Goal: Contribute content: Add original content to the website for others to see

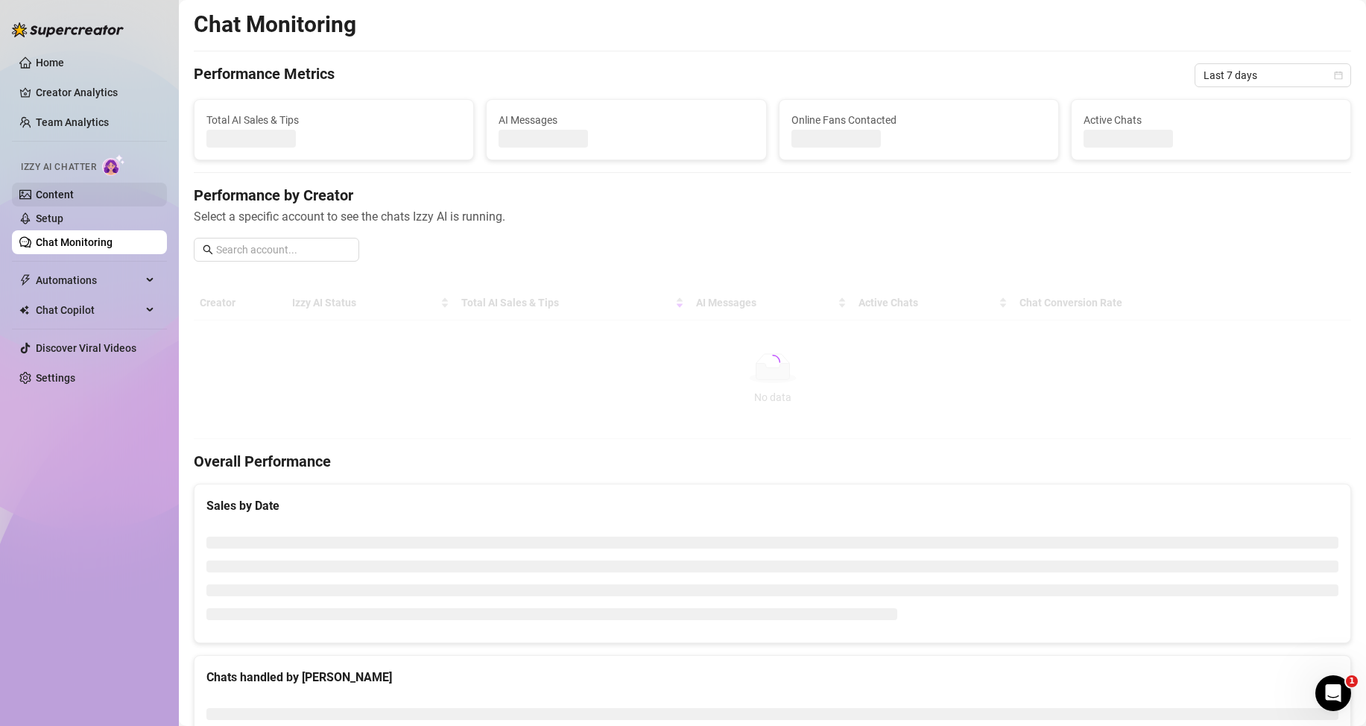
click at [74, 189] on link "Content" at bounding box center [55, 195] width 38 height 12
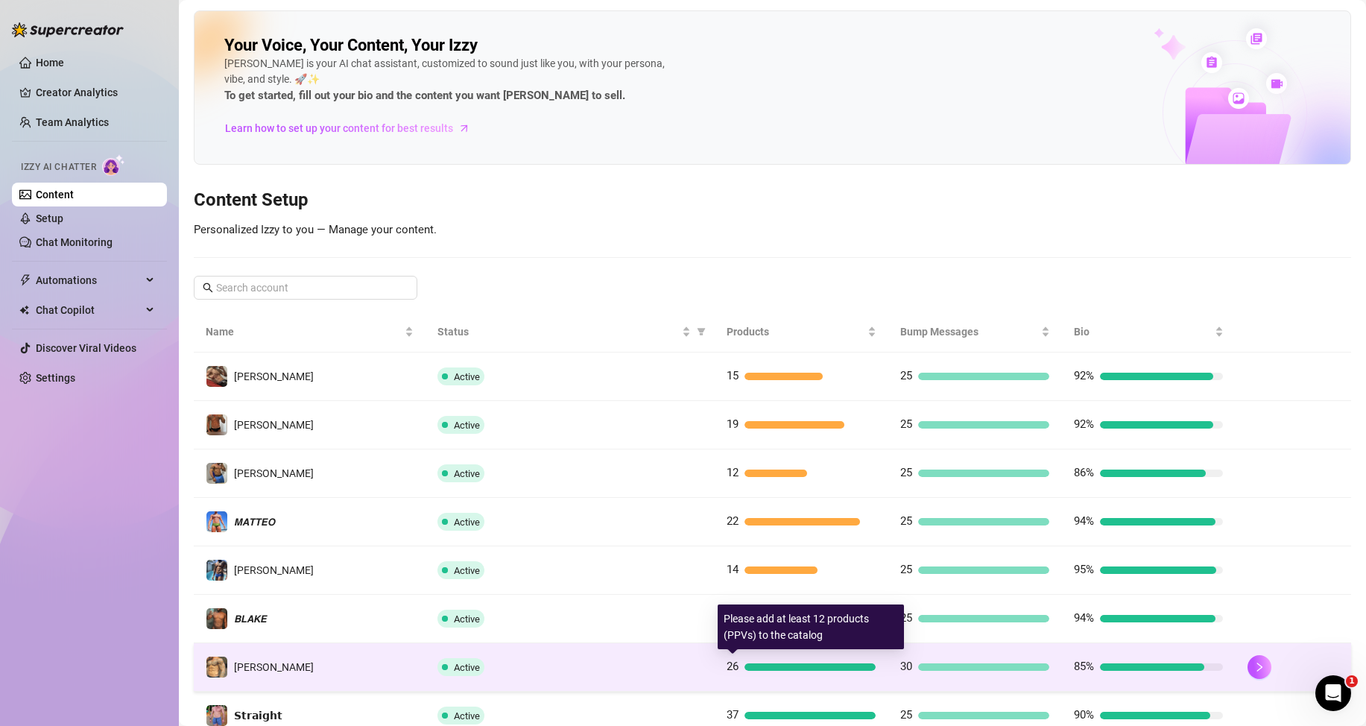
click at [751, 667] on div at bounding box center [809, 666] width 131 height 7
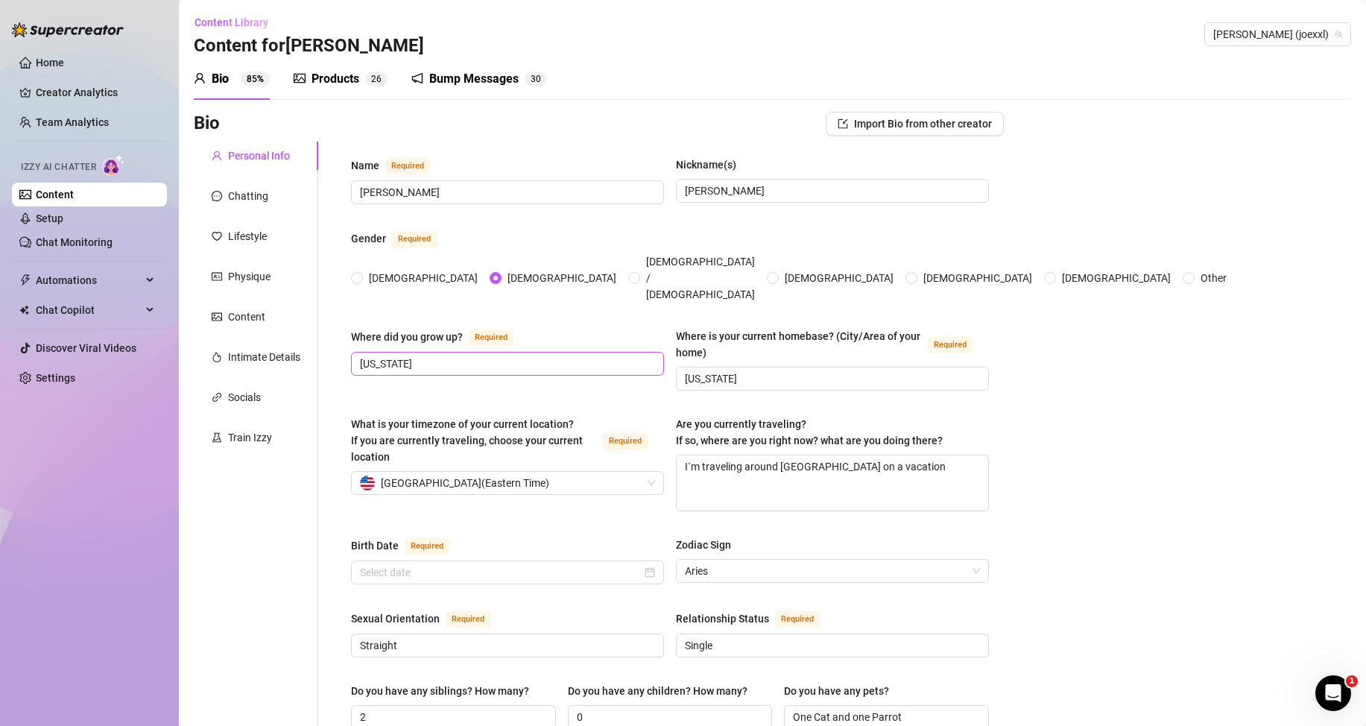
radio input "true"
type input "[DATE]"
click at [331, 85] on div "Products" at bounding box center [335, 79] width 48 height 18
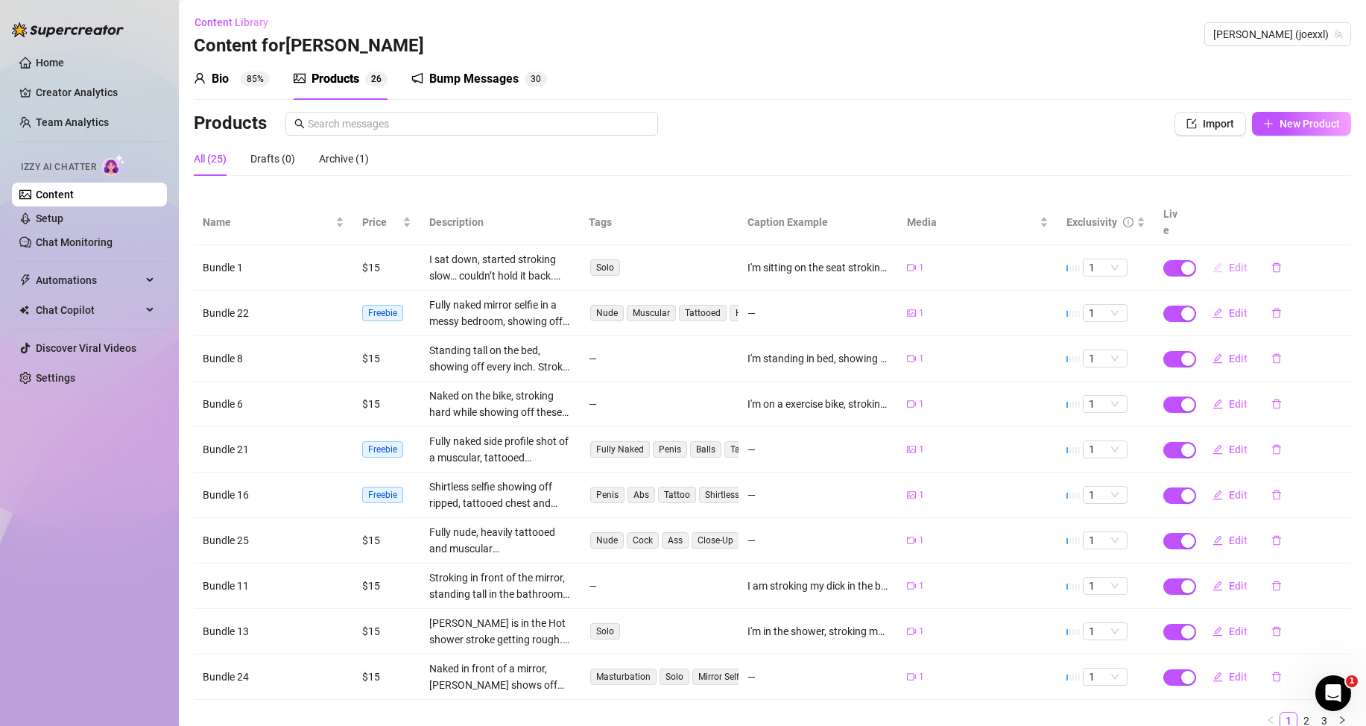
click at [1234, 264] on span "Edit" at bounding box center [1238, 268] width 19 height 12
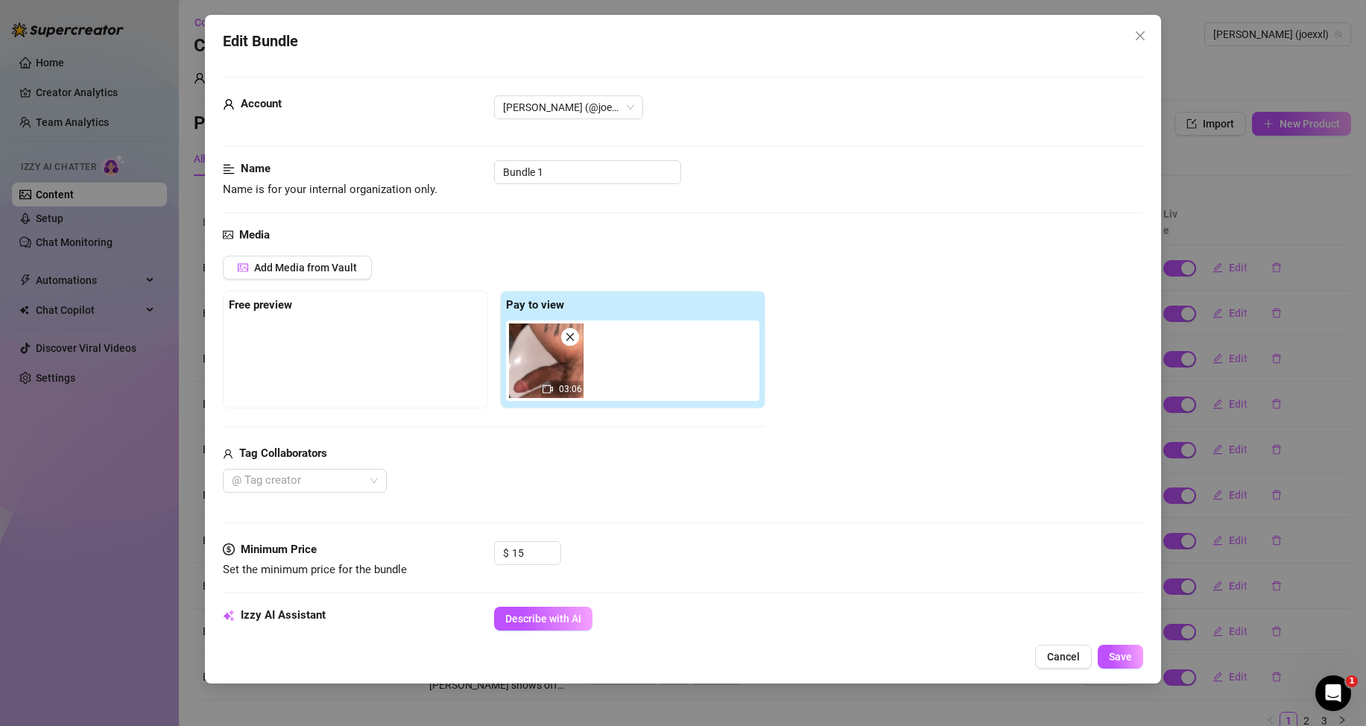
scroll to position [298, 0]
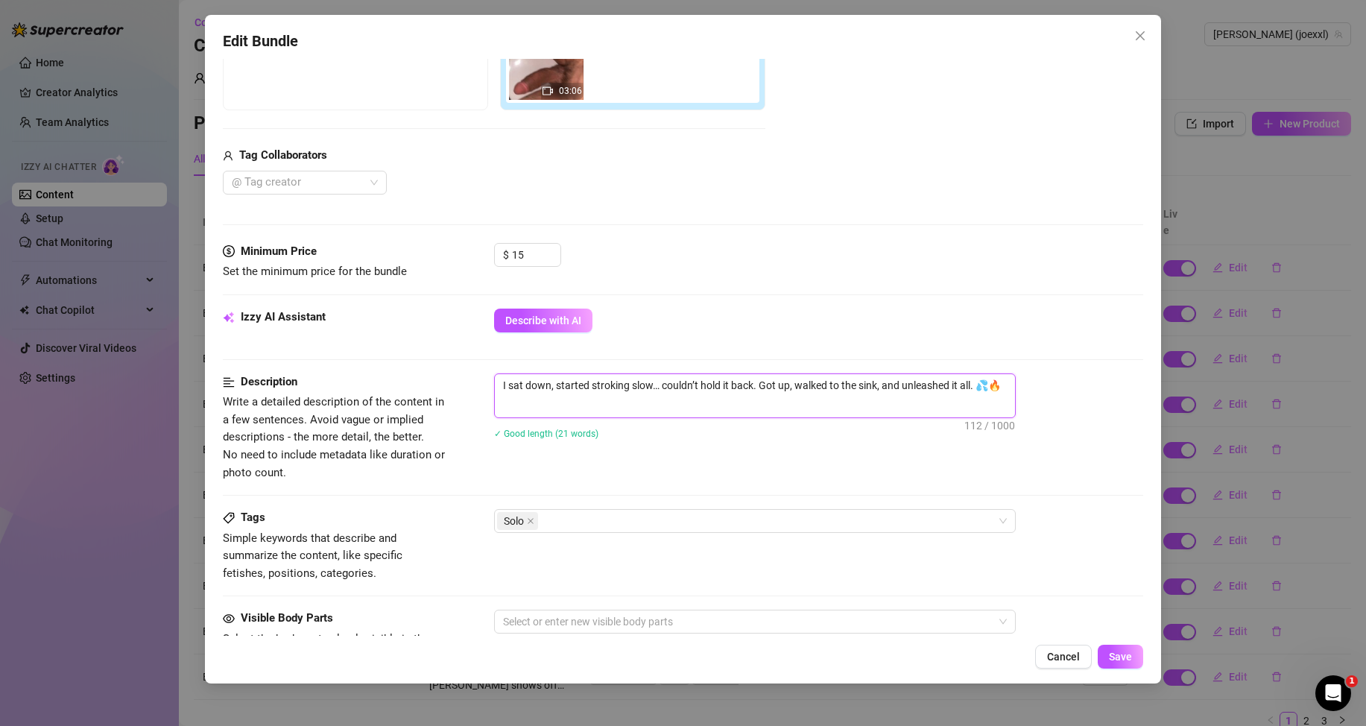
drag, startPoint x: 1003, startPoint y: 388, endPoint x: 486, endPoint y: 376, distance: 517.3
click at [486, 376] on div "Description Write a detailed description of the content in a few sentences. Avo…" at bounding box center [683, 427] width 920 height 108
type textarea "Describe the content (media) in a few sentences"
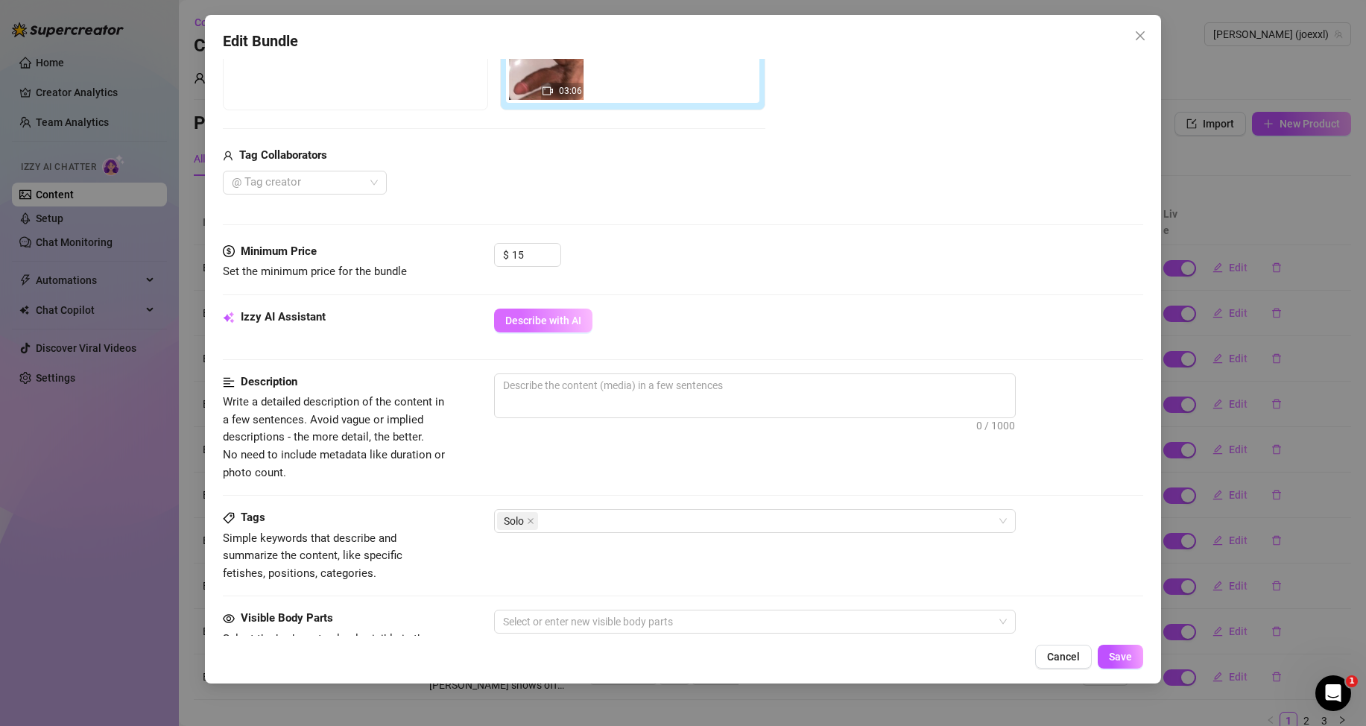
click at [537, 322] on span "Describe with AI" at bounding box center [543, 320] width 76 height 12
type textarea "[PERSON_NAME]"
type textarea "[PERSON_NAME] is"
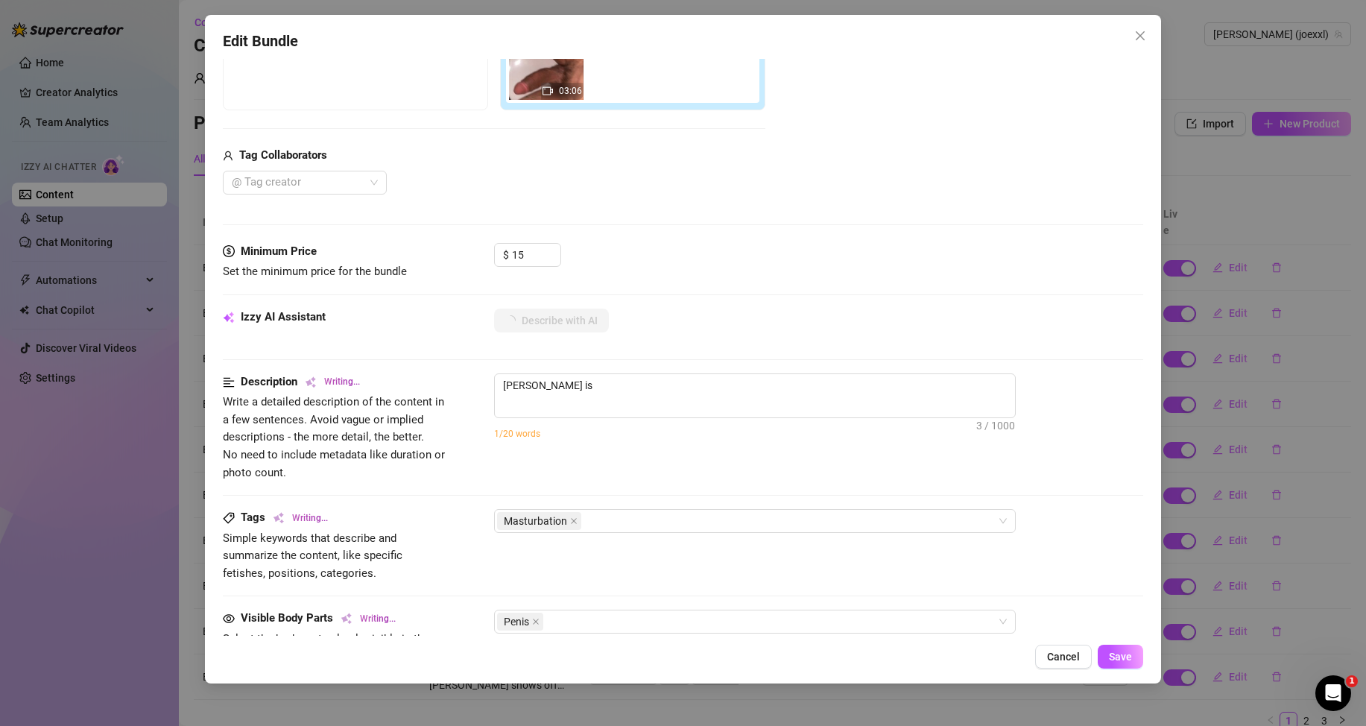
type textarea "[PERSON_NAME] is standing"
type textarea "[PERSON_NAME] is standing over"
type textarea "[PERSON_NAME] is standing over a"
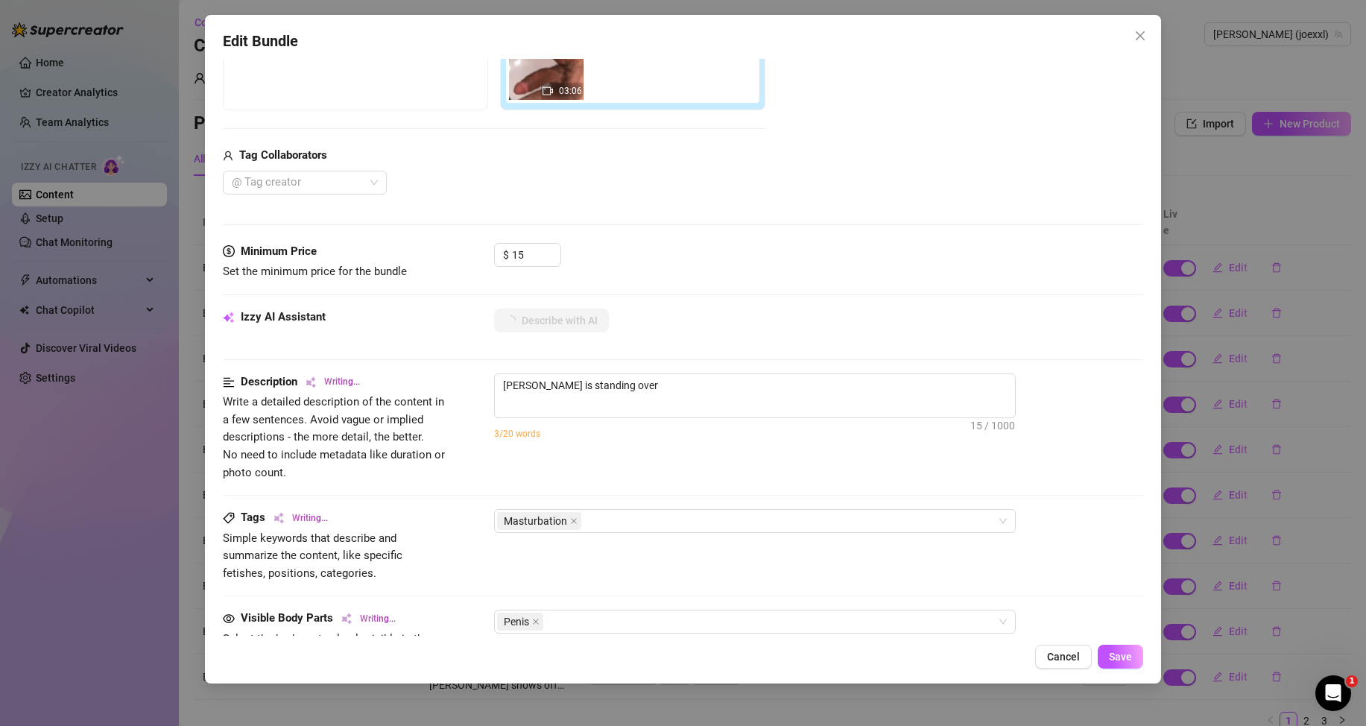
type textarea "[PERSON_NAME] is standing over a"
type textarea "[PERSON_NAME] is standing over a sink"
type textarea "[PERSON_NAME] is standing over a sink stroking"
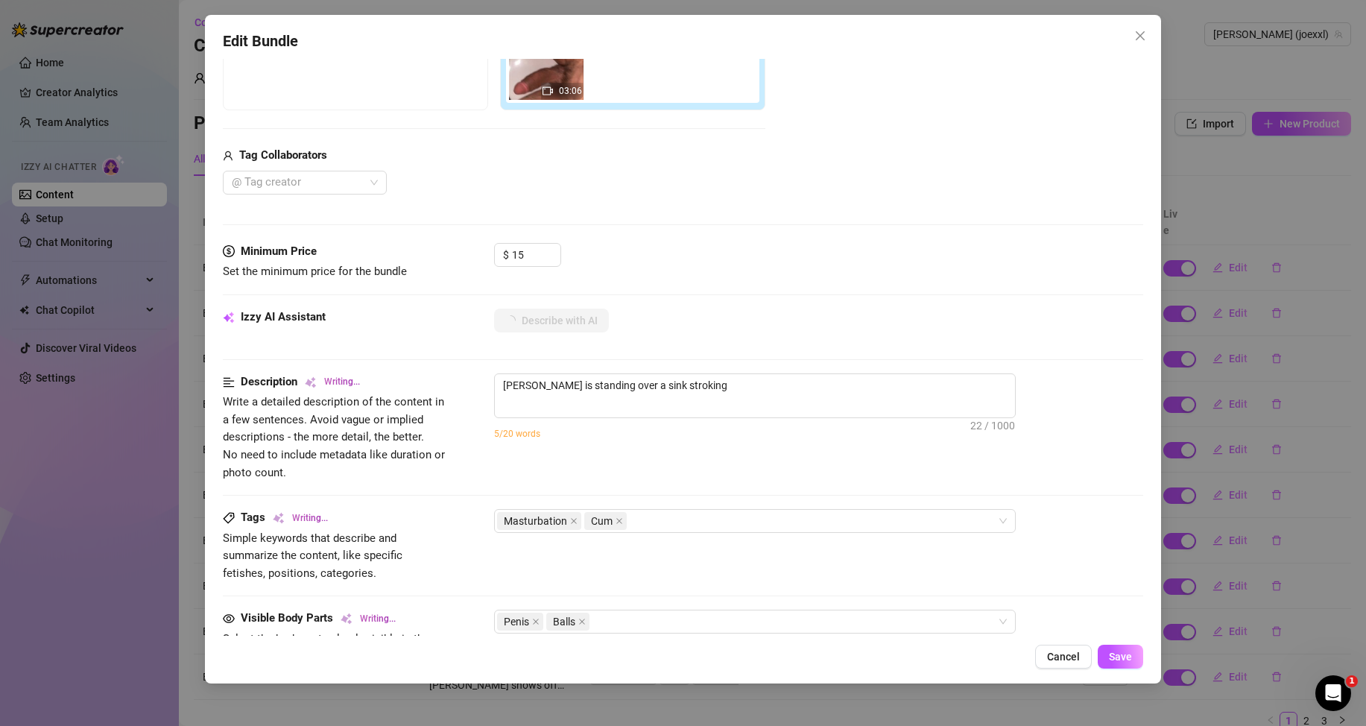
type textarea "[PERSON_NAME] is standing over a sink stroking his"
type textarea "[PERSON_NAME] is standing over a sink stroking his thick,"
type textarea "[PERSON_NAME] is standing over a sink stroking his thick, uncut"
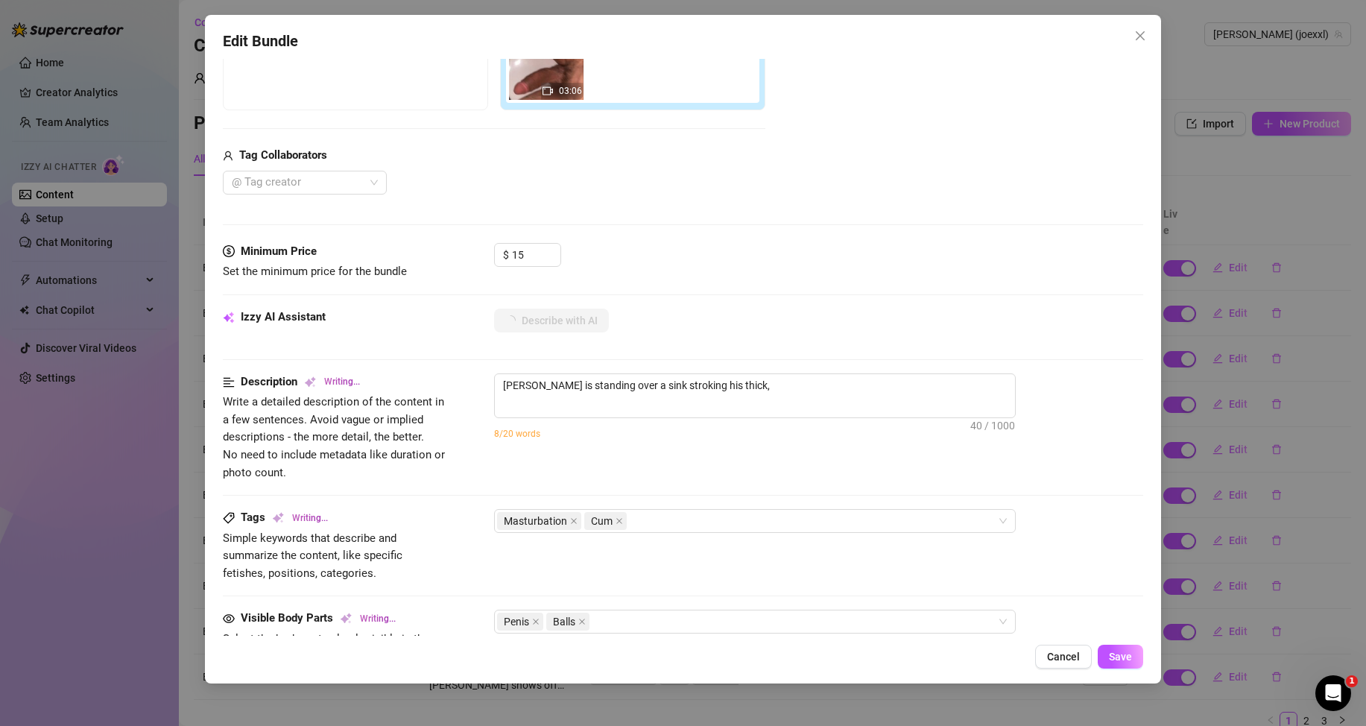
type textarea "[PERSON_NAME] is standing over a sink stroking his thick, uncut"
type textarea "[PERSON_NAME] is standing over a sink stroking his thick, uncut cock"
type textarea "[PERSON_NAME] is standing over a sink stroking his thick, uncut cock until"
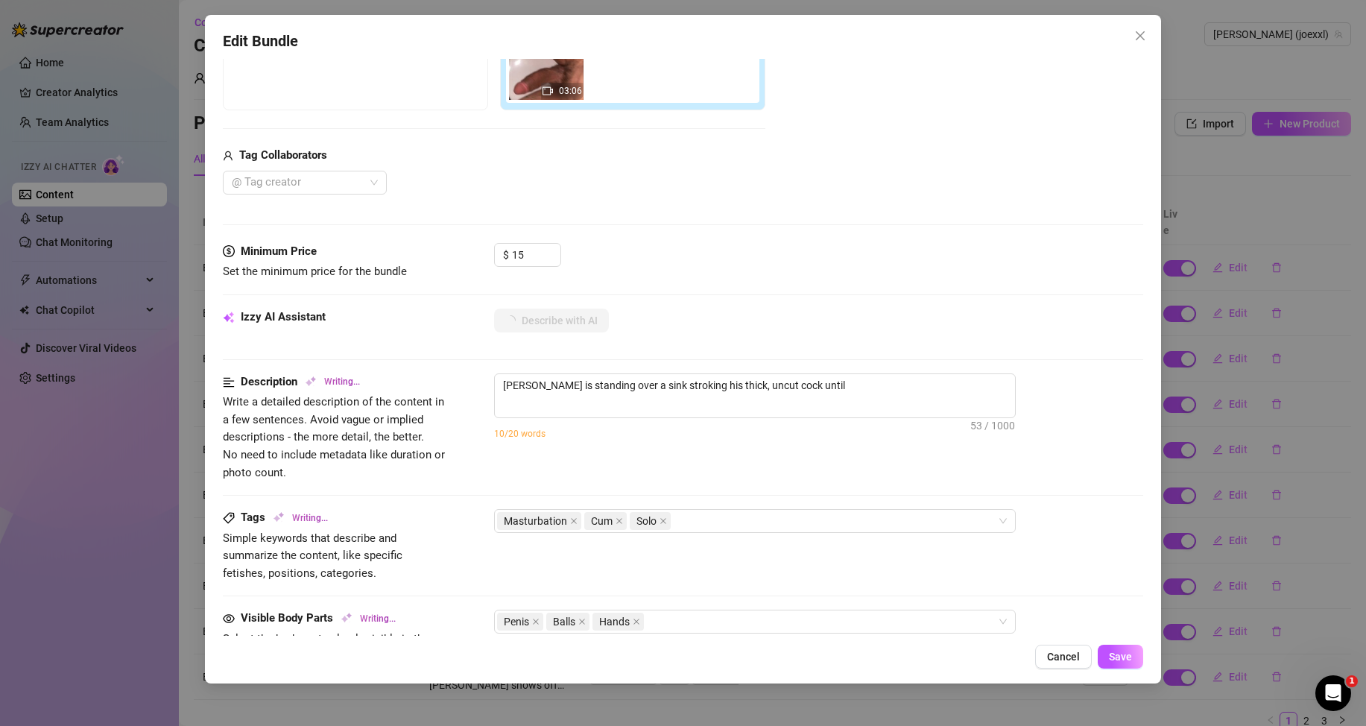
type textarea "[PERSON_NAME] is standing over a sink stroking his thick, uncut cock until he"
type textarea "[PERSON_NAME] is standing over a sink stroking his thick, uncut cock until he c…"
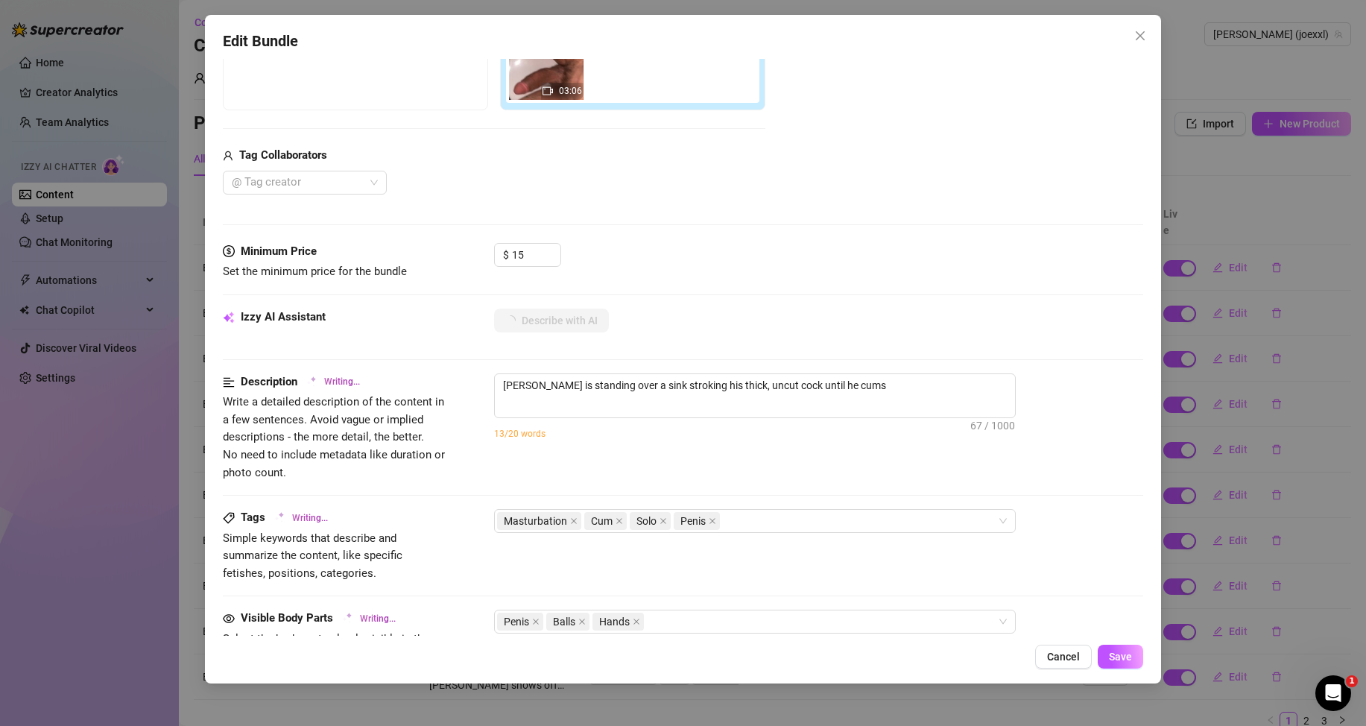
type textarea "[PERSON_NAME] is standing over a sink stroking his thick, uncut cock until he c…"
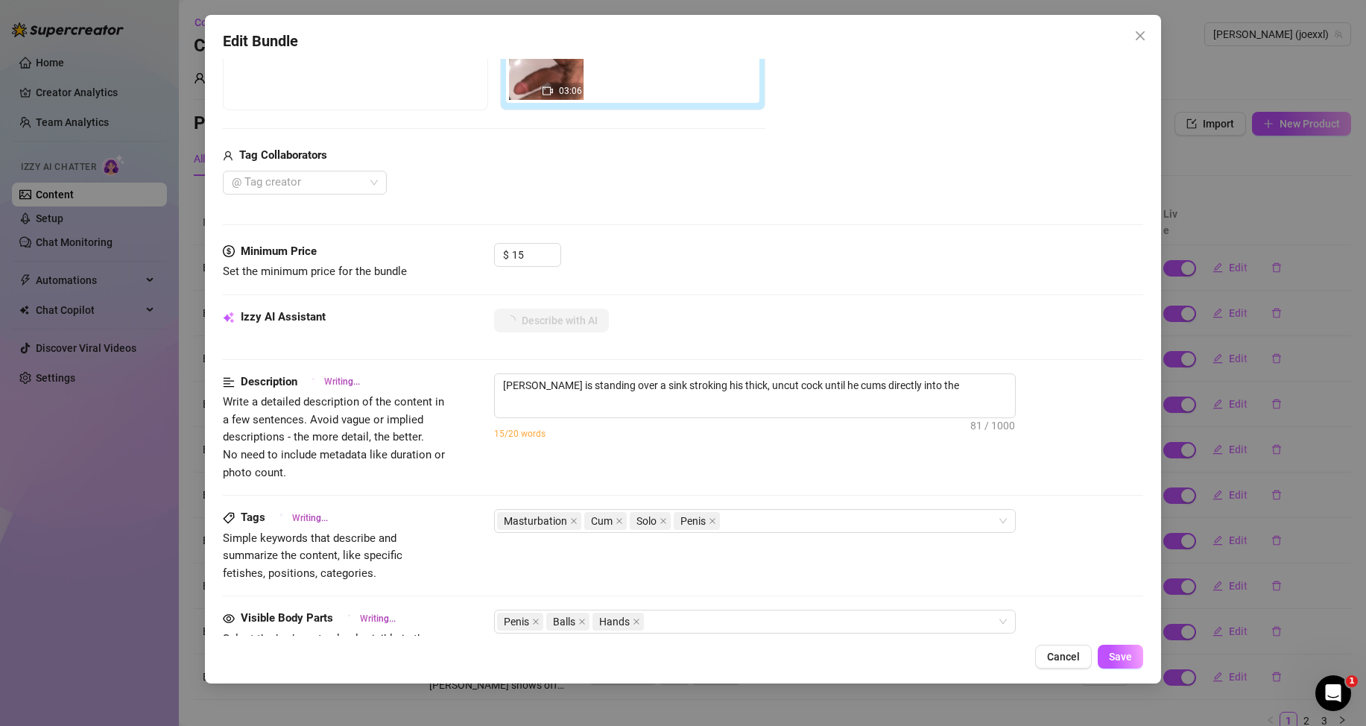
type textarea "[PERSON_NAME] is standing over a sink stroking his thick, uncut cock until he c…"
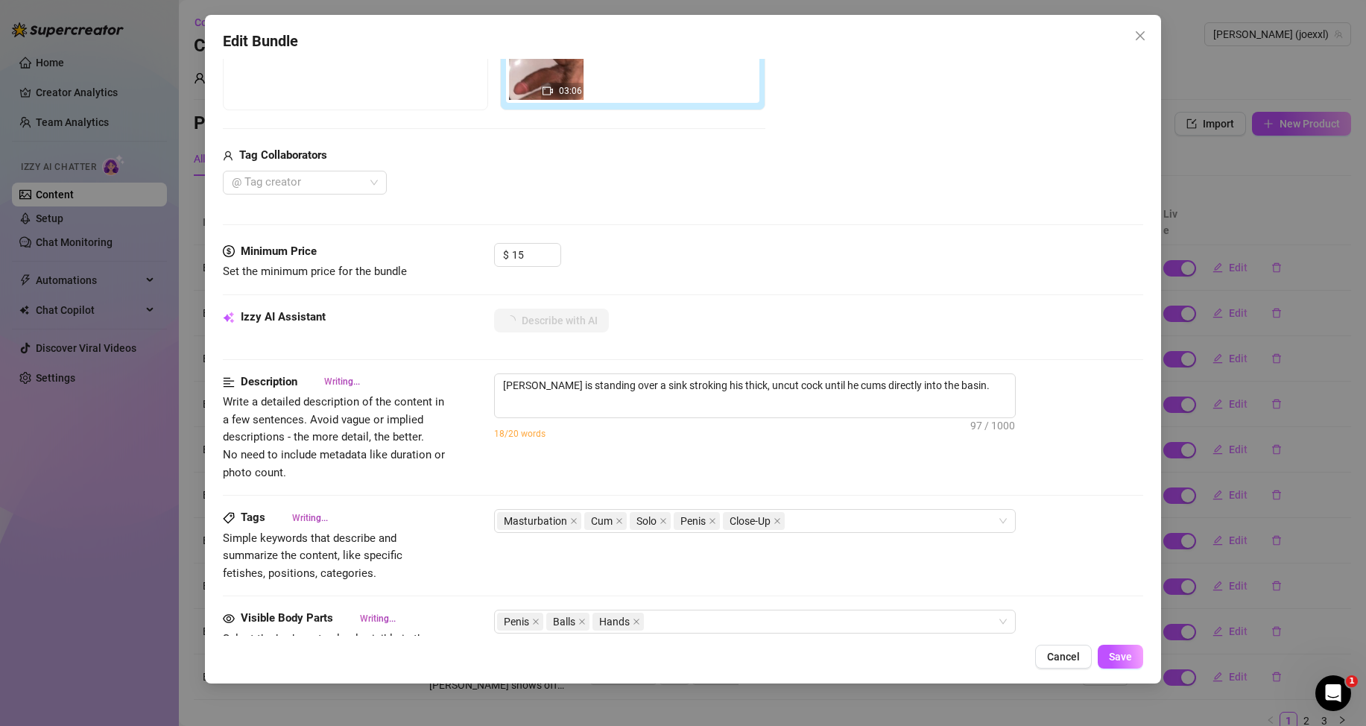
type textarea "[PERSON_NAME] is standing over a sink stroking his thick, uncut cock until he c…"
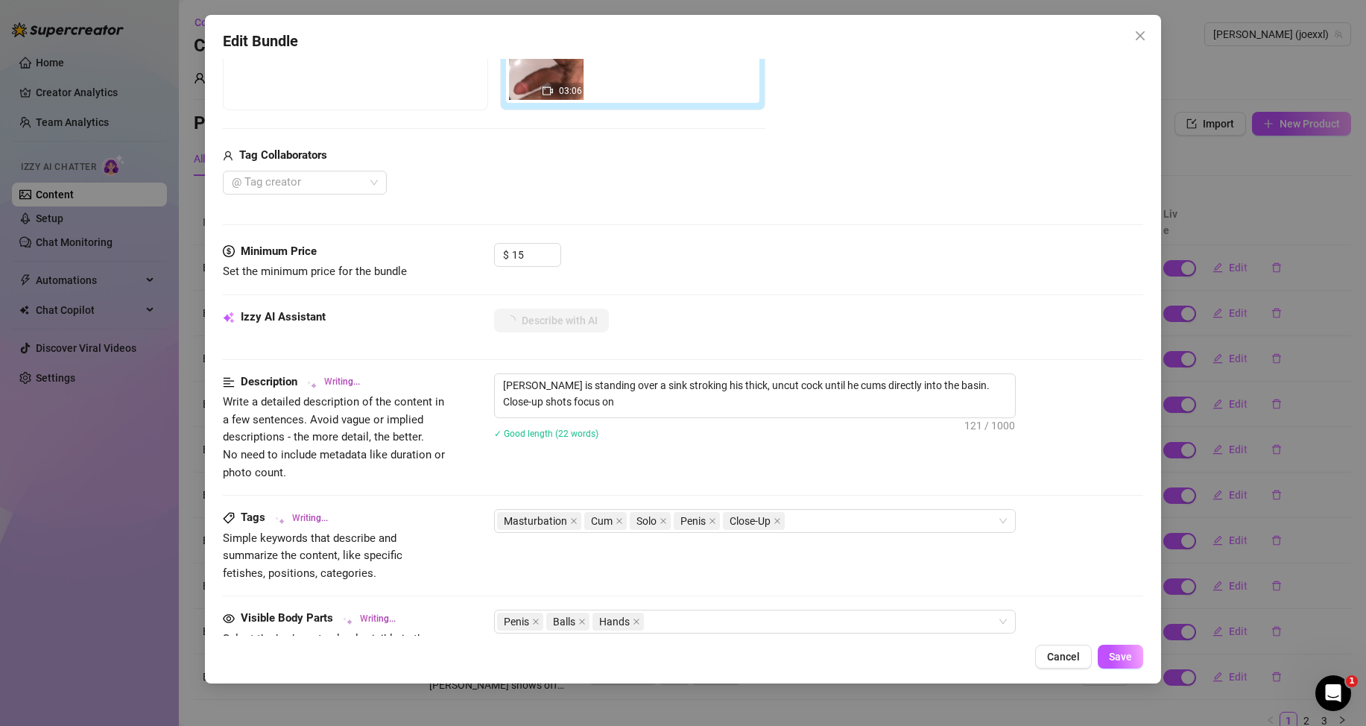
type textarea "[PERSON_NAME] is standing over a sink stroking his thick, uncut cock until he c…"
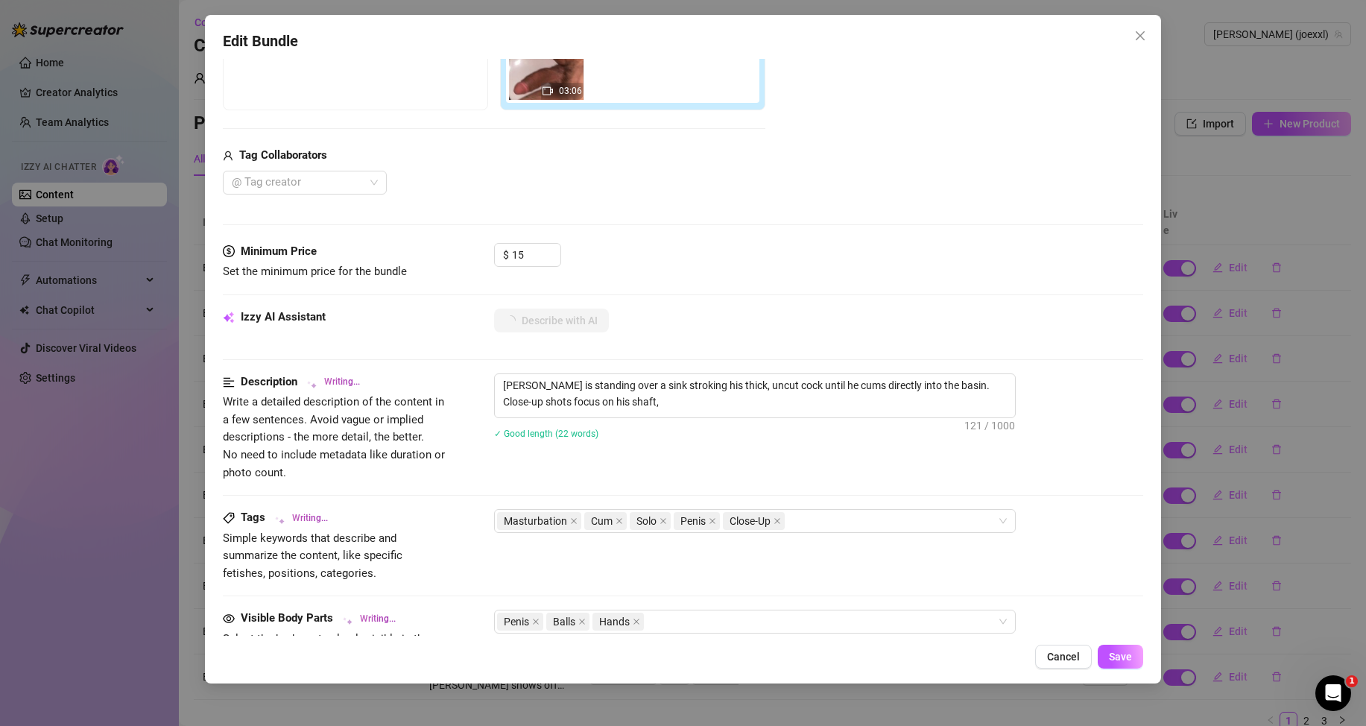
type textarea "[PERSON_NAME] is standing over a sink stroking his thick, uncut cock until he c…"
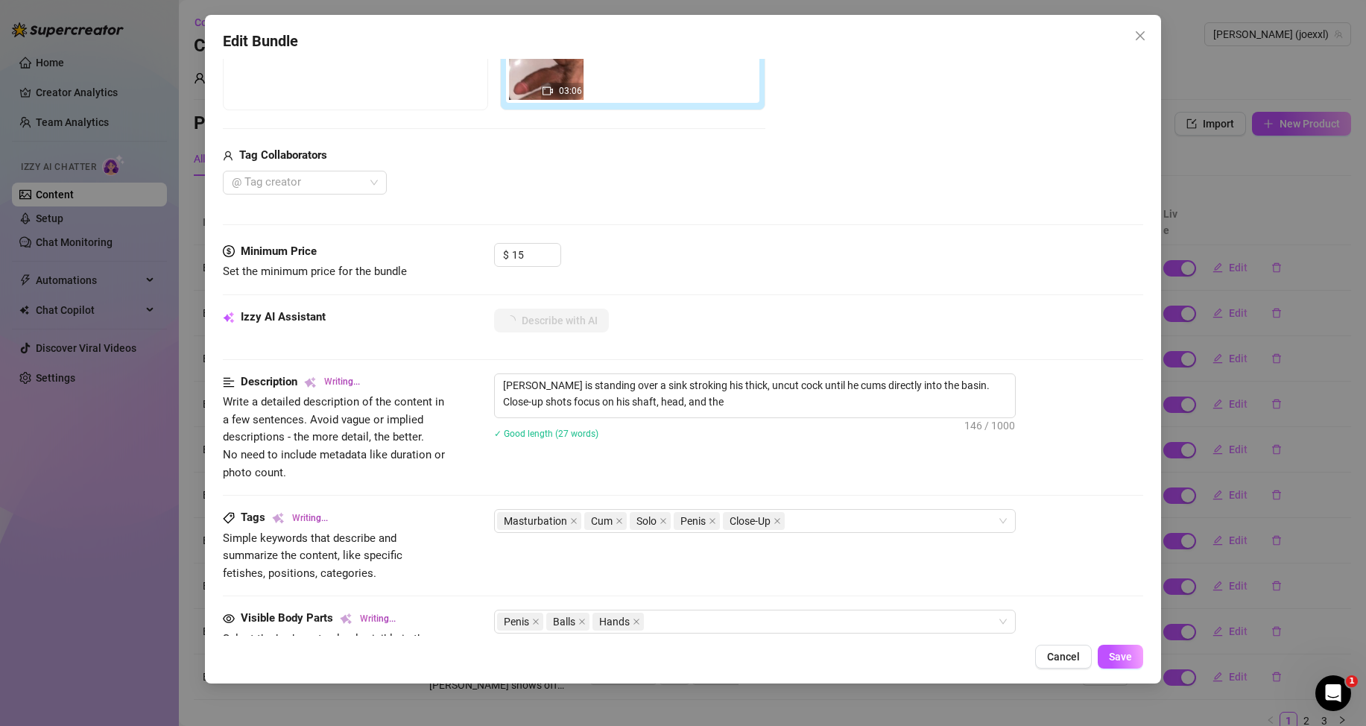
type textarea "[PERSON_NAME] is standing over a sink stroking his thick, uncut cock until he c…"
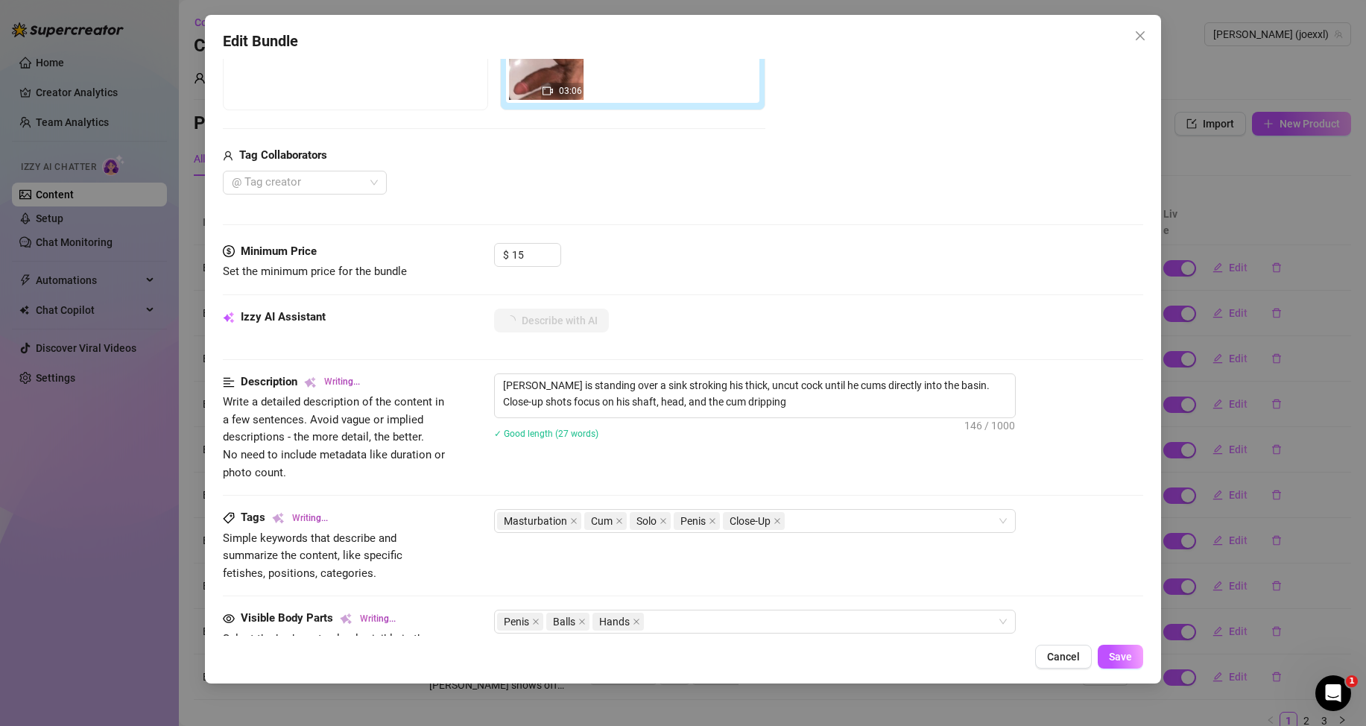
type textarea "[PERSON_NAME] is standing over a sink stroking his thick, uncut cock until he c…"
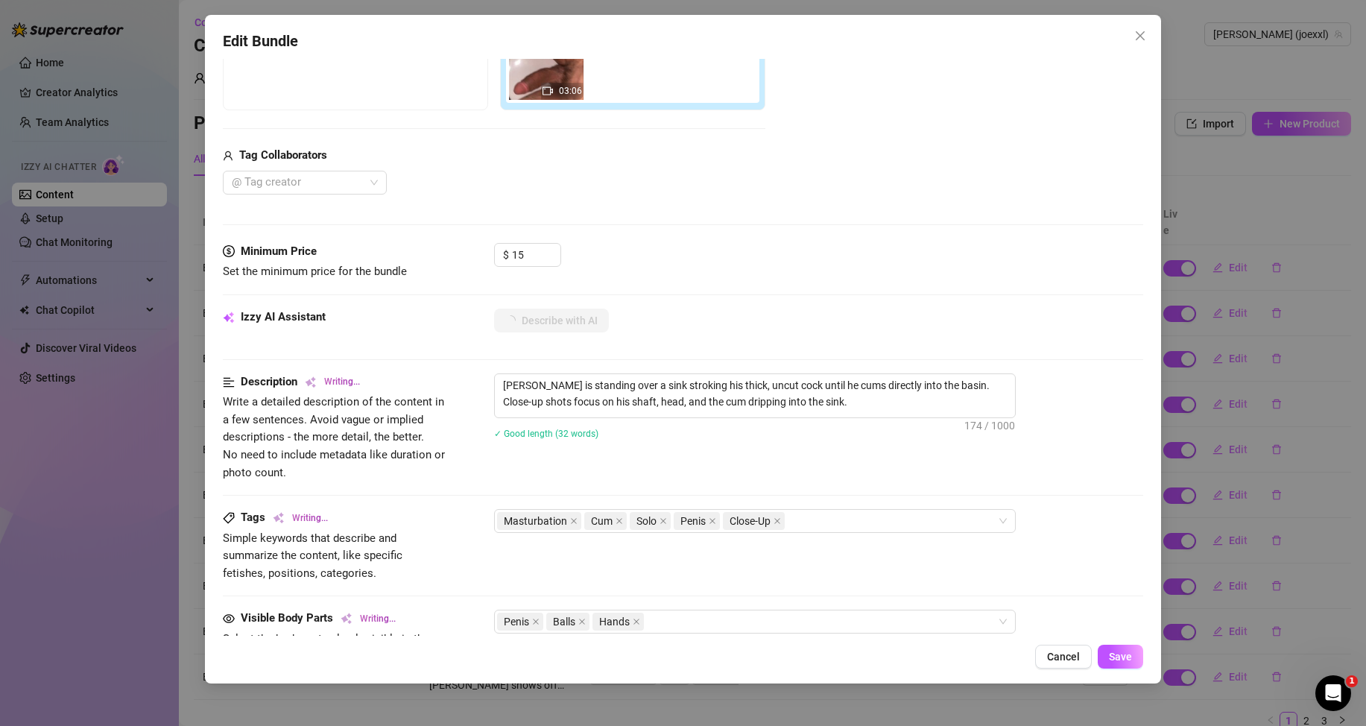
type textarea "[PERSON_NAME] is standing over a sink stroking his thick, uncut cock until he c…"
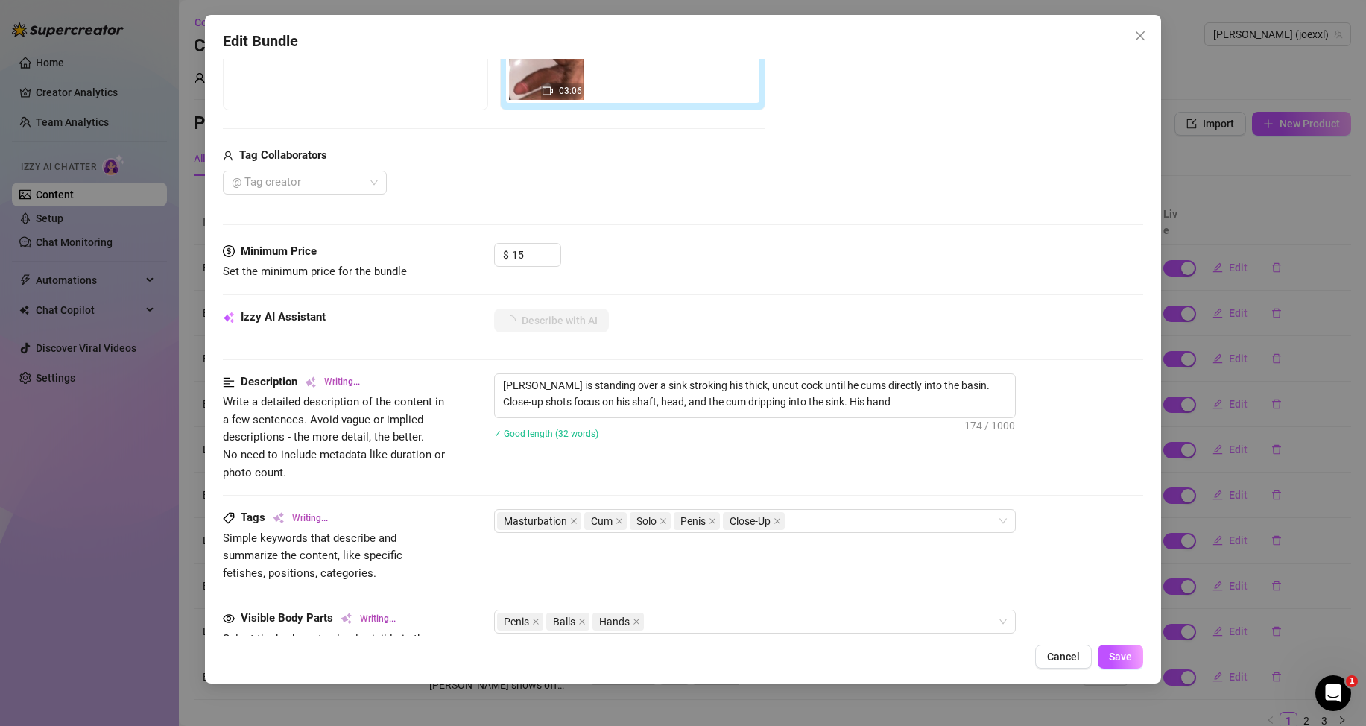
type textarea "[PERSON_NAME] is standing over a sink stroking his thick, uncut cock until he c…"
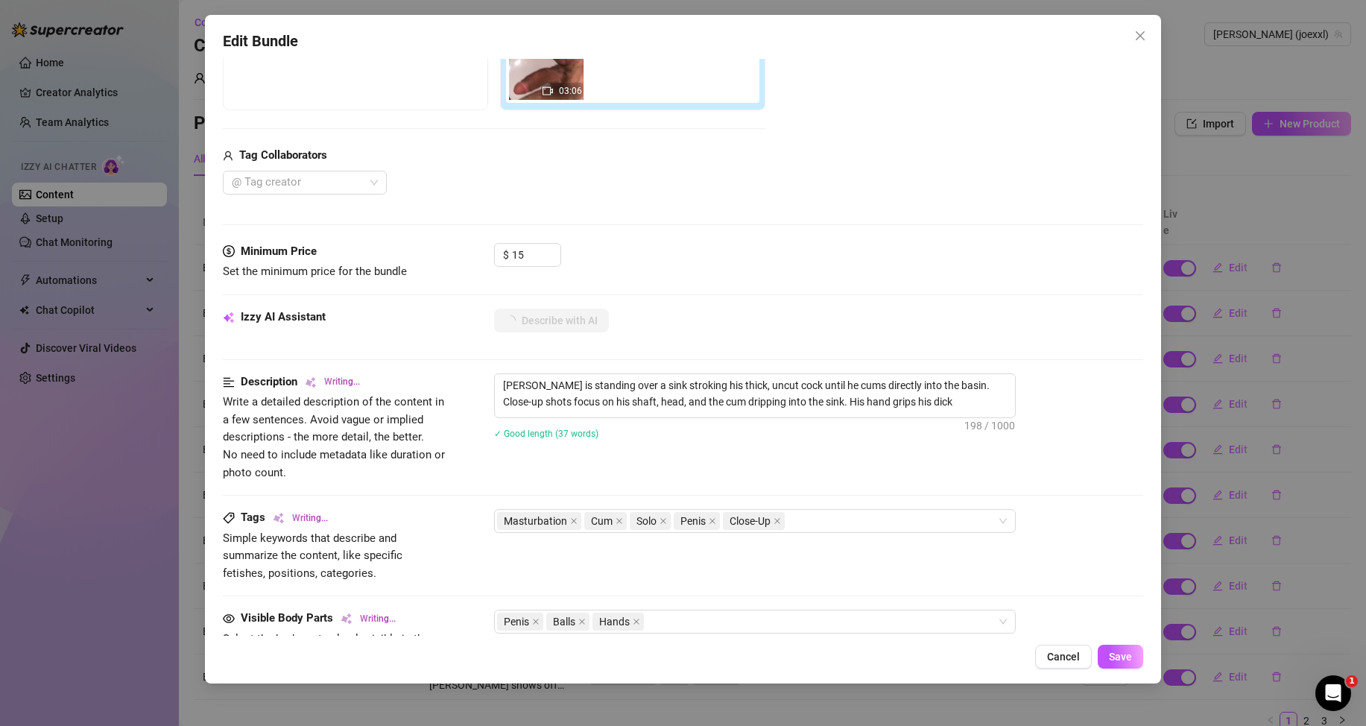
type textarea "[PERSON_NAME] is standing over a sink stroking his thick, uncut cock until he c…"
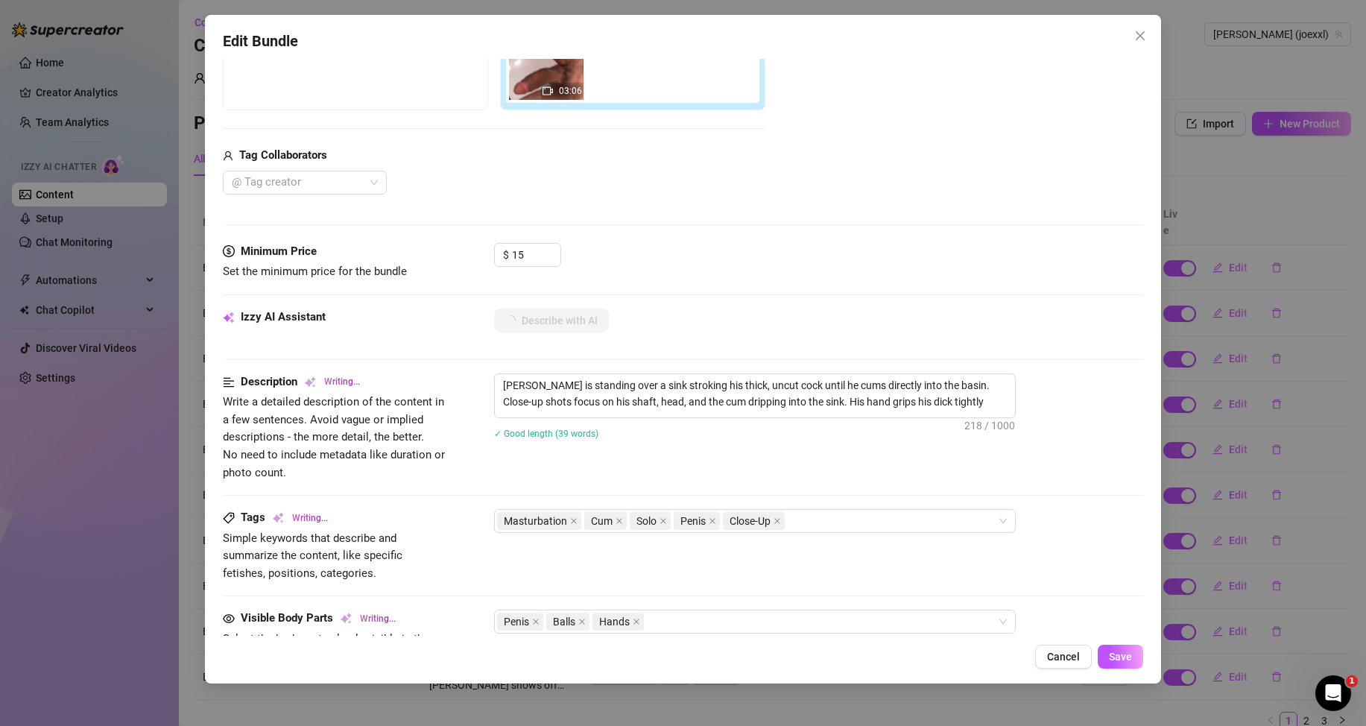
type textarea "[PERSON_NAME] is standing over a sink stroking his thick, uncut cock until he c…"
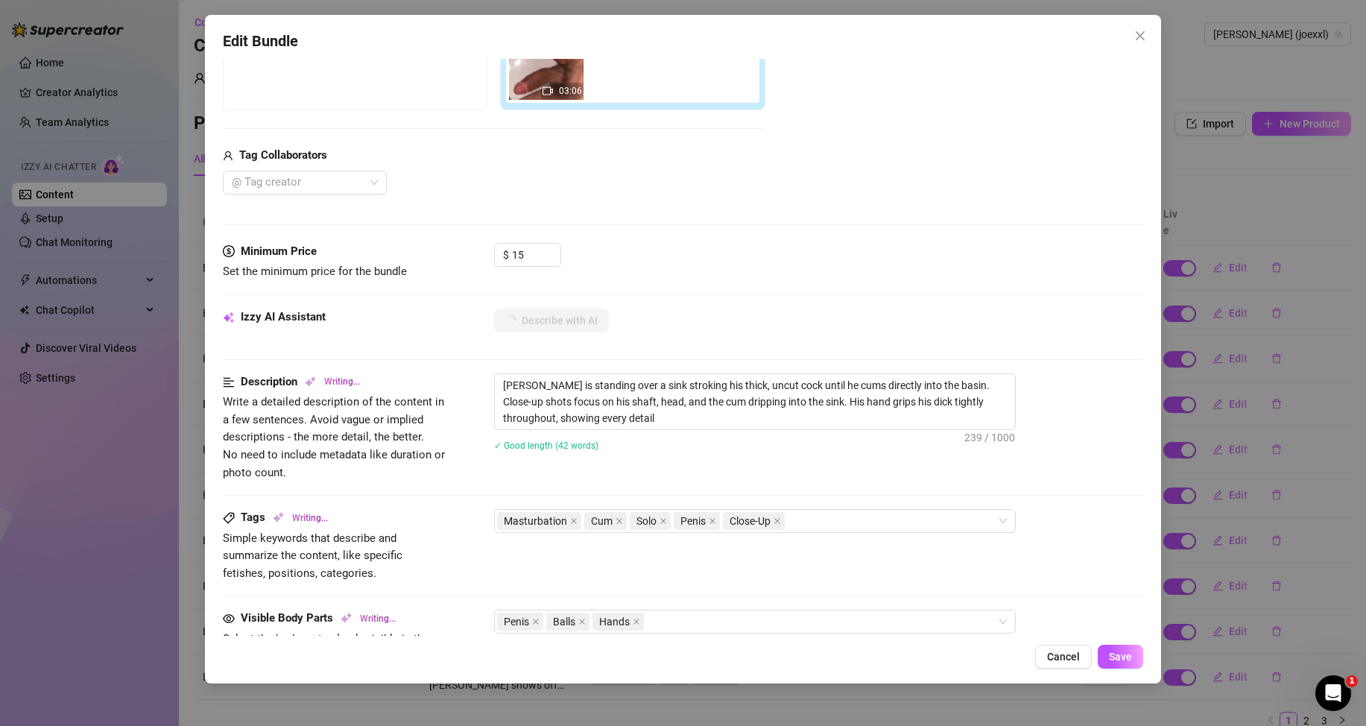
type textarea "[PERSON_NAME] is standing over a sink stroking his thick, uncut cock until he c…"
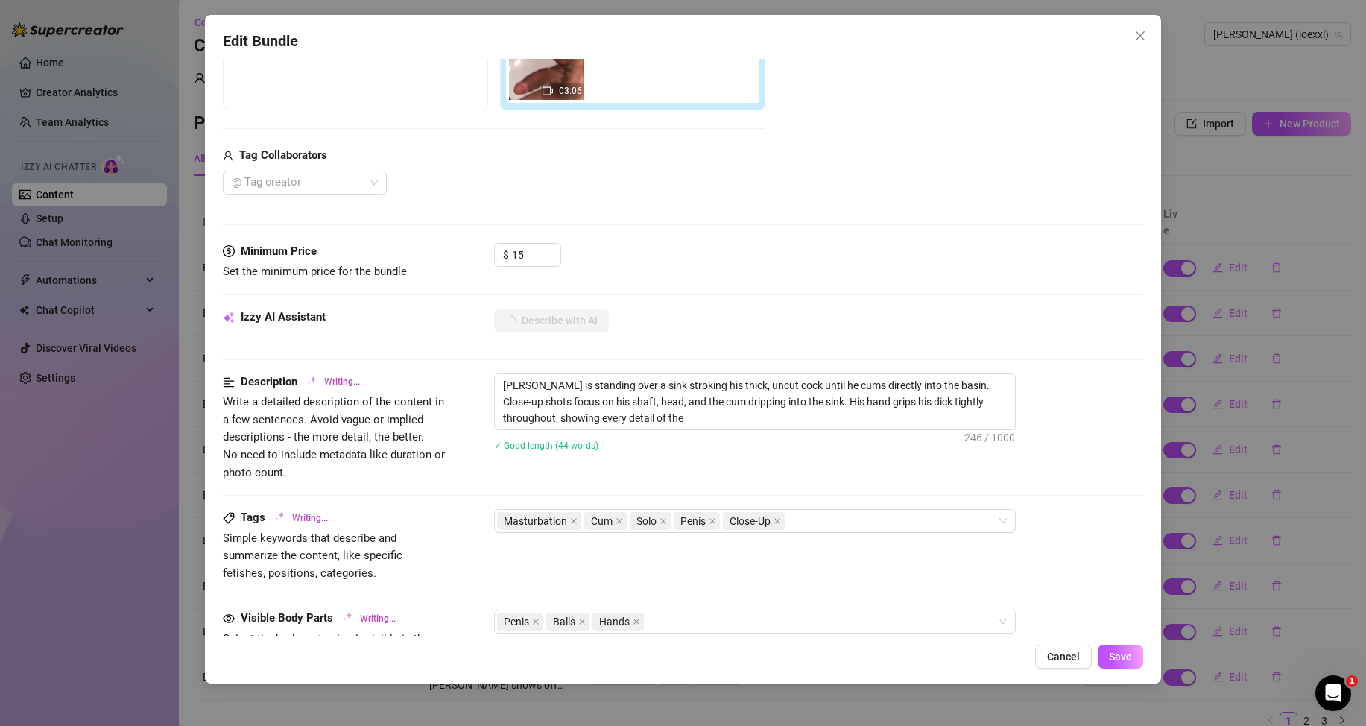
type textarea "[PERSON_NAME] is standing over a sink stroking his thick, uncut cock until he c…"
click at [1118, 651] on span "Save" at bounding box center [1120, 657] width 23 height 12
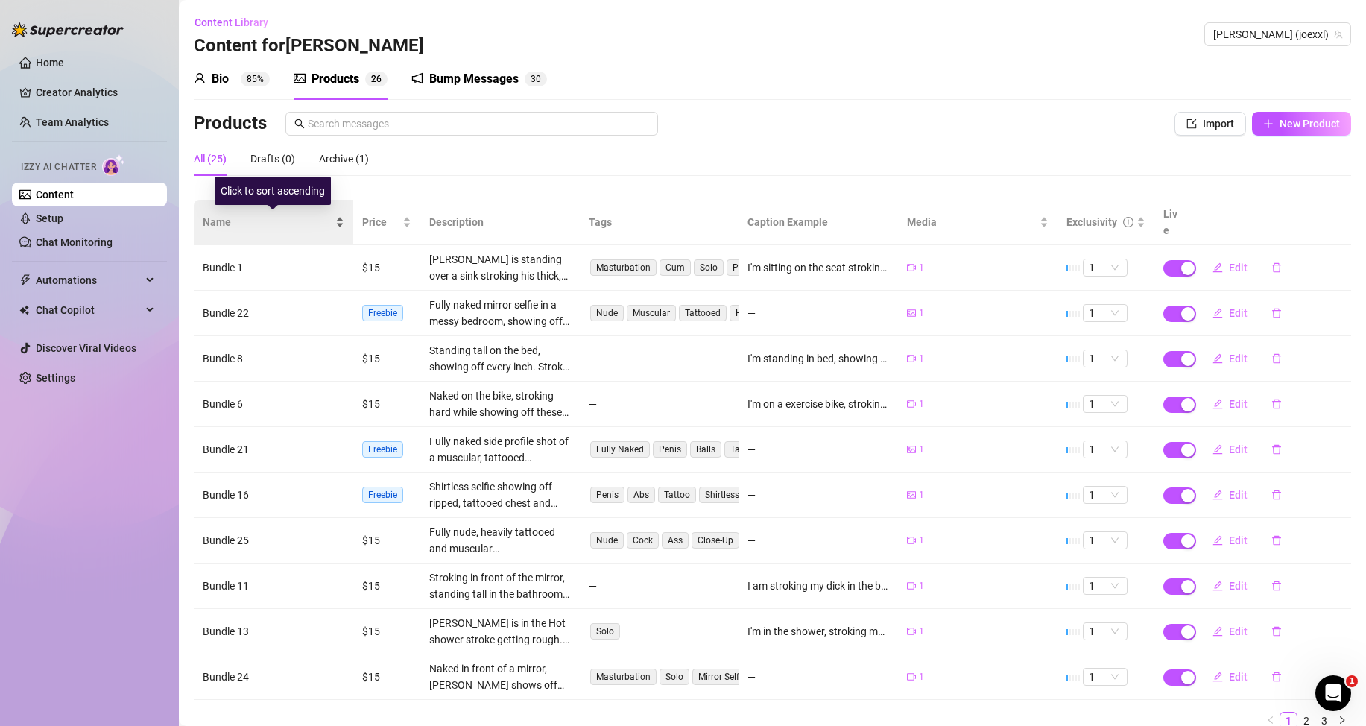
click at [339, 221] on div "Name" at bounding box center [274, 222] width 142 height 16
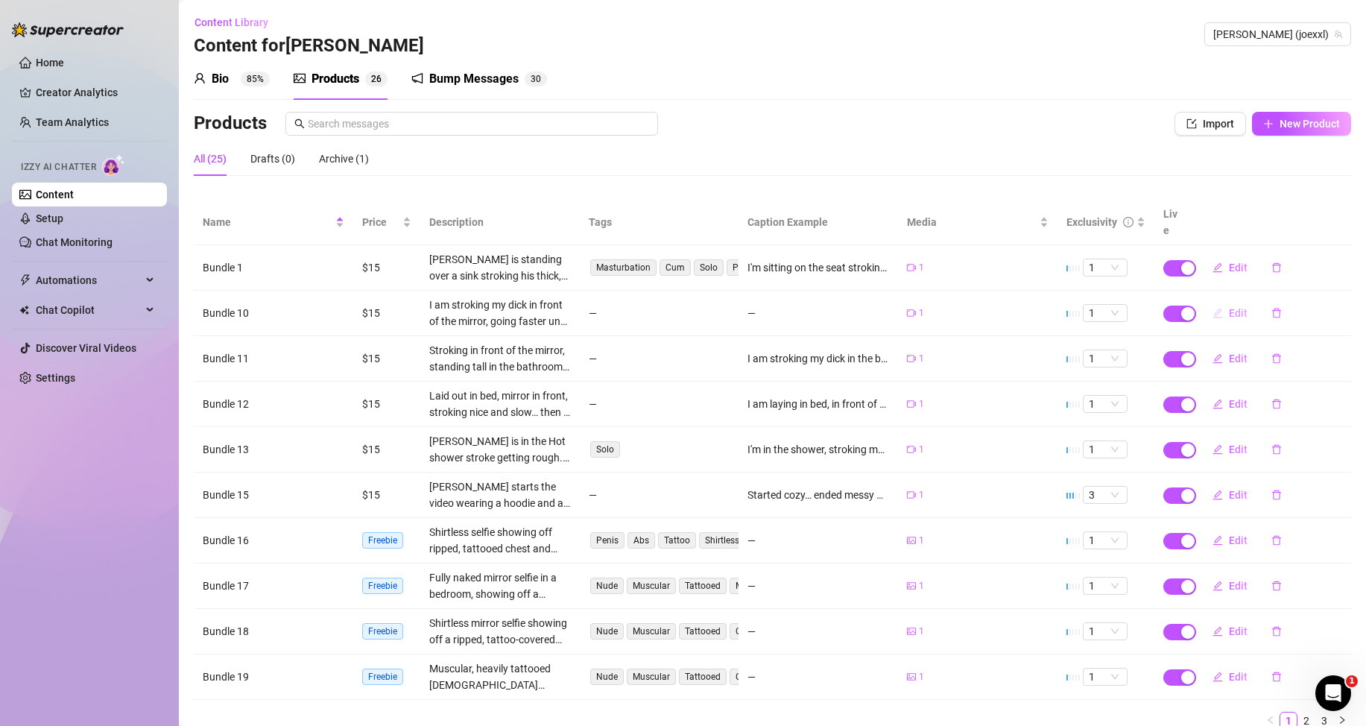
click at [1229, 314] on span "Edit" at bounding box center [1238, 313] width 19 height 12
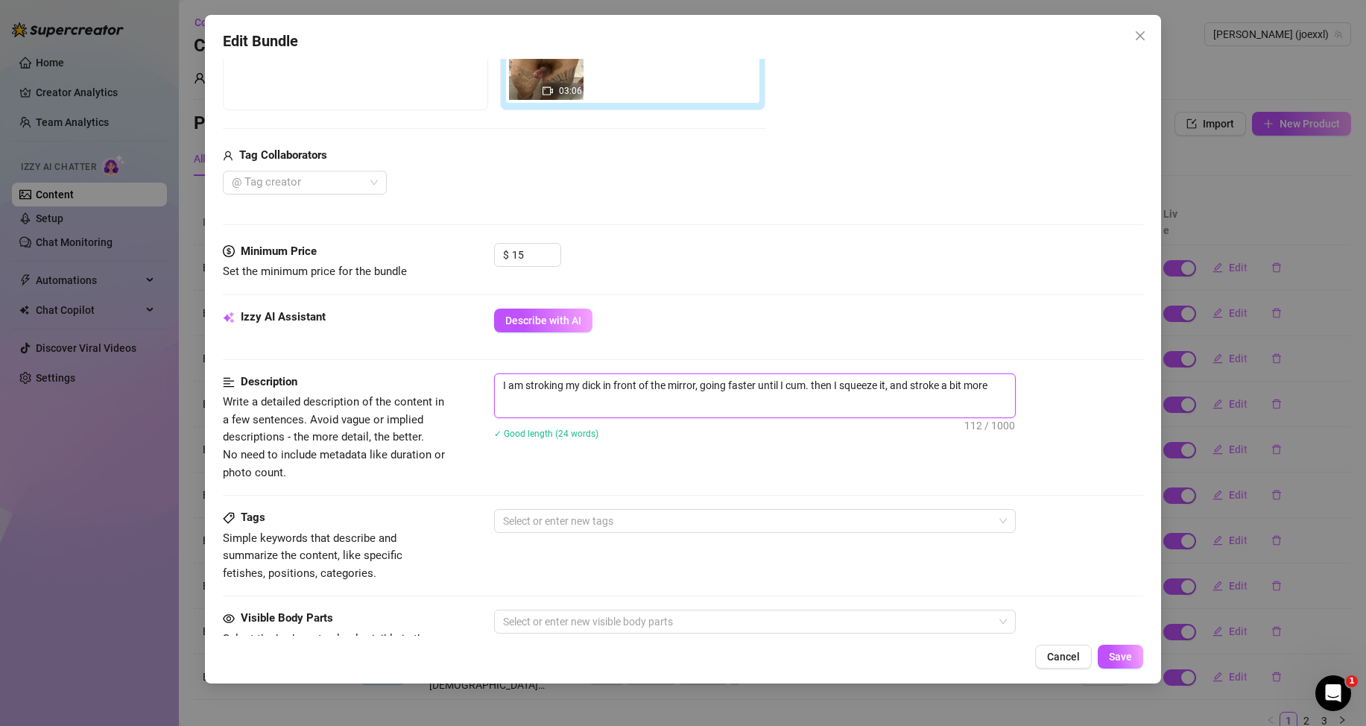
drag, startPoint x: 1002, startPoint y: 390, endPoint x: 489, endPoint y: 405, distance: 513.6
click at [489, 405] on div "Description Write a detailed description of the content in a few sentences. Avo…" at bounding box center [683, 427] width 920 height 108
type textarea "Describe the content (media) in a few sentences"
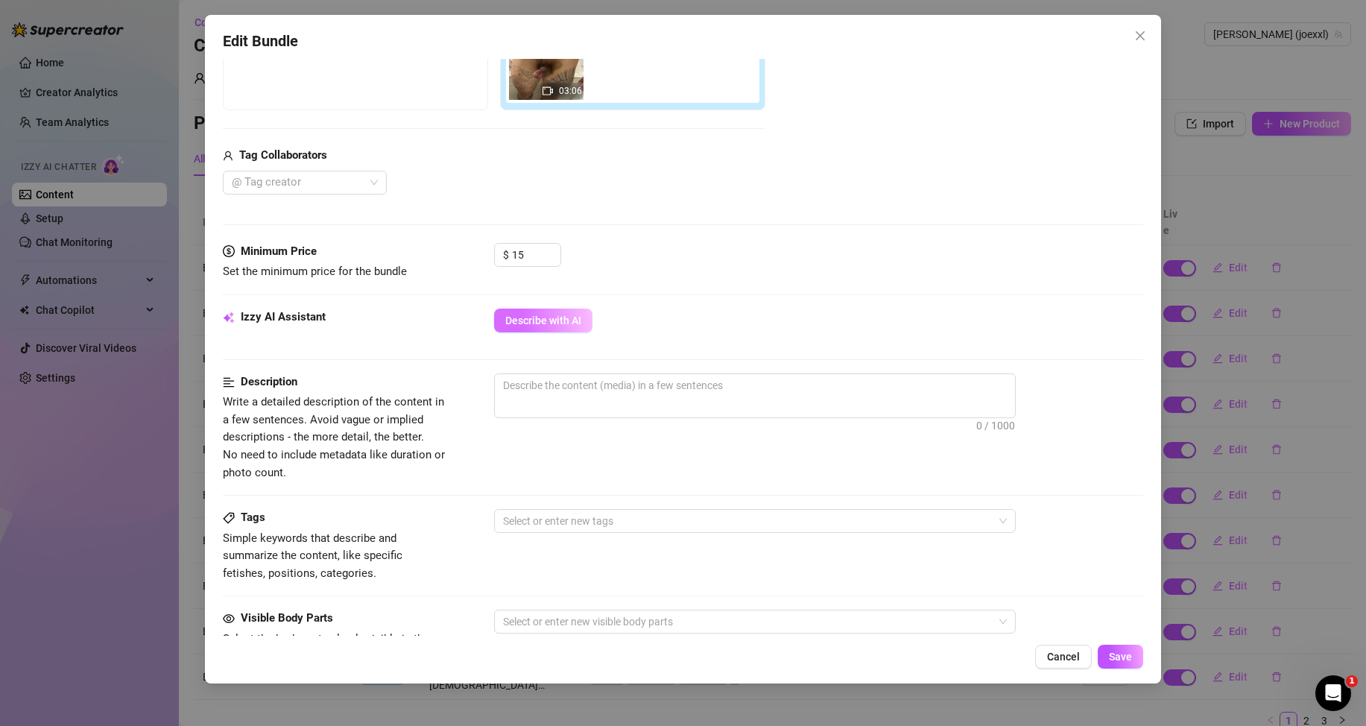
click at [568, 318] on span "Describe with AI" at bounding box center [543, 320] width 76 height 12
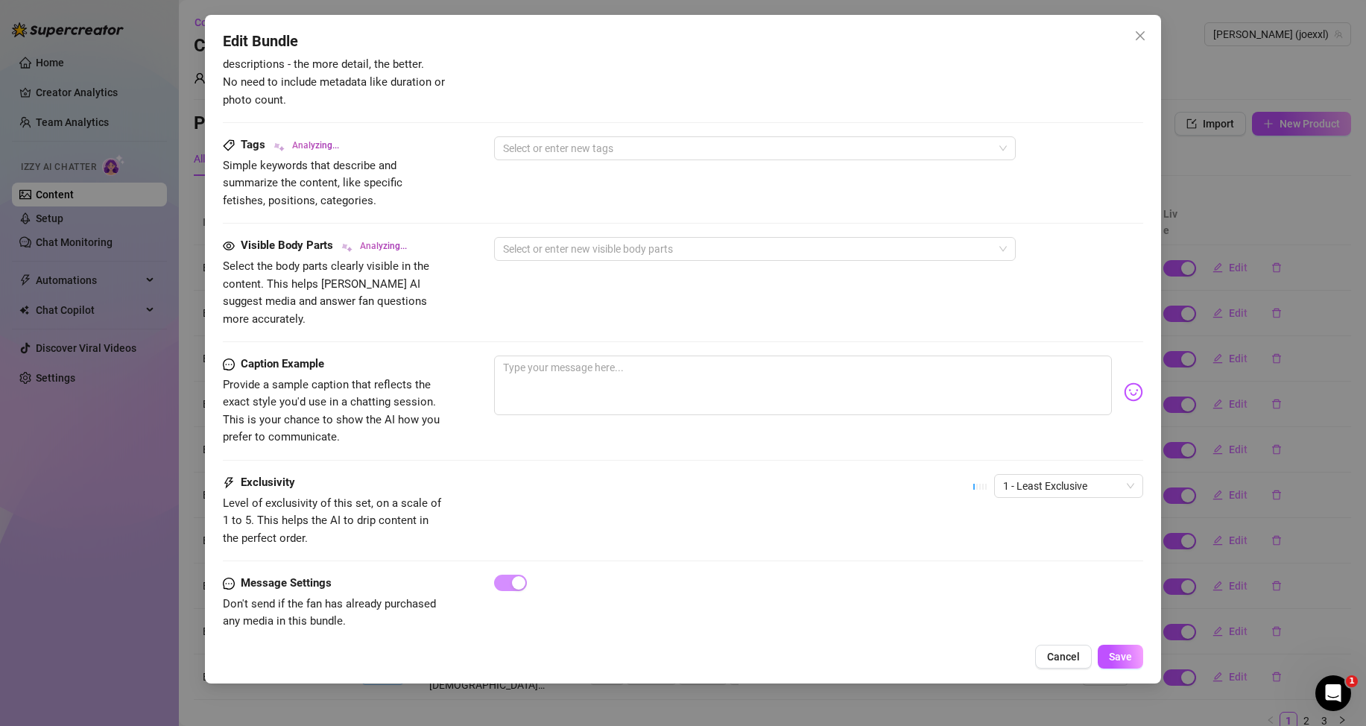
scroll to position [373, 0]
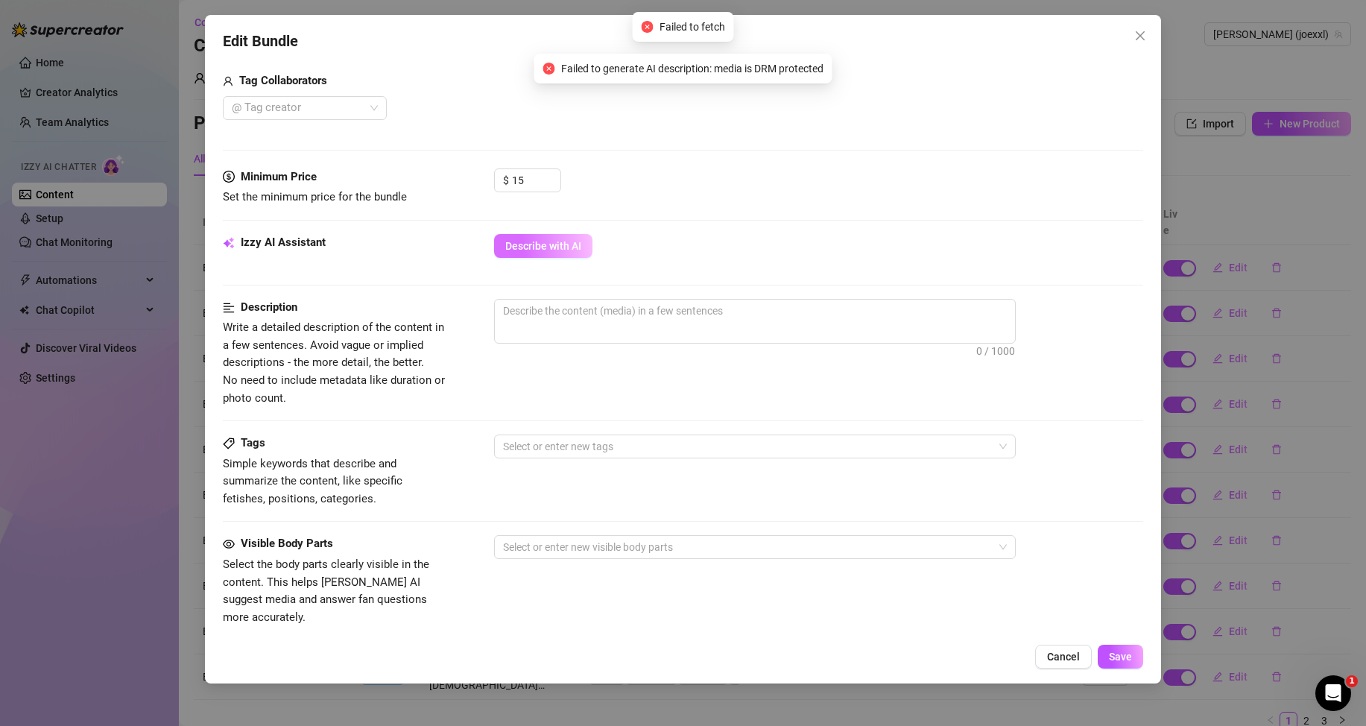
click at [540, 249] on span "Describe with AI" at bounding box center [543, 246] width 76 height 12
click at [1057, 655] on span "Cancel" at bounding box center [1063, 657] width 33 height 12
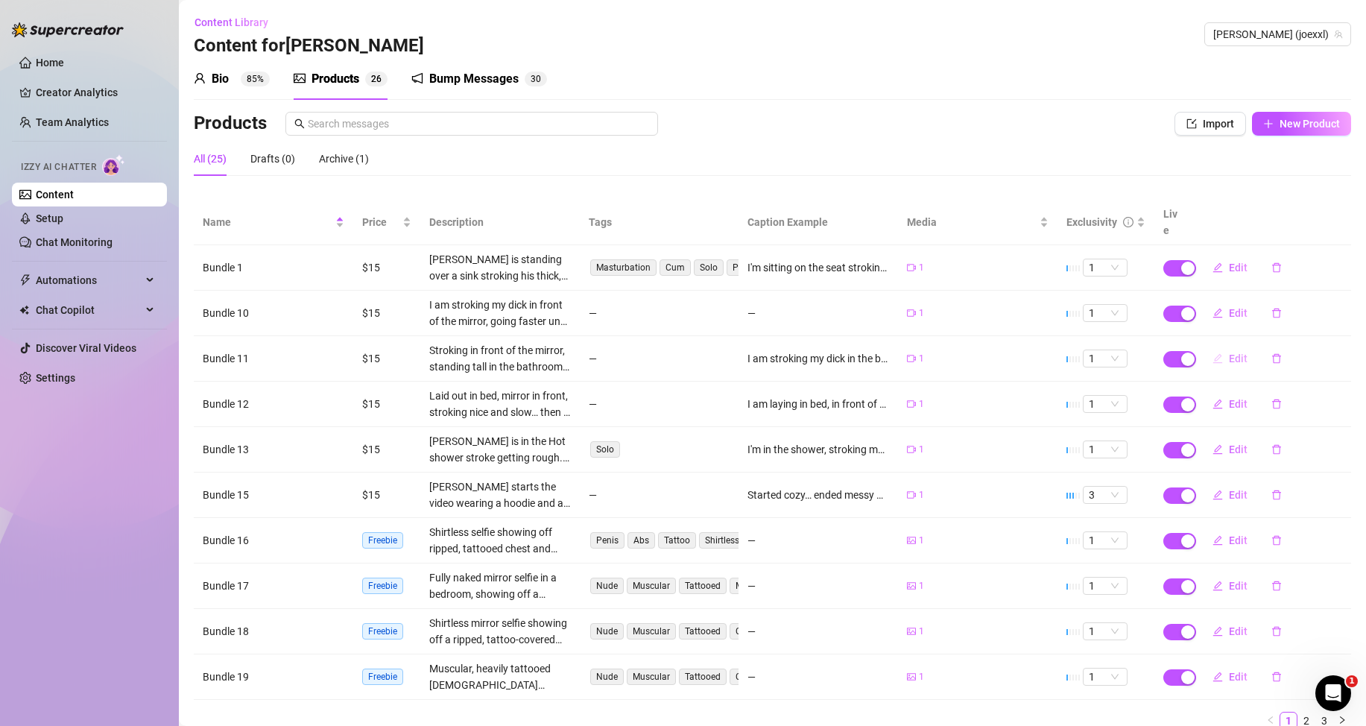
click at [1229, 362] on span "Edit" at bounding box center [1238, 358] width 19 height 12
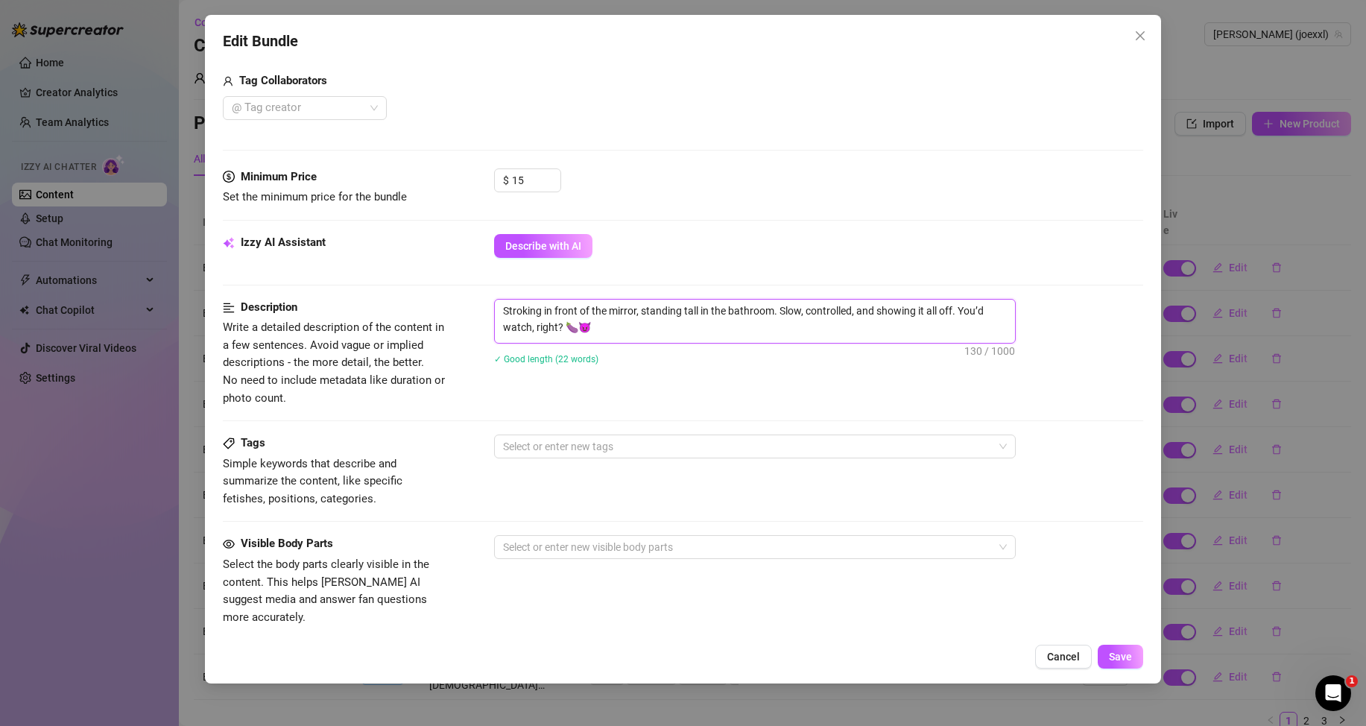
drag, startPoint x: 574, startPoint y: 326, endPoint x: 488, endPoint y: 307, distance: 87.9
click at [488, 307] on div "Description Write a detailed description of the content in a few sentences. Avo…" at bounding box center [683, 353] width 920 height 108
type textarea "Describe the content (media) in a few sentences"
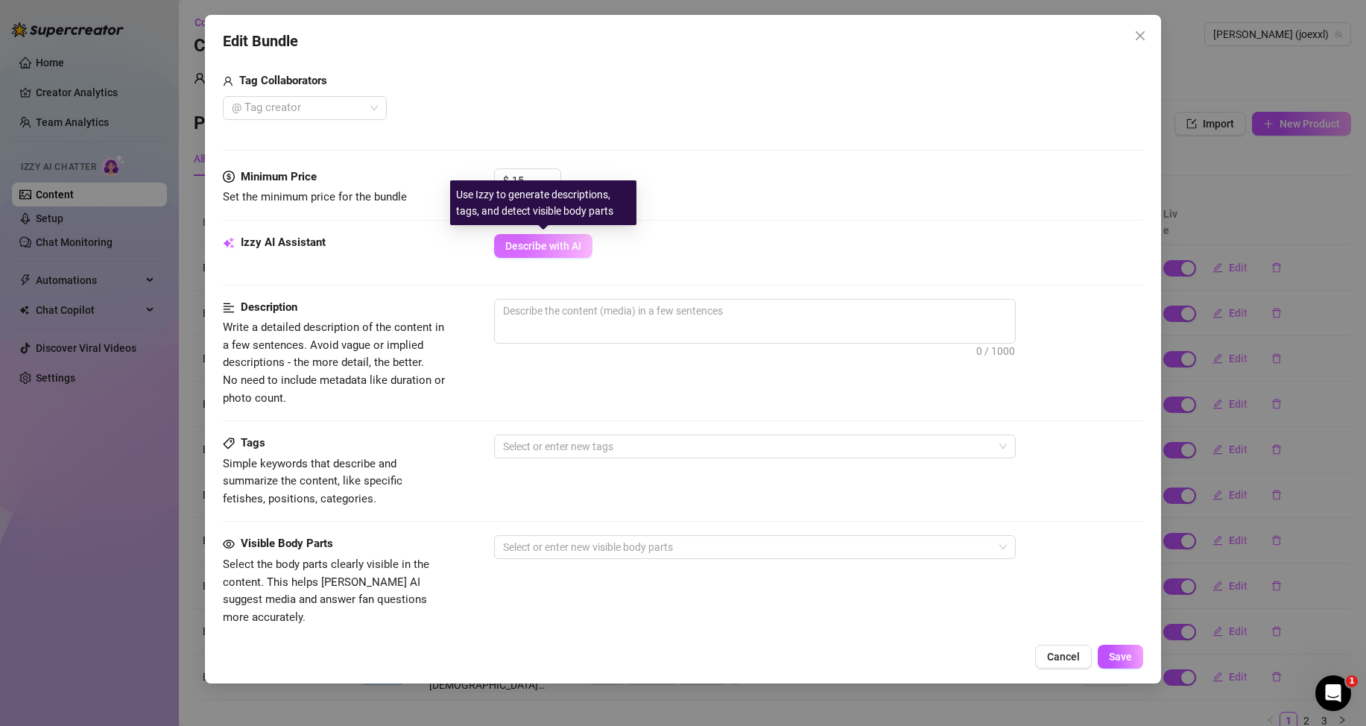
click at [551, 248] on span "Describe with AI" at bounding box center [543, 246] width 76 height 12
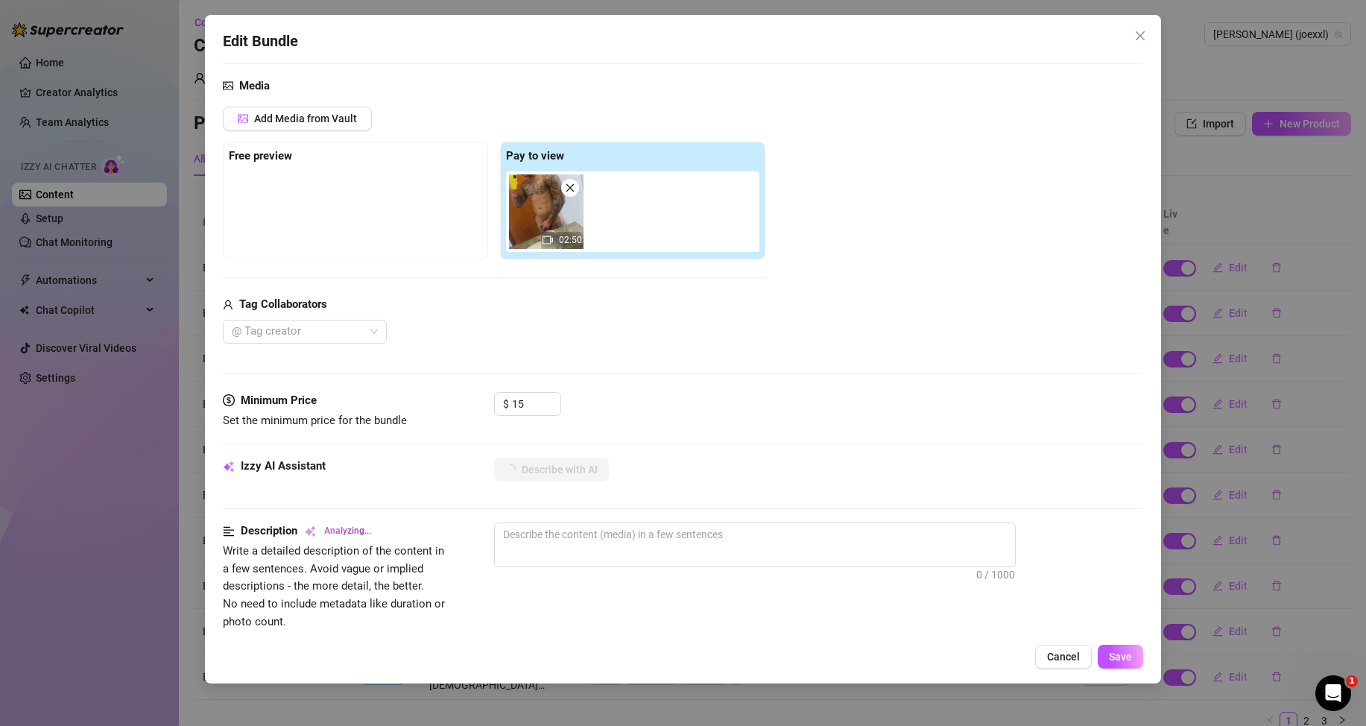
scroll to position [224, 0]
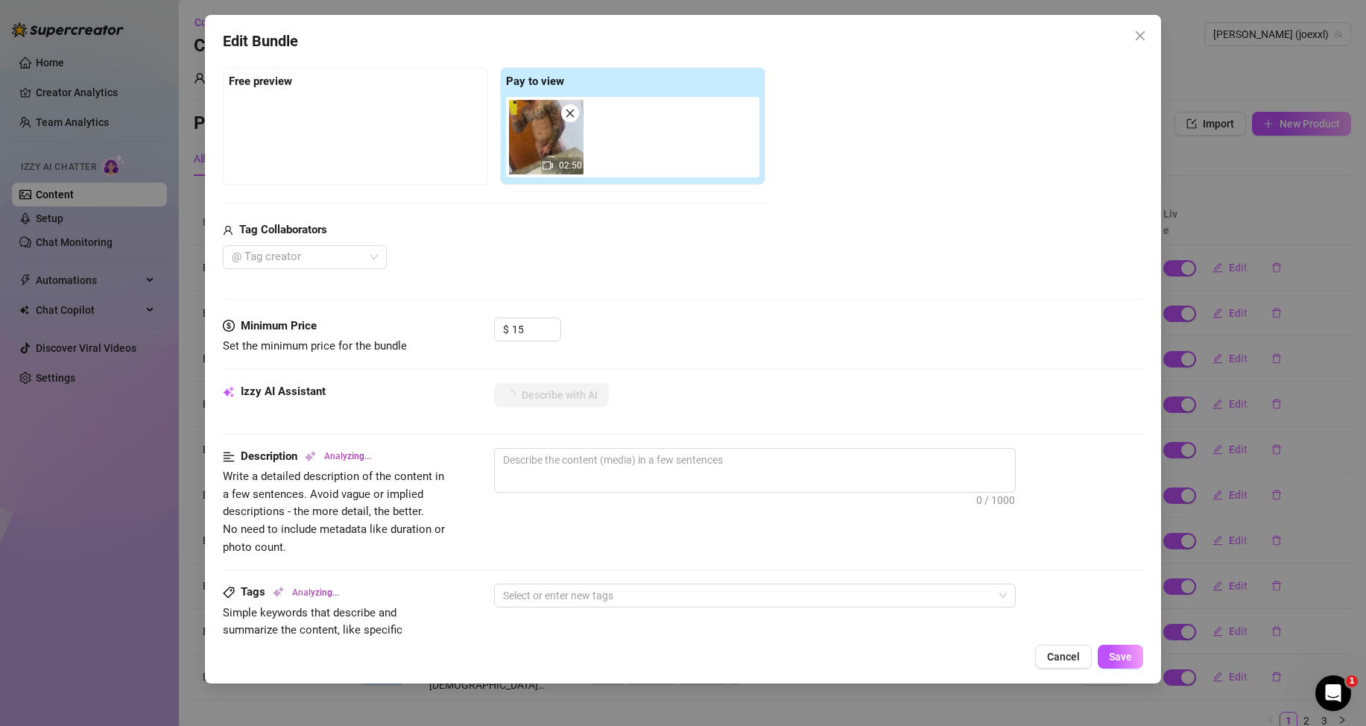
type textarea "Naked,"
type textarea "Naked, heavily"
type textarea "Naked, heavily tattooed"
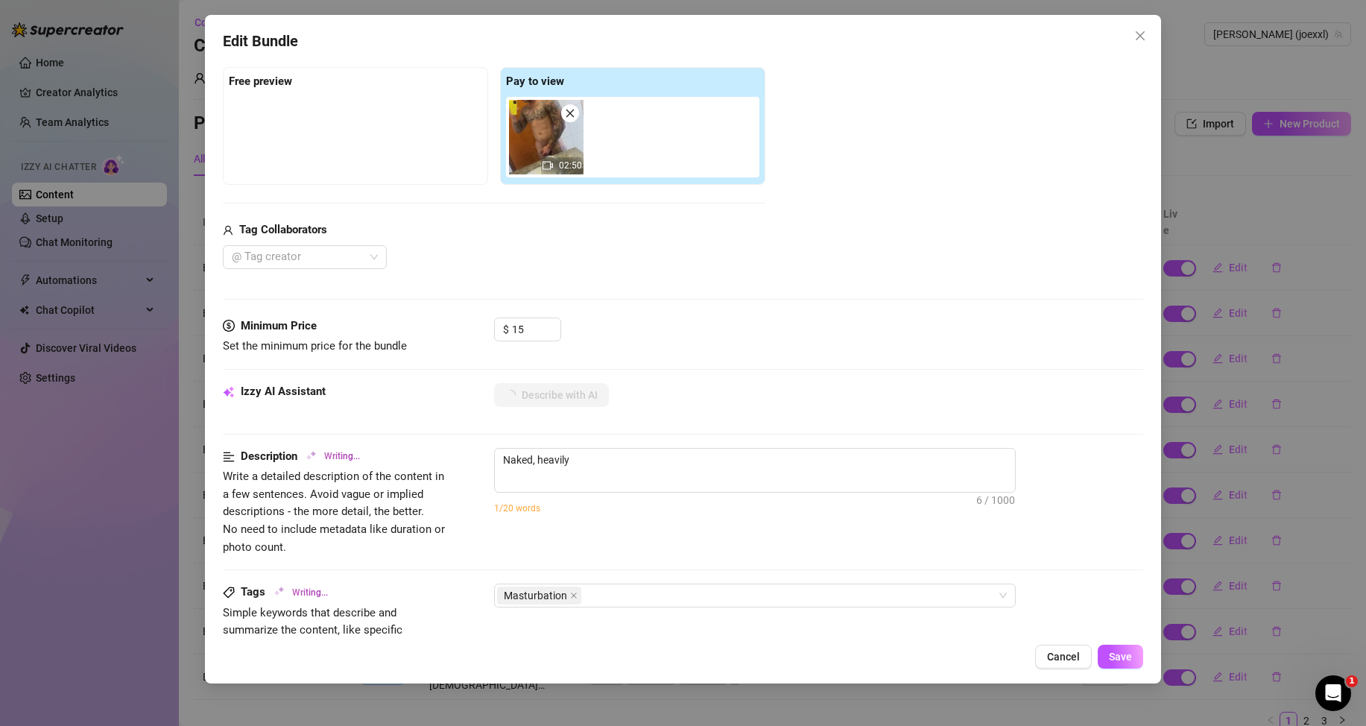
type textarea "Naked, heavily tattooed"
type textarea "Naked, heavily tattooed and"
type textarea "Naked, heavily tattooed and muscular,"
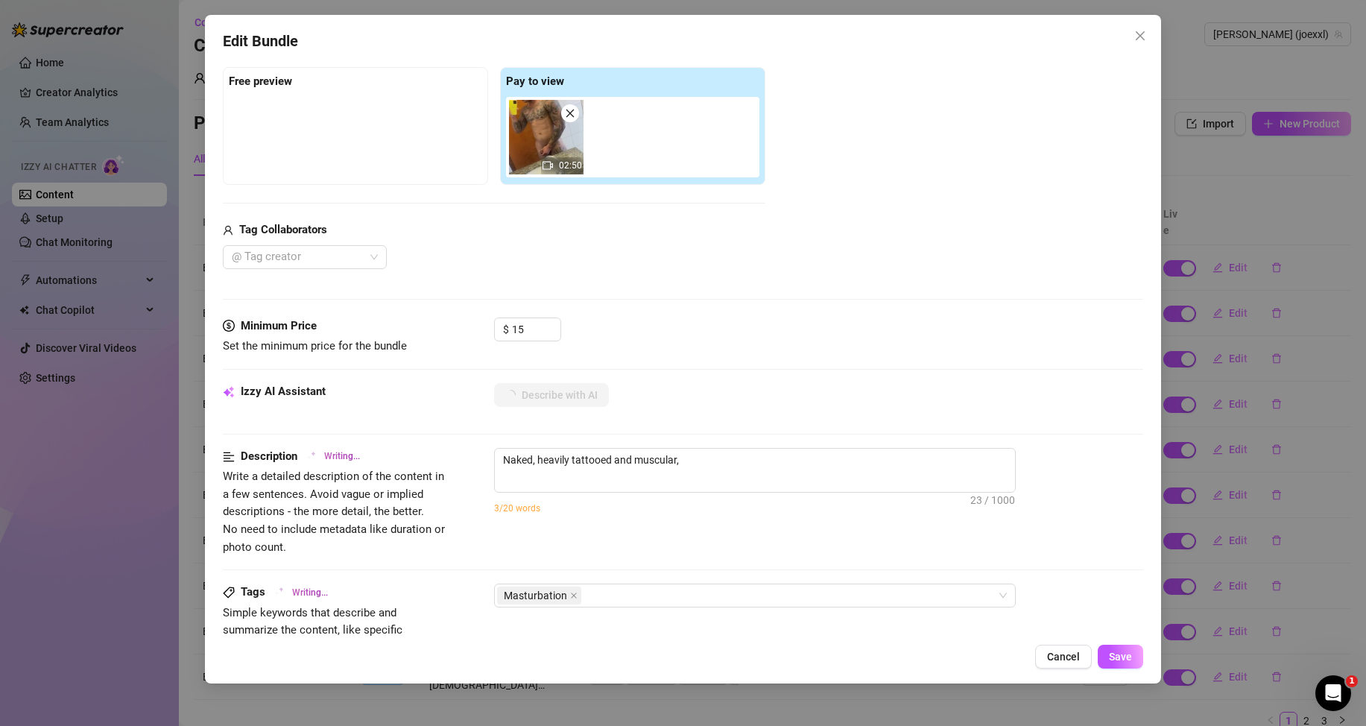
type textarea "Naked, heavily tattooed and muscular, [PERSON_NAME]"
type textarea "Naked, heavily tattooed and muscular, [PERSON_NAME] shows"
type textarea "Naked, heavily tattooed and muscular, [PERSON_NAME] shows off"
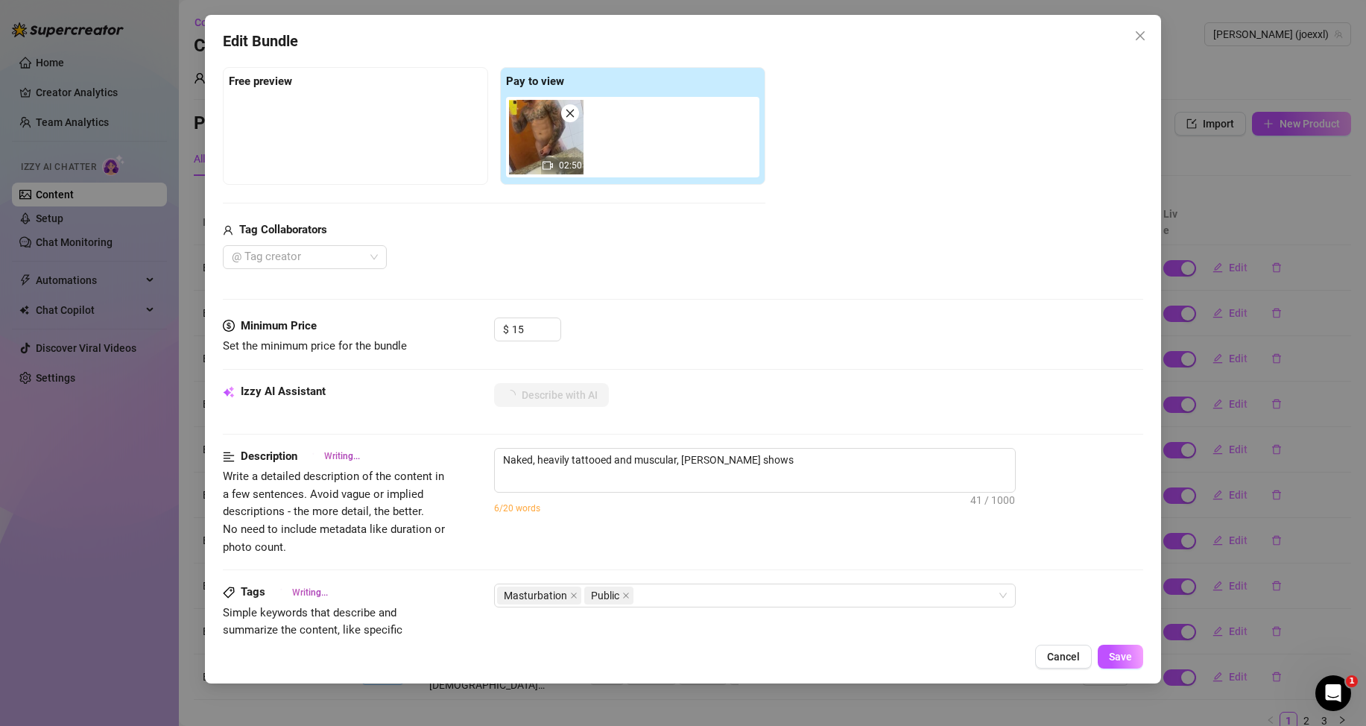
type textarea "Naked, heavily tattooed and muscular, [PERSON_NAME] shows off"
type textarea "Naked, heavily tattooed and muscular, [PERSON_NAME] shows off his"
type textarea "Naked, heavily tattooed and muscular, [PERSON_NAME] shows off his thick"
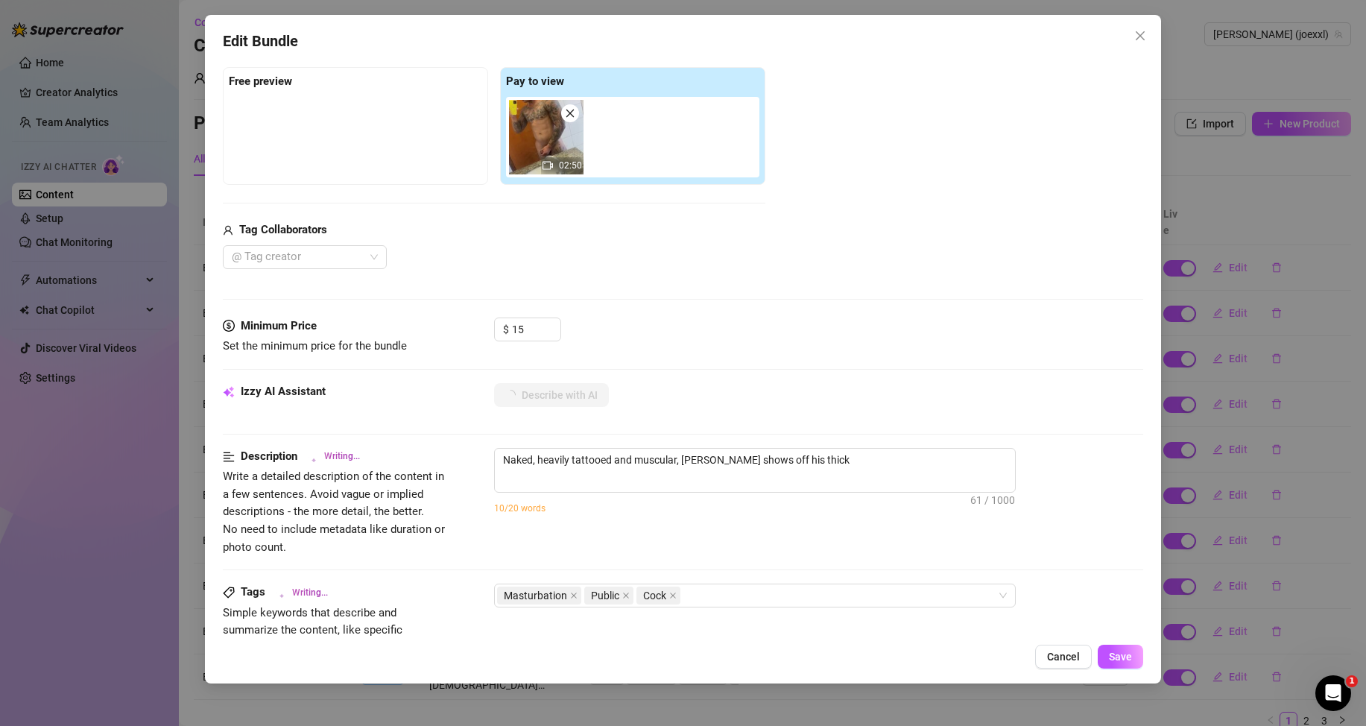
type textarea "Naked, heavily tattooed and muscular, [PERSON_NAME] shows off his thick uncut"
type textarea "Naked, heavily tattooed and muscular, [PERSON_NAME] shows off his thick uncut c…"
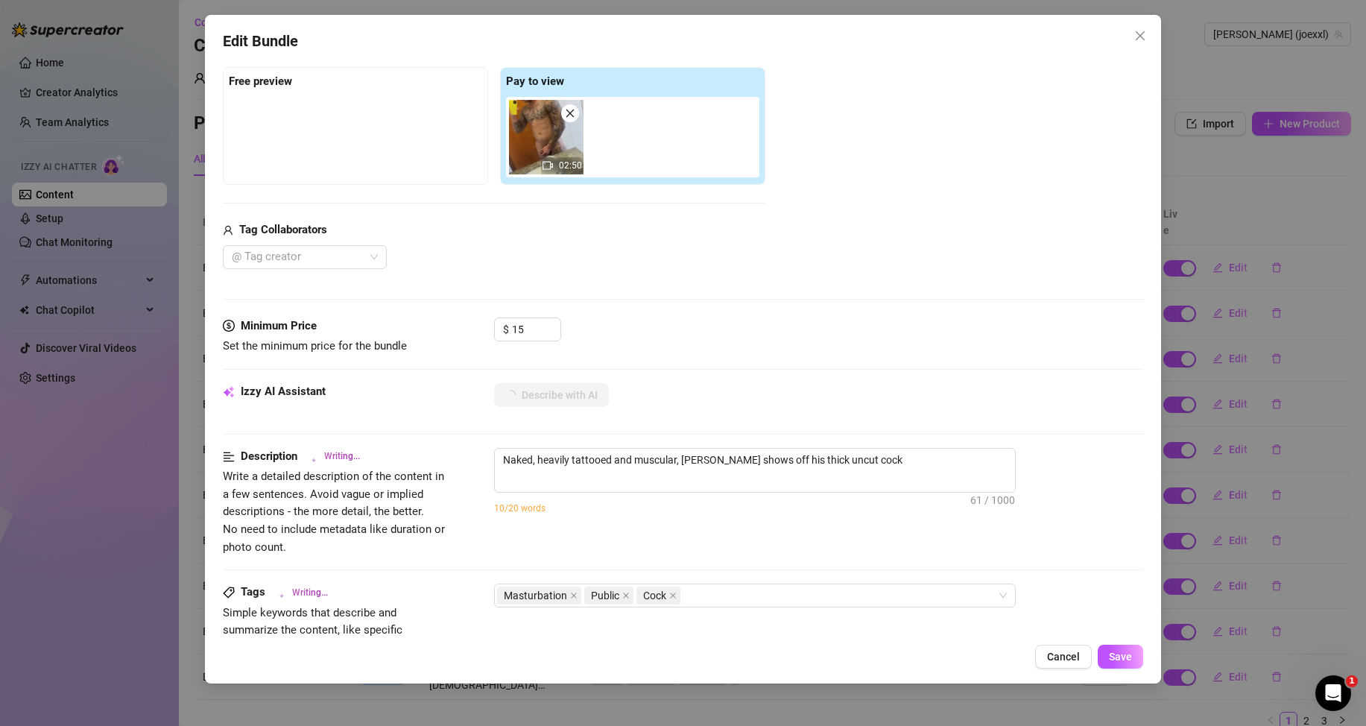
type textarea "Naked, heavily tattooed and muscular, [PERSON_NAME] shows off his thick uncut c…"
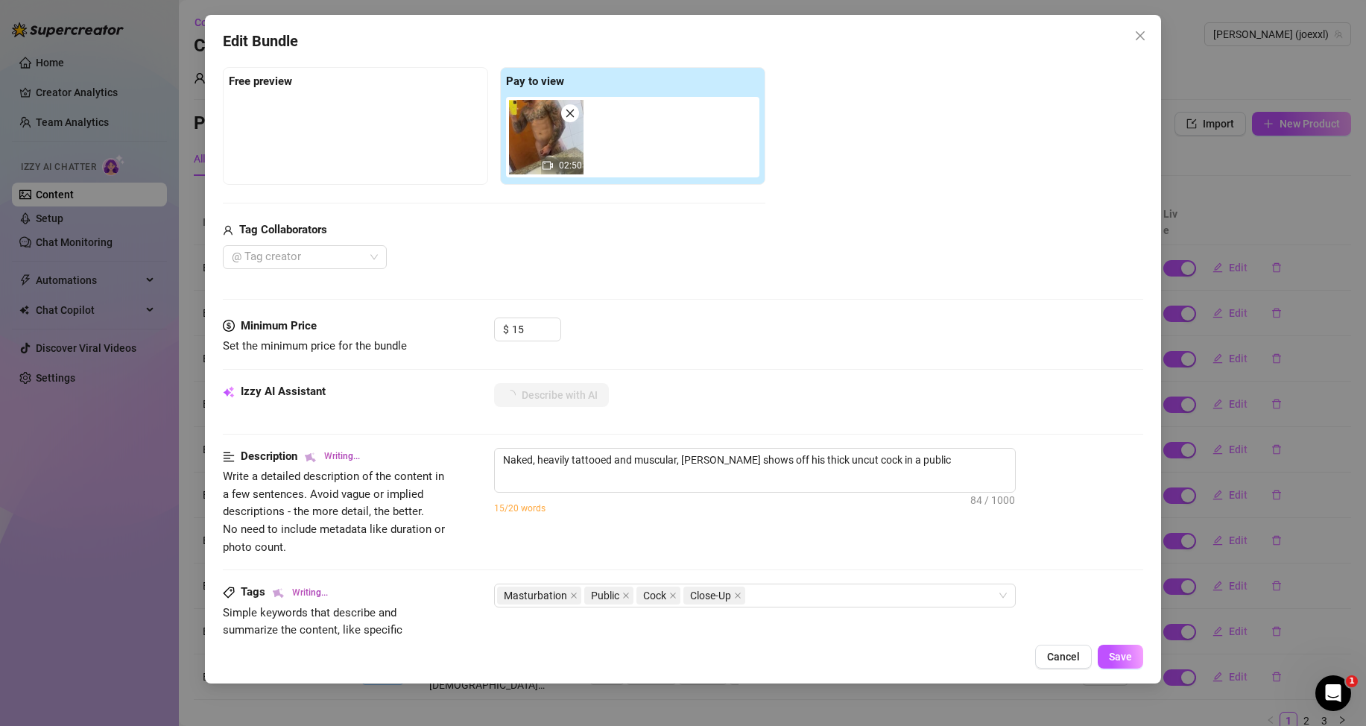
type textarea "Naked, heavily tattooed and muscular, [PERSON_NAME] shows off his thick uncut c…"
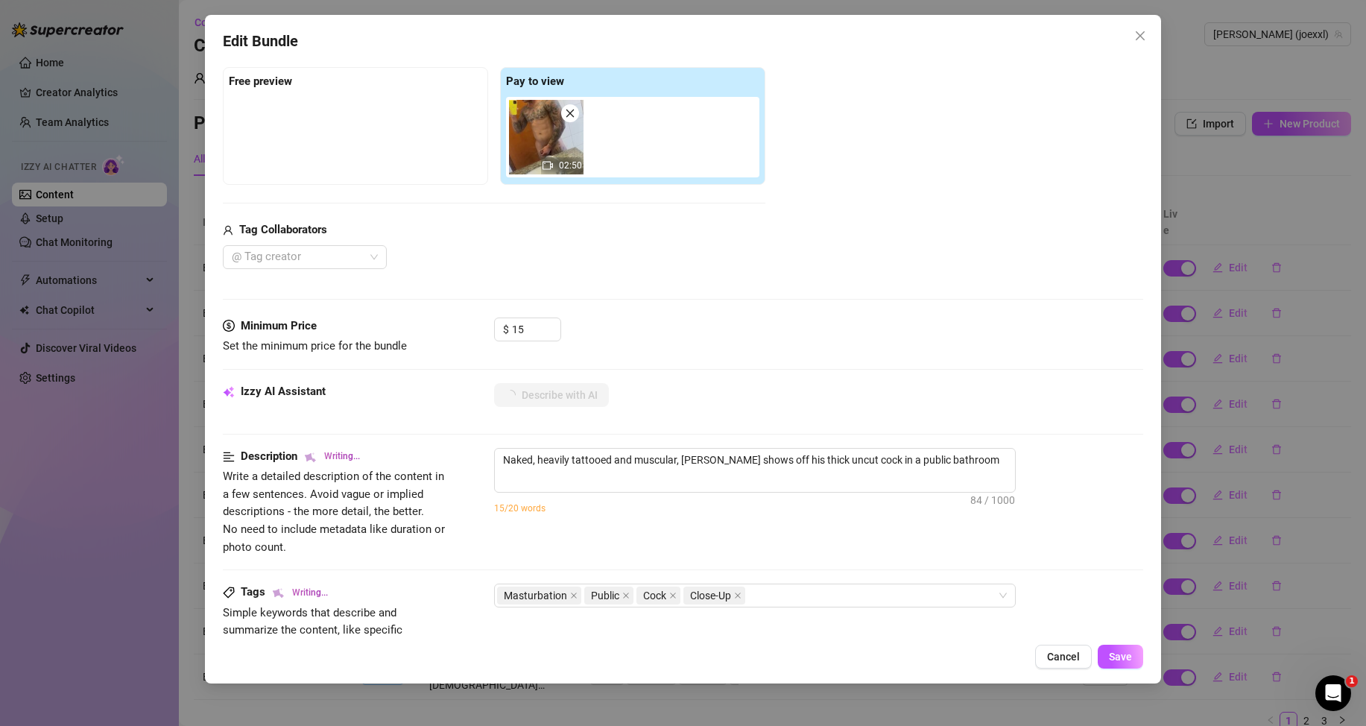
type textarea "Naked, heavily tattooed and muscular, [PERSON_NAME] shows off his thick uncut c…"
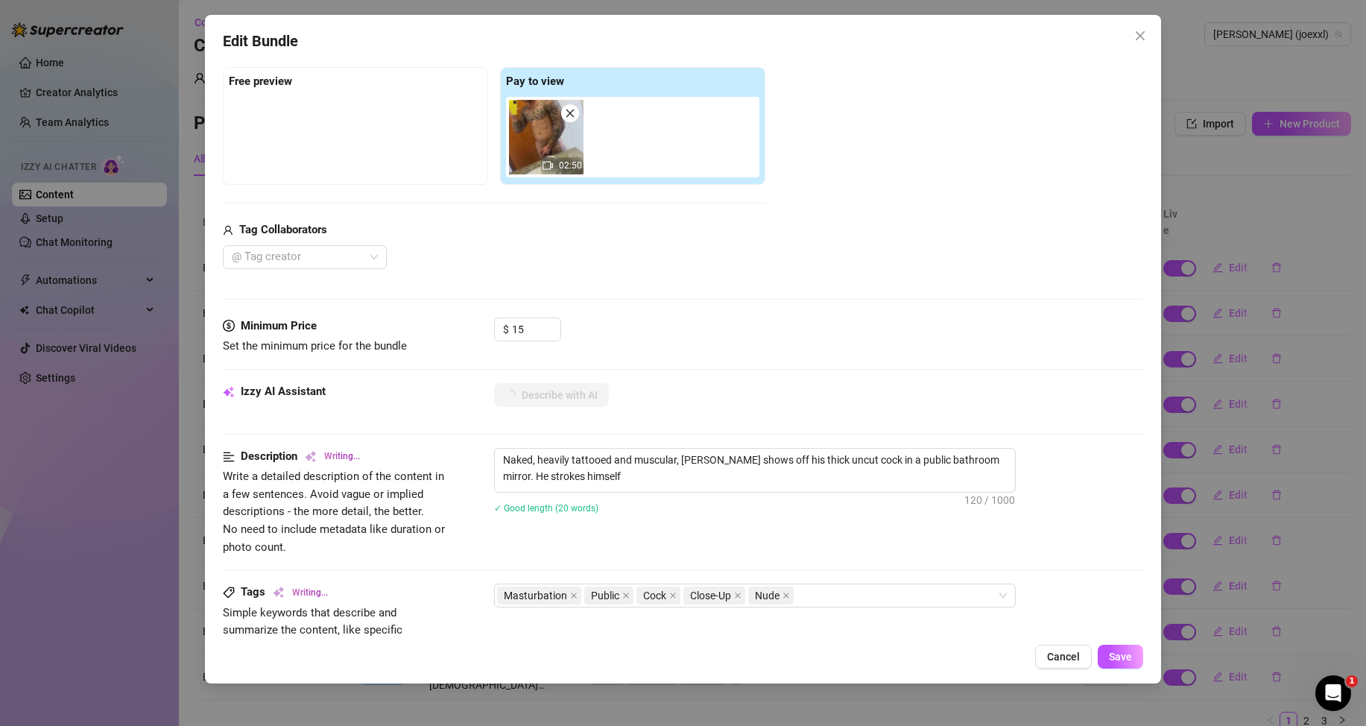
type textarea "Naked, heavily tattooed and muscular, [PERSON_NAME] shows off his thick uncut c…"
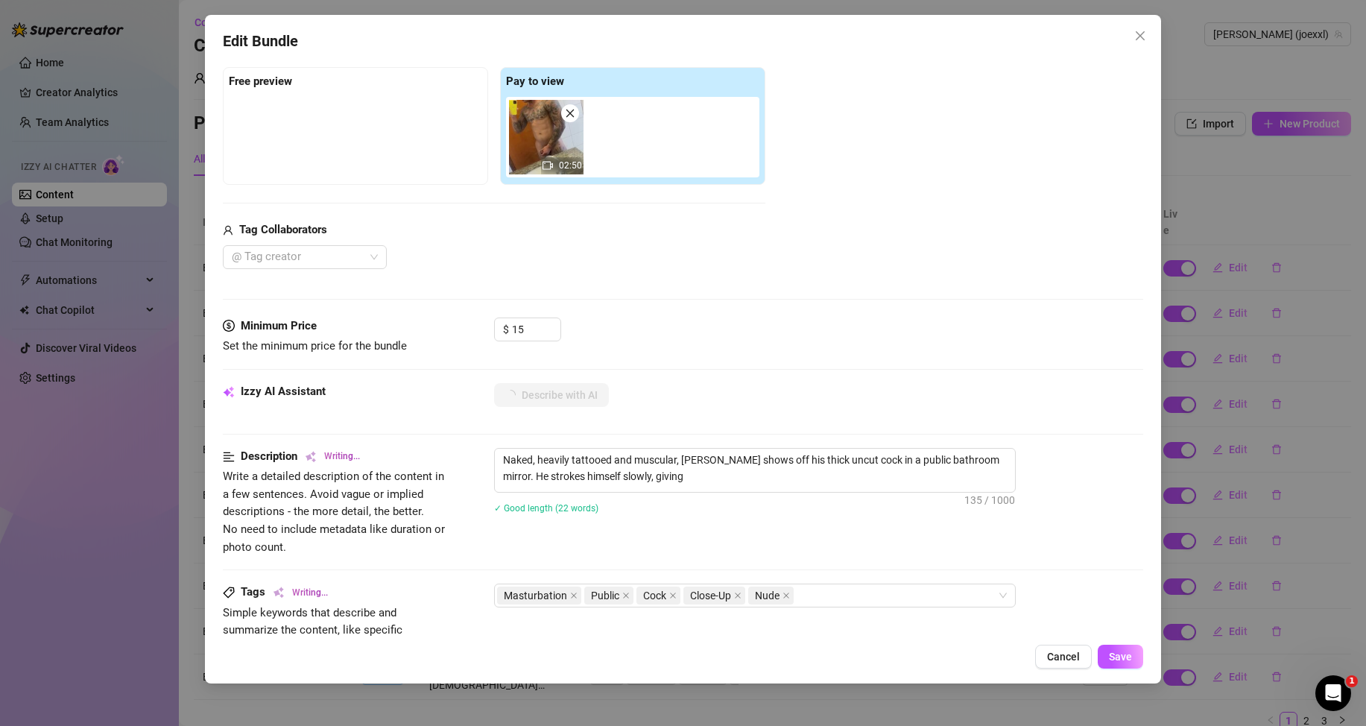
type textarea "Naked, heavily tattooed and muscular, [PERSON_NAME] shows off his thick uncut c…"
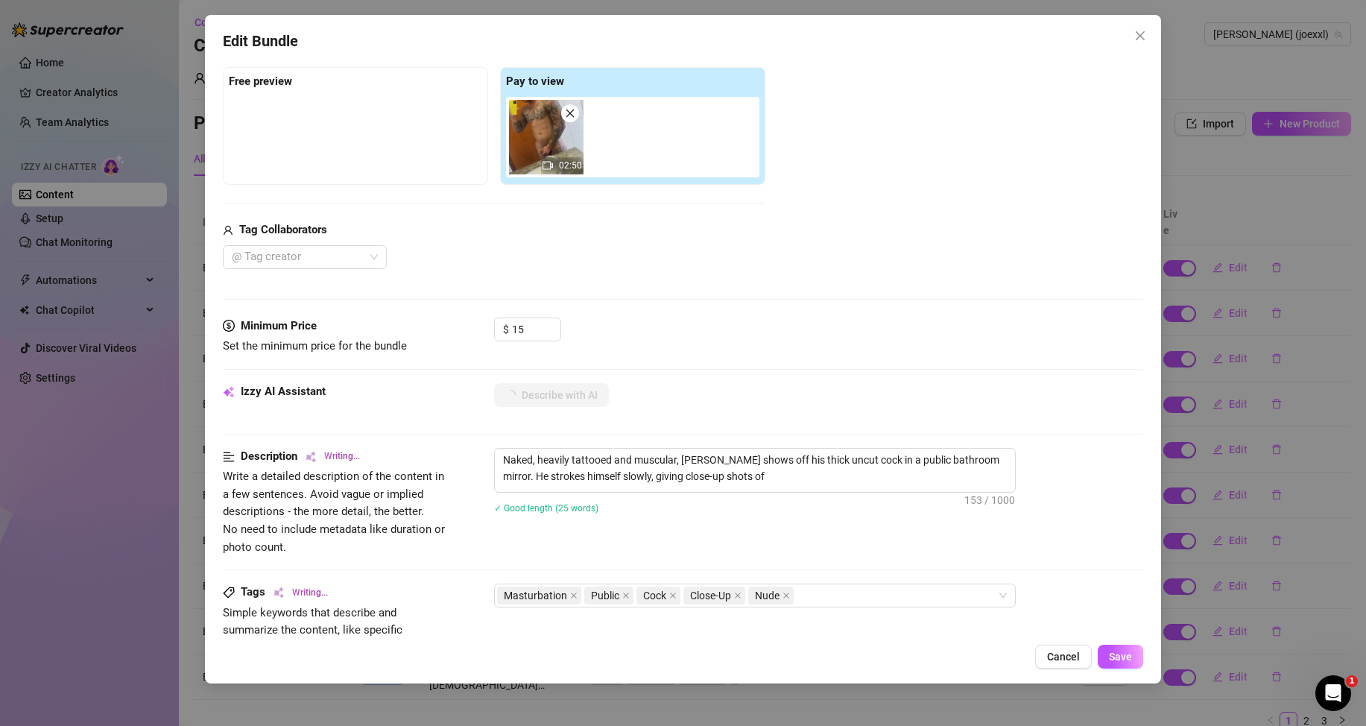
type textarea "Naked, heavily tattooed and muscular, [PERSON_NAME] shows off his thick uncut c…"
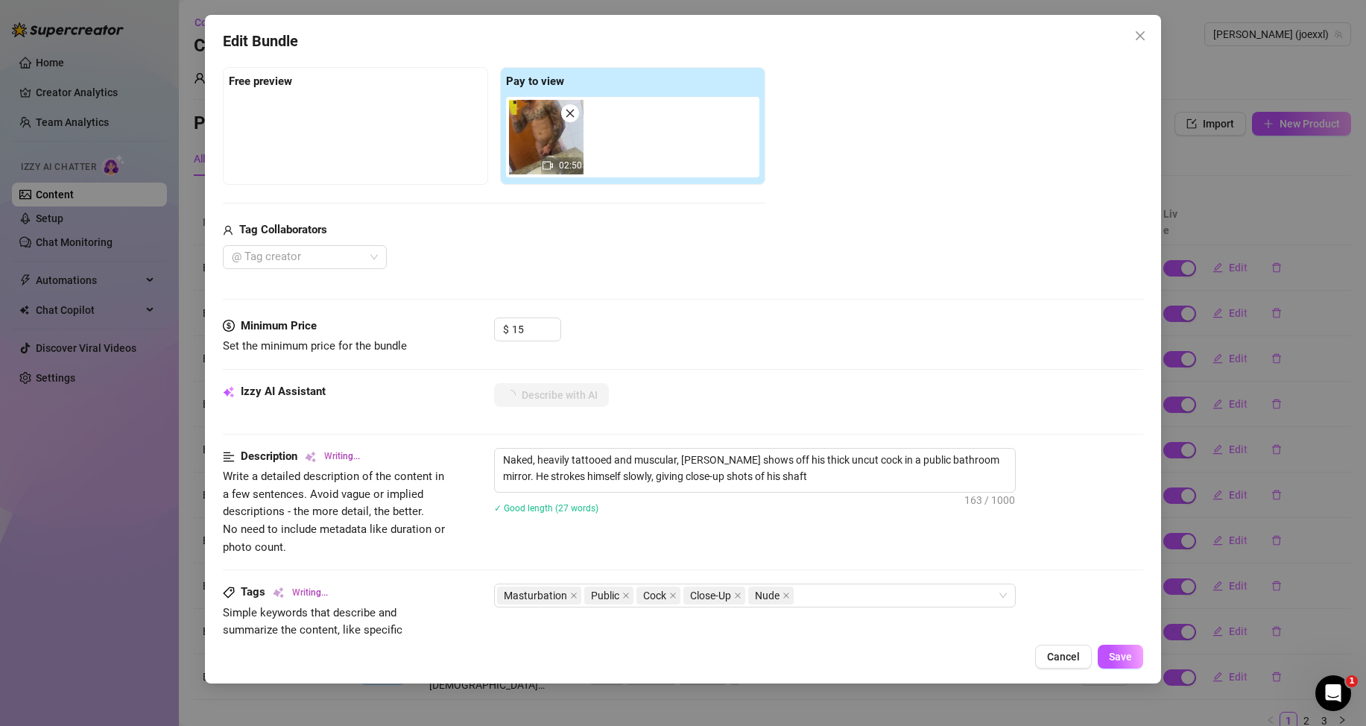
type textarea "Naked, heavily tattooed and muscular, [PERSON_NAME] shows off his thick uncut c…"
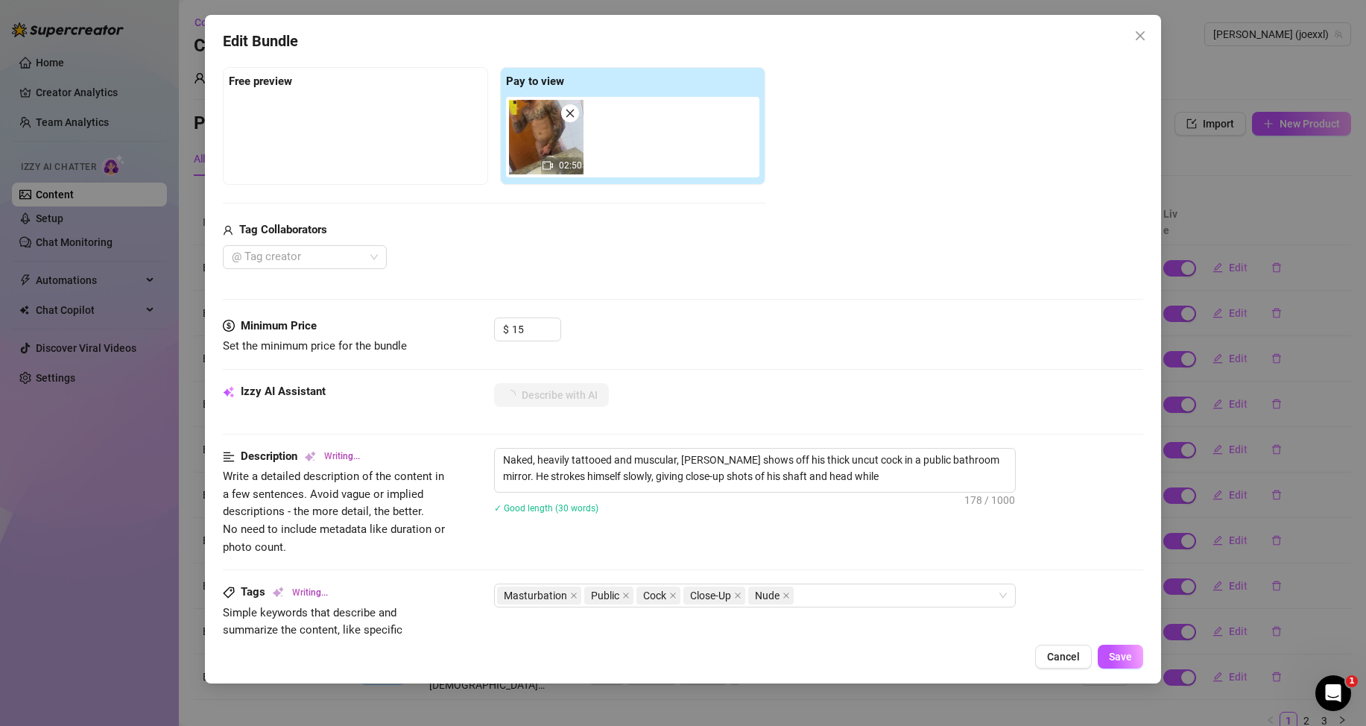
type textarea "Naked, heavily tattooed and muscular, [PERSON_NAME] shows off his thick uncut c…"
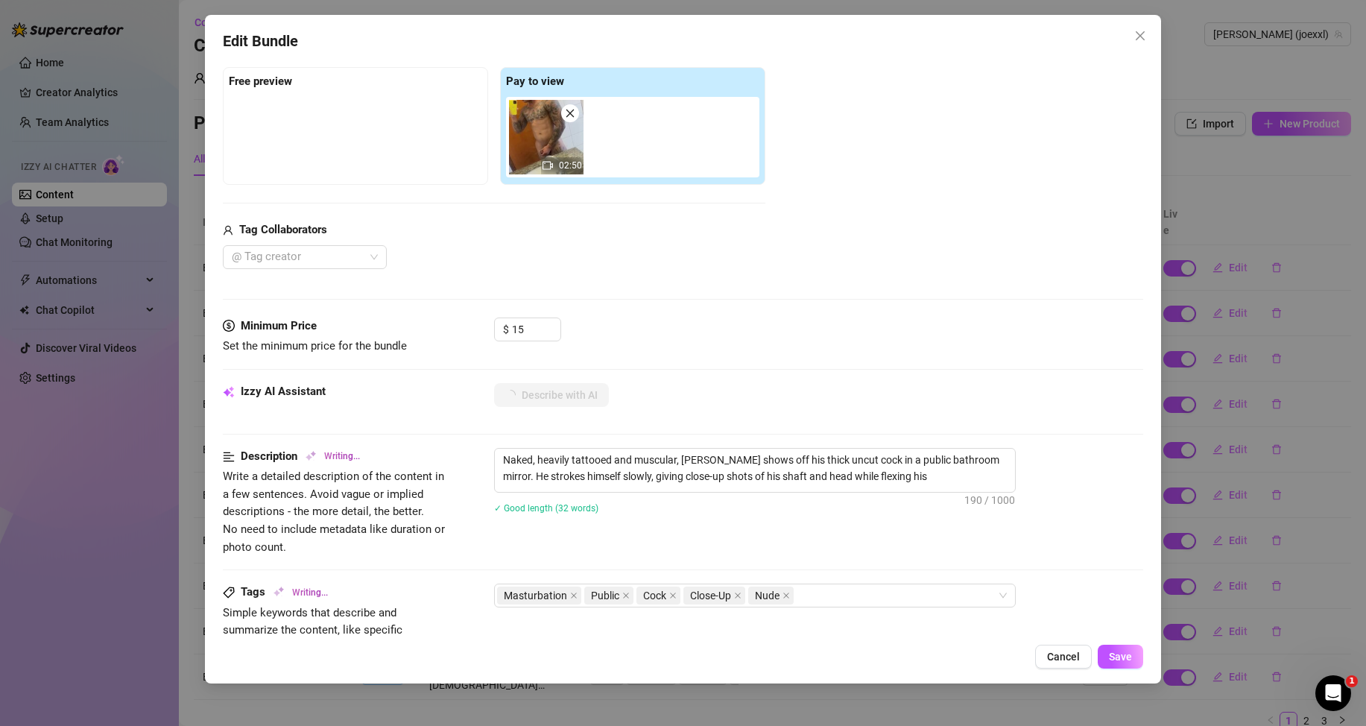
type textarea "Naked, heavily tattooed and muscular, [PERSON_NAME] shows off his thick uncut c…"
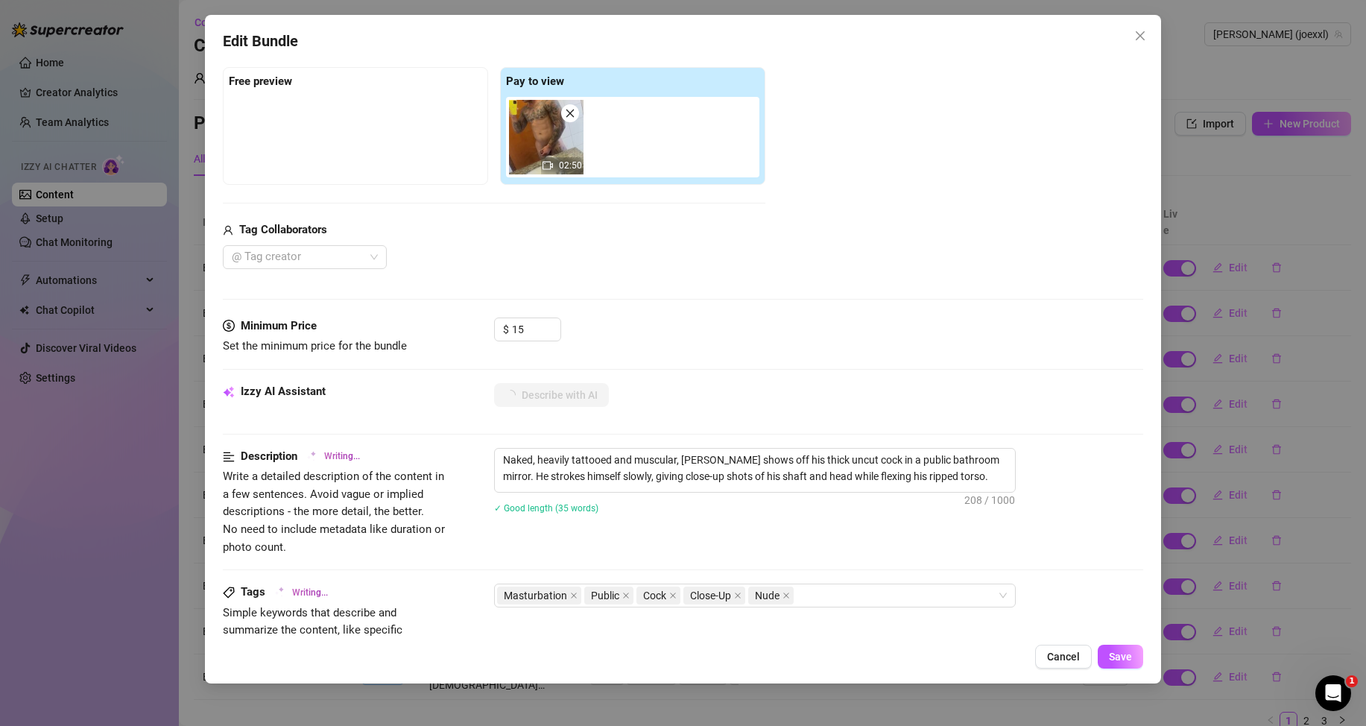
type textarea "Naked, heavily tattooed and muscular, [PERSON_NAME] shows off his thick uncut c…"
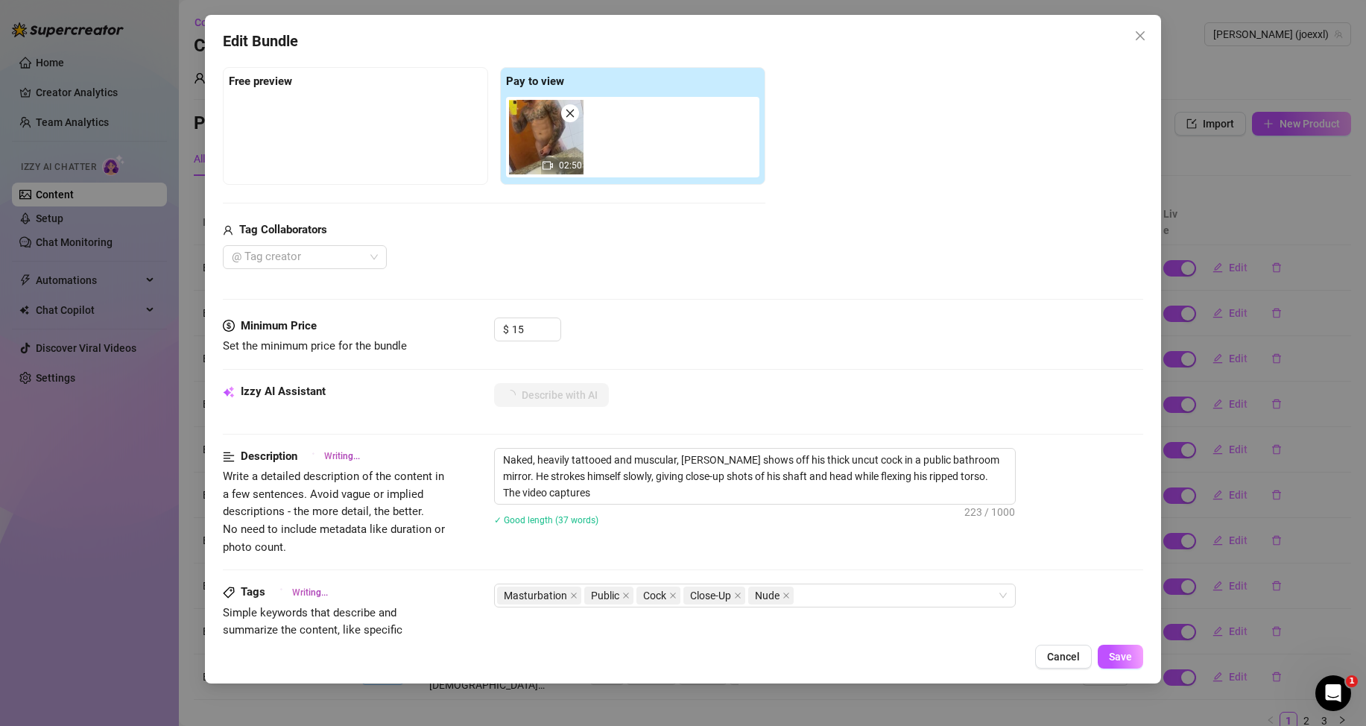
type textarea "Naked, heavily tattooed and muscular, [PERSON_NAME] shows off his thick uncut c…"
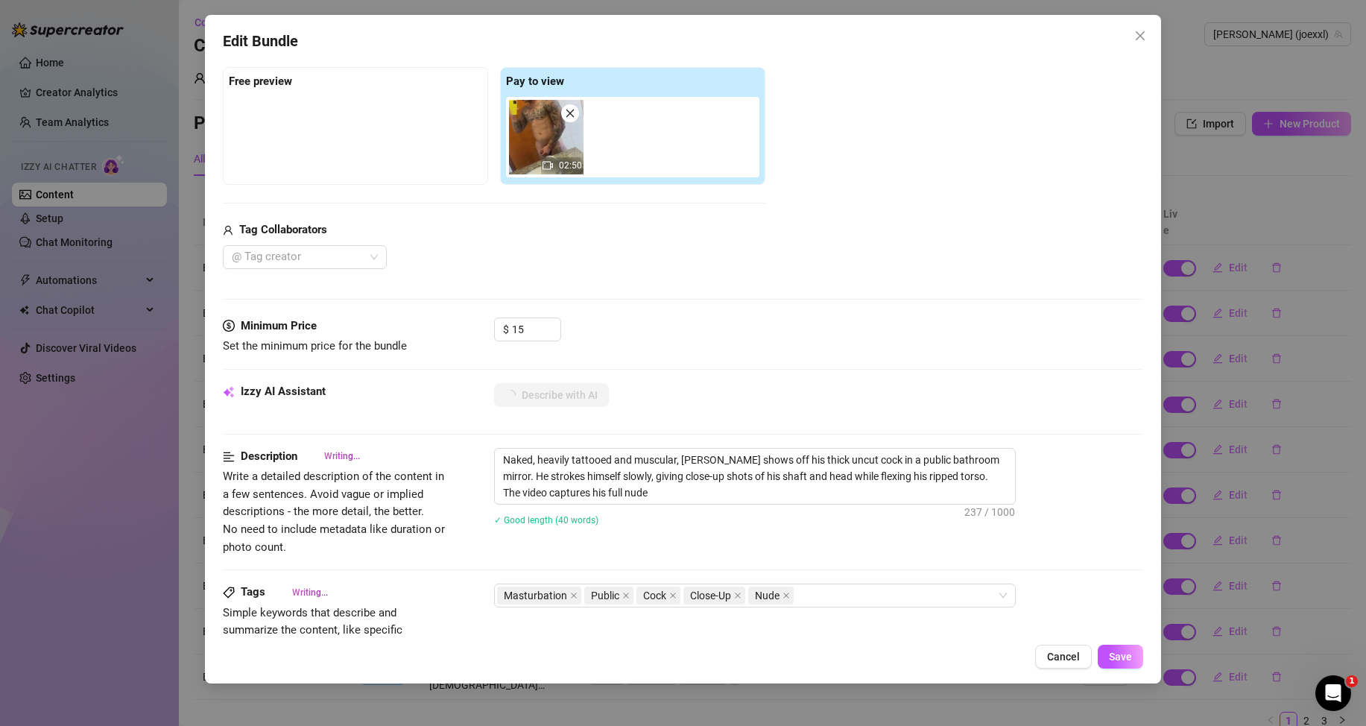
type textarea "Naked, heavily tattooed and muscular, [PERSON_NAME] shows off his thick uncut c…"
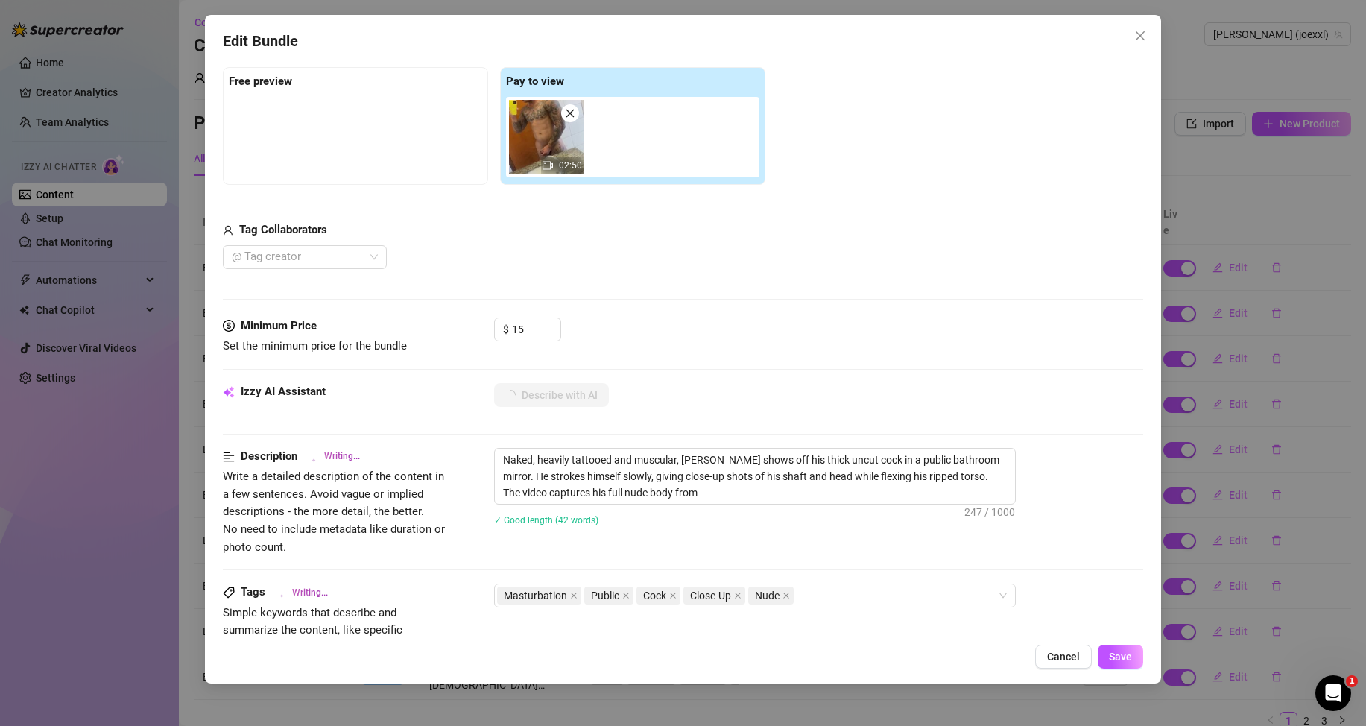
type textarea "Naked, heavily tattooed and muscular, [PERSON_NAME] shows off his thick uncut c…"
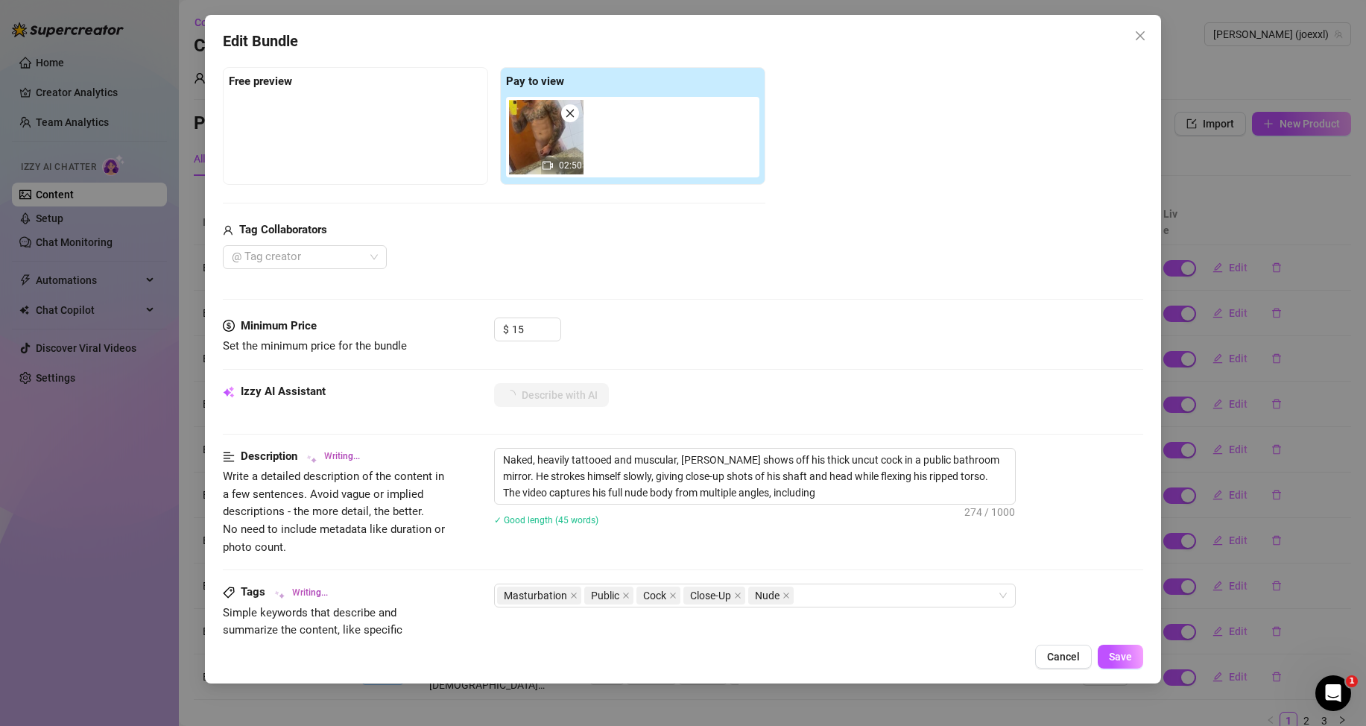
type textarea "Naked, heavily tattooed and muscular, [PERSON_NAME] shows off his thick uncut c…"
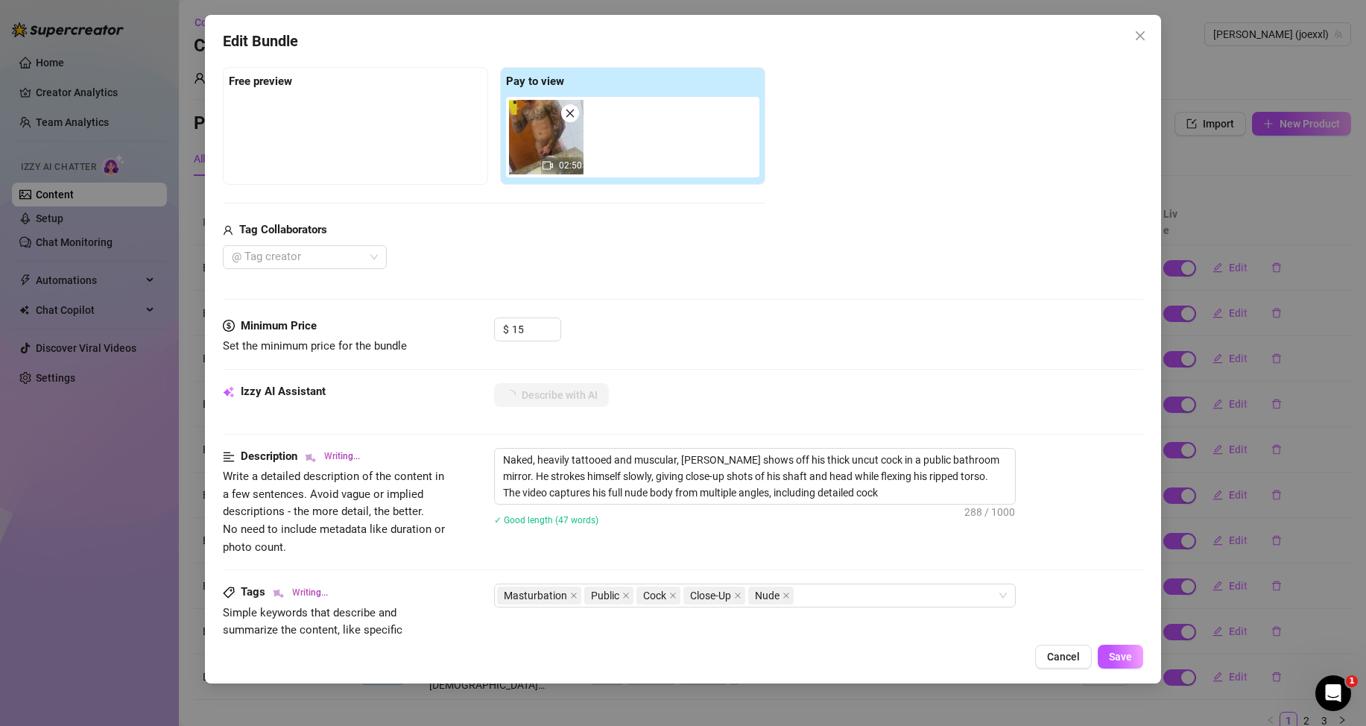
type textarea "Naked, heavily tattooed and muscular, [PERSON_NAME] shows off his thick uncut c…"
click at [1112, 658] on span "Save" at bounding box center [1120, 657] width 23 height 12
drag, startPoint x: 889, startPoint y: 457, endPoint x: 862, endPoint y: 455, distance: 26.9
click at [862, 455] on textarea "Naked, heavily tattooed and muscular, [PERSON_NAME] shows off his thick uncut c…" at bounding box center [755, 476] width 520 height 55
type textarea "Naked, heavily tattooed and muscular, [PERSON_NAME] shows off his thick uncut c…"
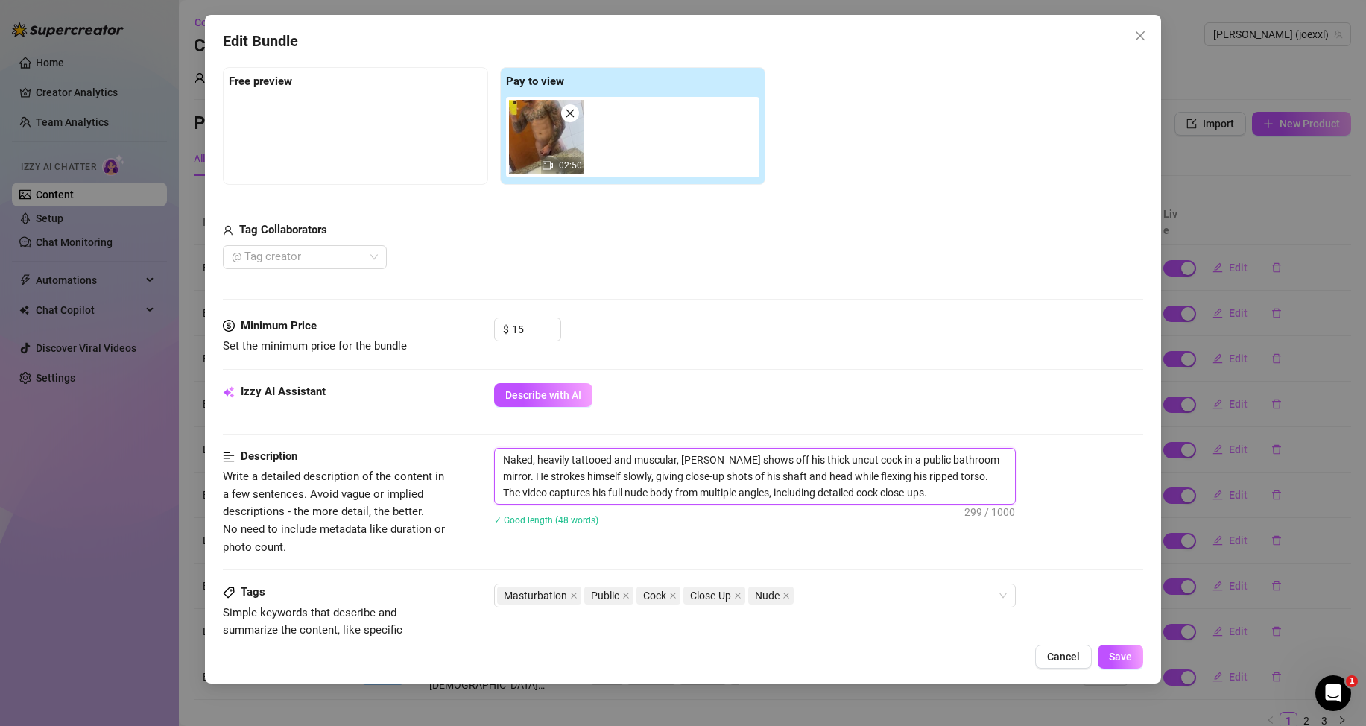
type textarea "Naked, heavily tattooed and muscular, [PERSON_NAME] shows off his thick uncut c…"
click at [1122, 657] on span "Save" at bounding box center [1120, 657] width 23 height 12
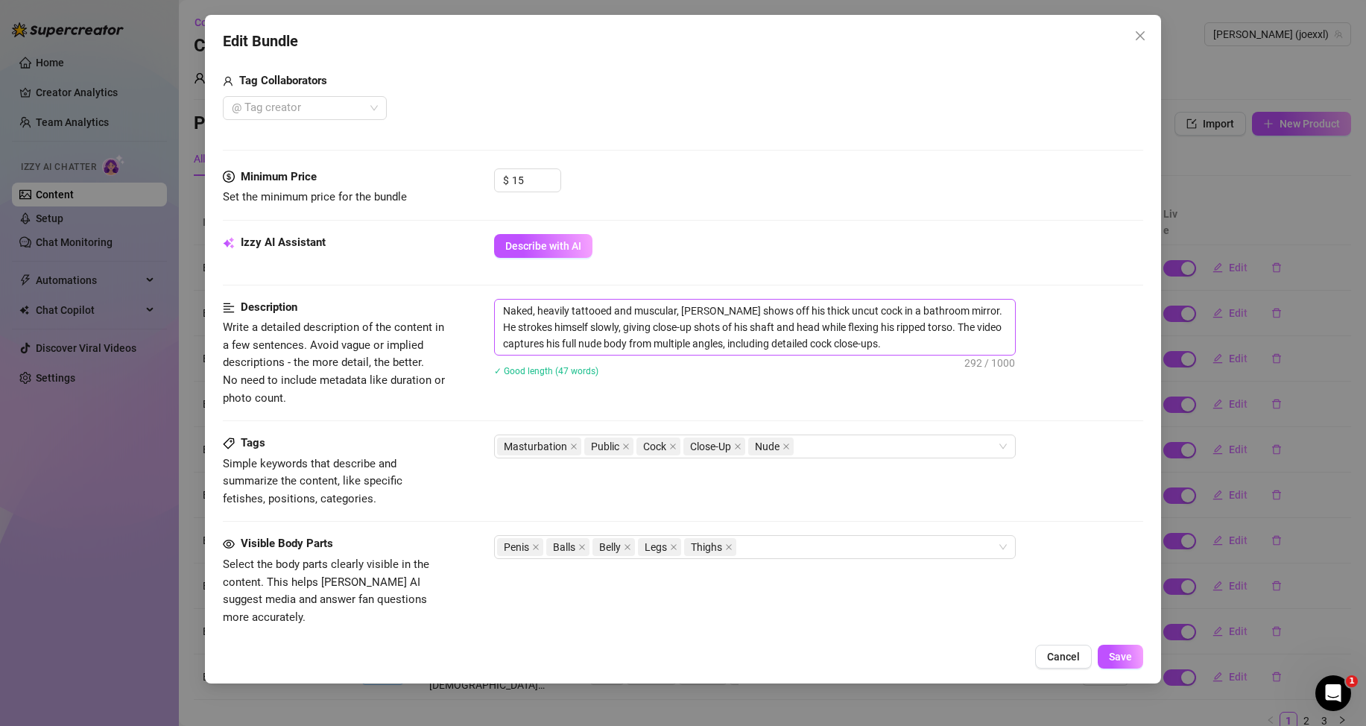
scroll to position [447, 0]
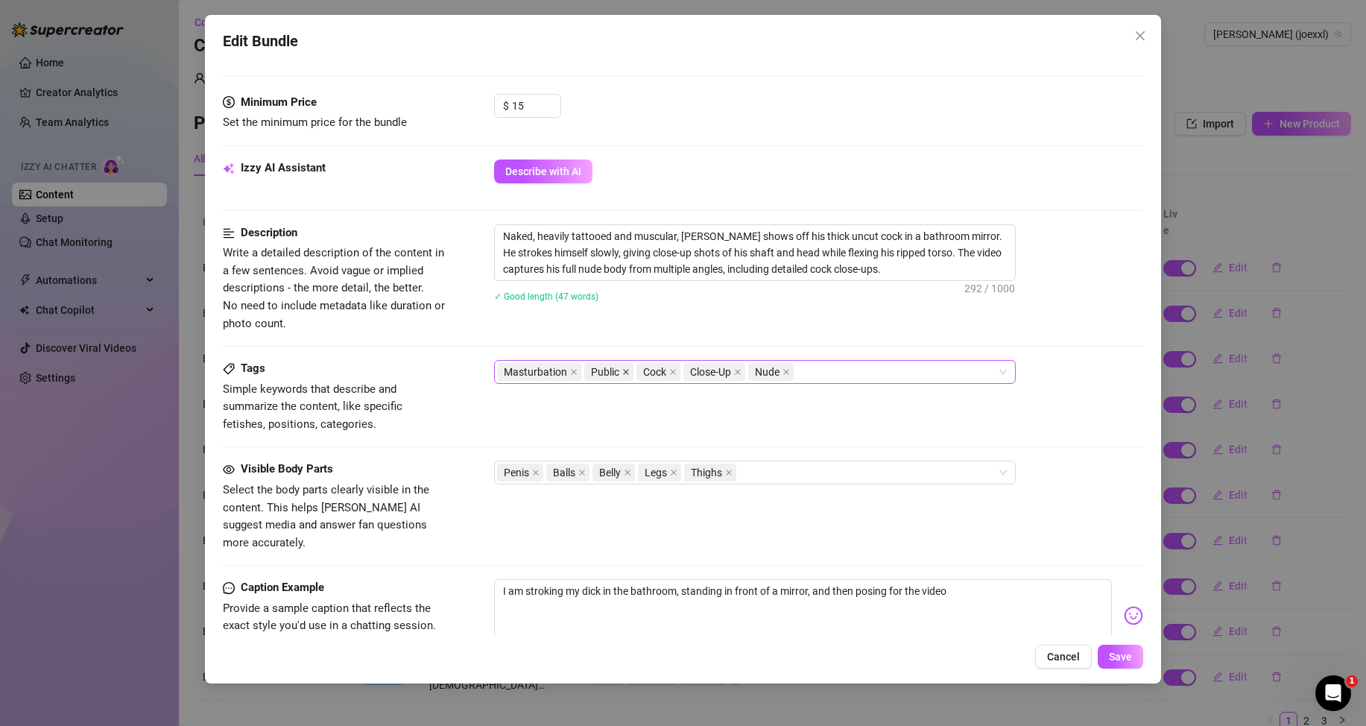
click at [625, 372] on icon "close" at bounding box center [625, 371] width 7 height 7
click at [1116, 648] on button "Save" at bounding box center [1120, 657] width 45 height 24
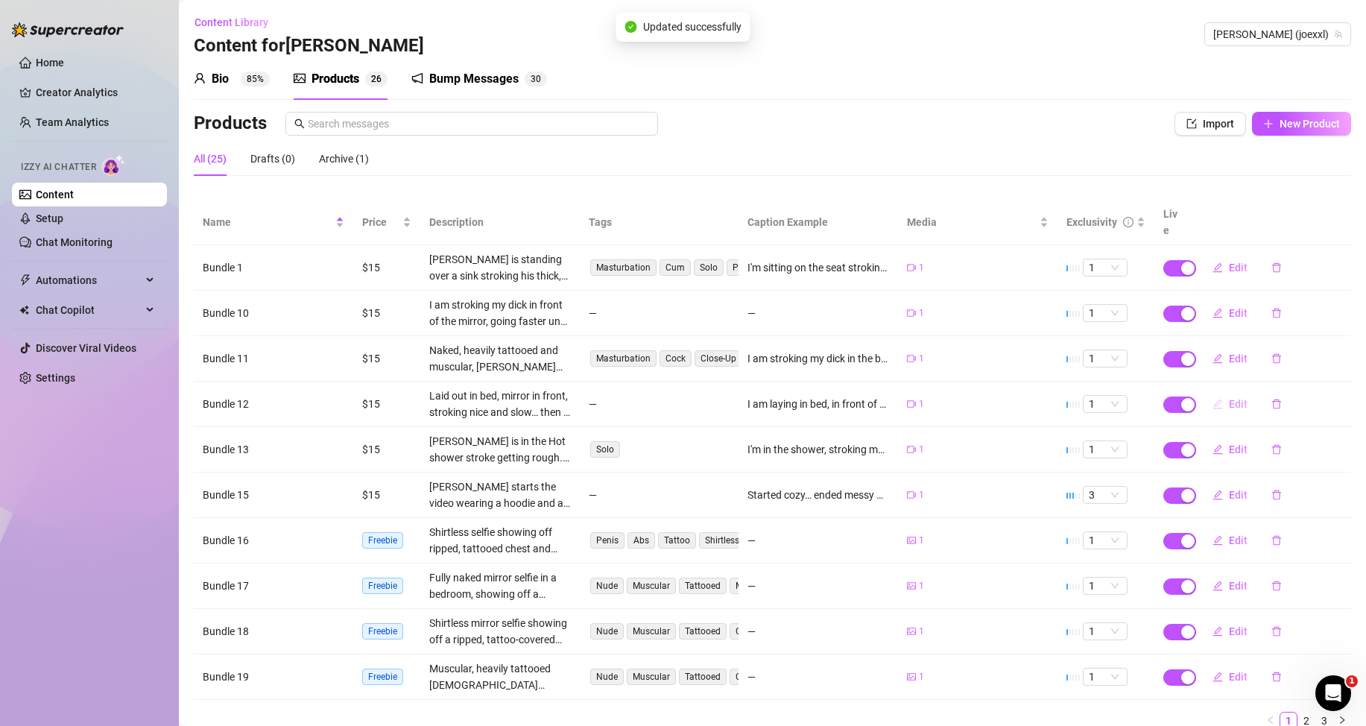
click at [1218, 397] on button "Edit" at bounding box center [1229, 404] width 59 height 24
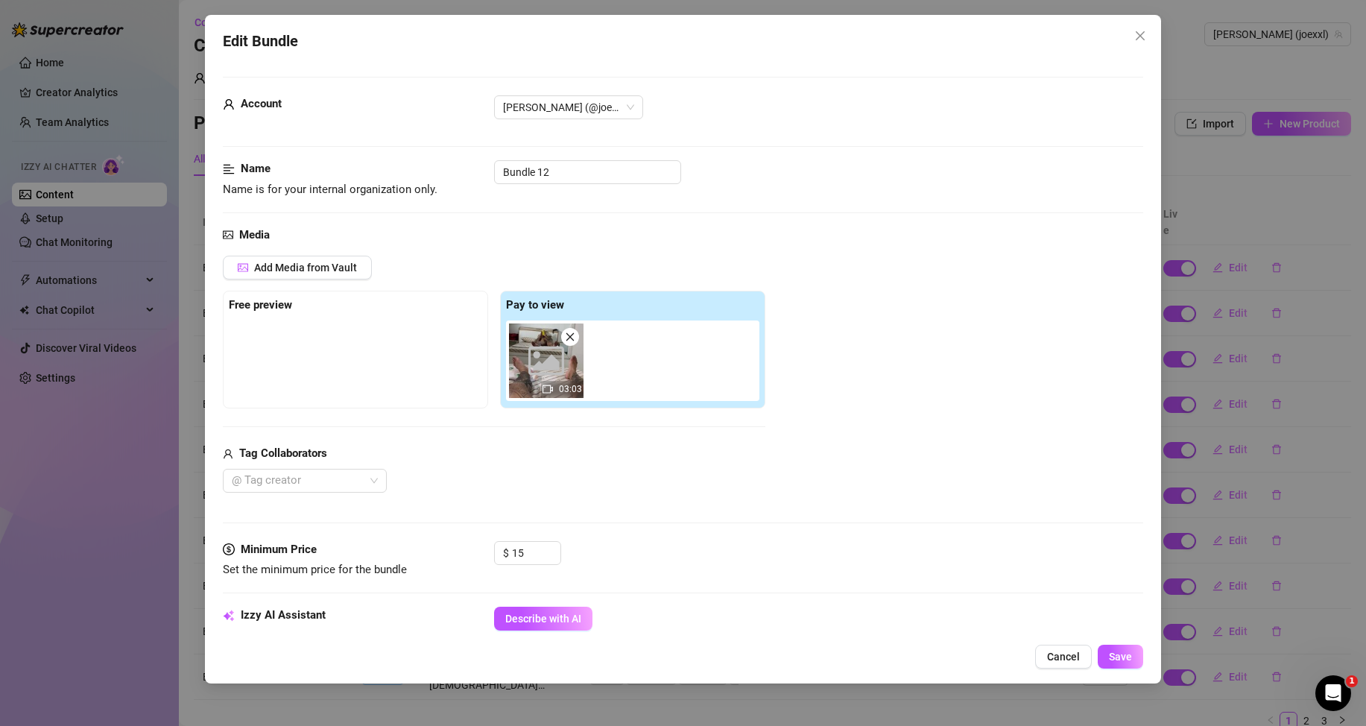
scroll to position [224, 0]
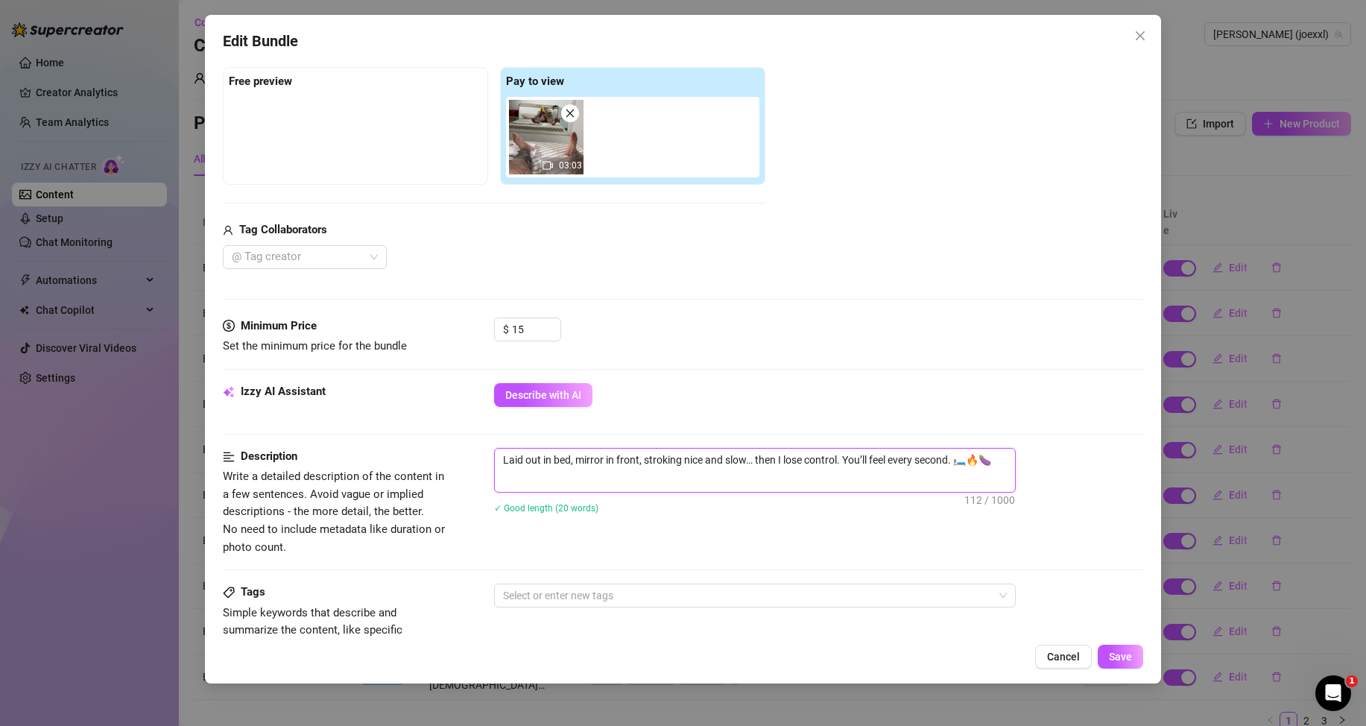
drag, startPoint x: 996, startPoint y: 466, endPoint x: 498, endPoint y: 461, distance: 498.6
click at [498, 461] on textarea "Laid out in bed, mirror in front, stroking nice and slow… then I lose control. …" at bounding box center [755, 460] width 520 height 22
type textarea "Describe the content (media) in a few sentences"
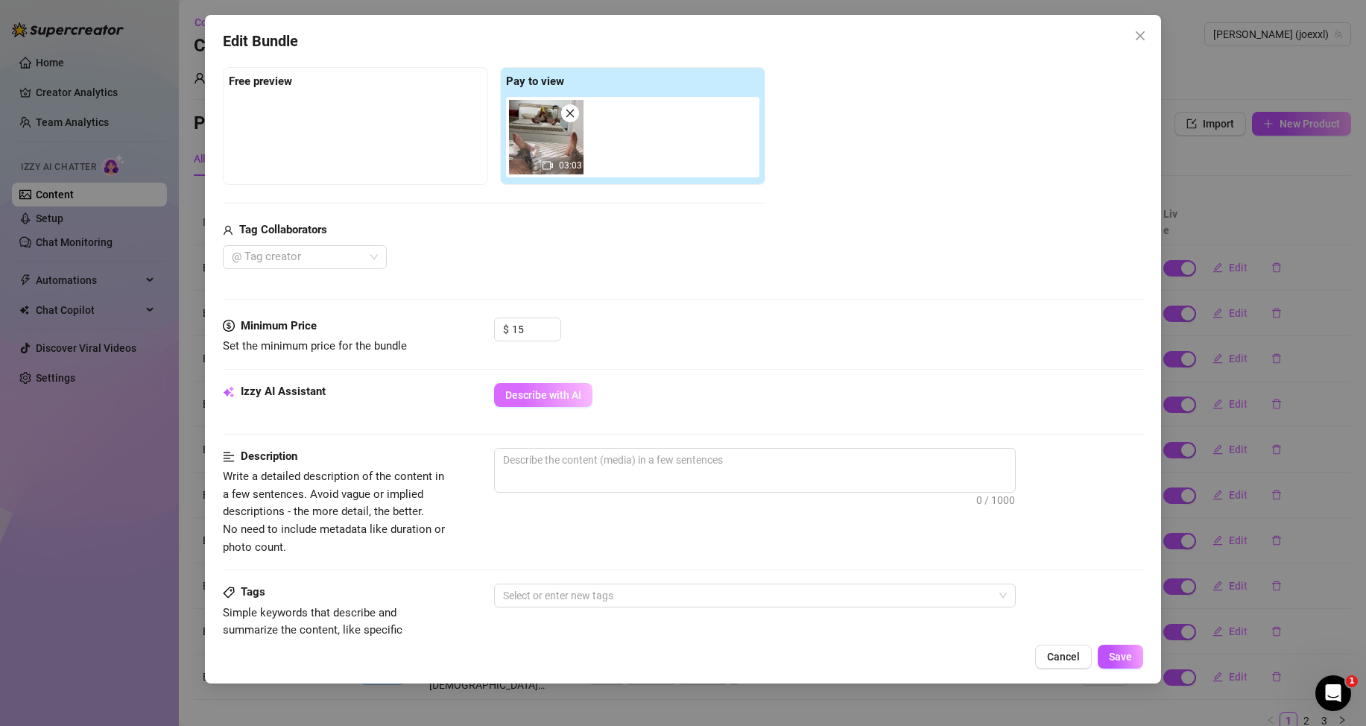
click at [557, 398] on span "Describe with AI" at bounding box center [543, 395] width 76 height 12
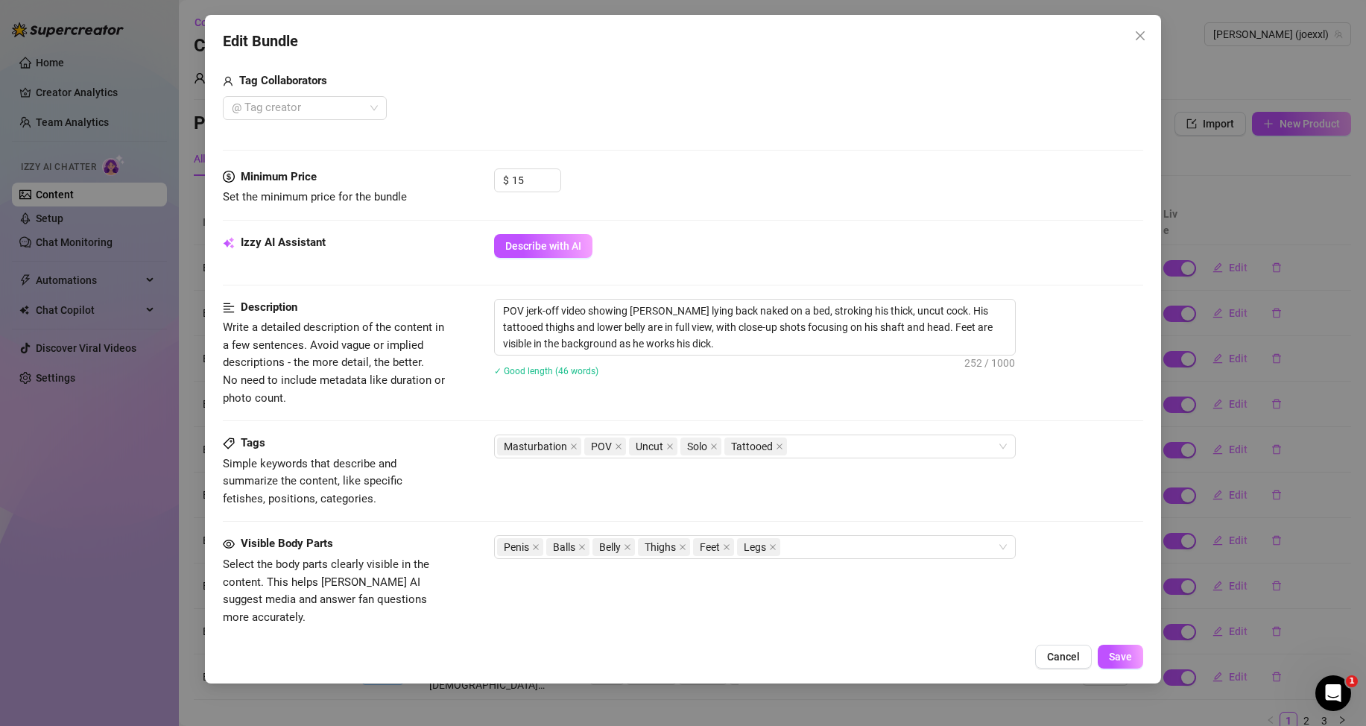
scroll to position [75, 0]
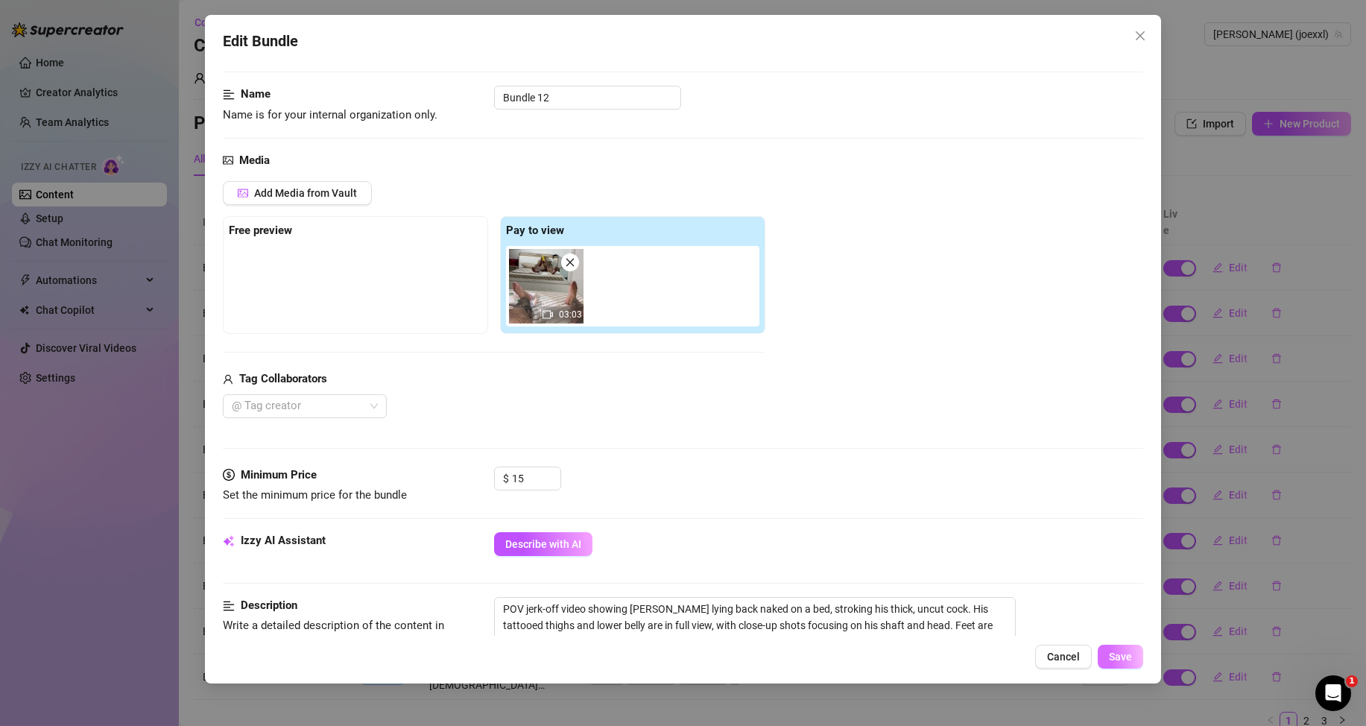
click at [1129, 653] on span "Save" at bounding box center [1120, 657] width 23 height 12
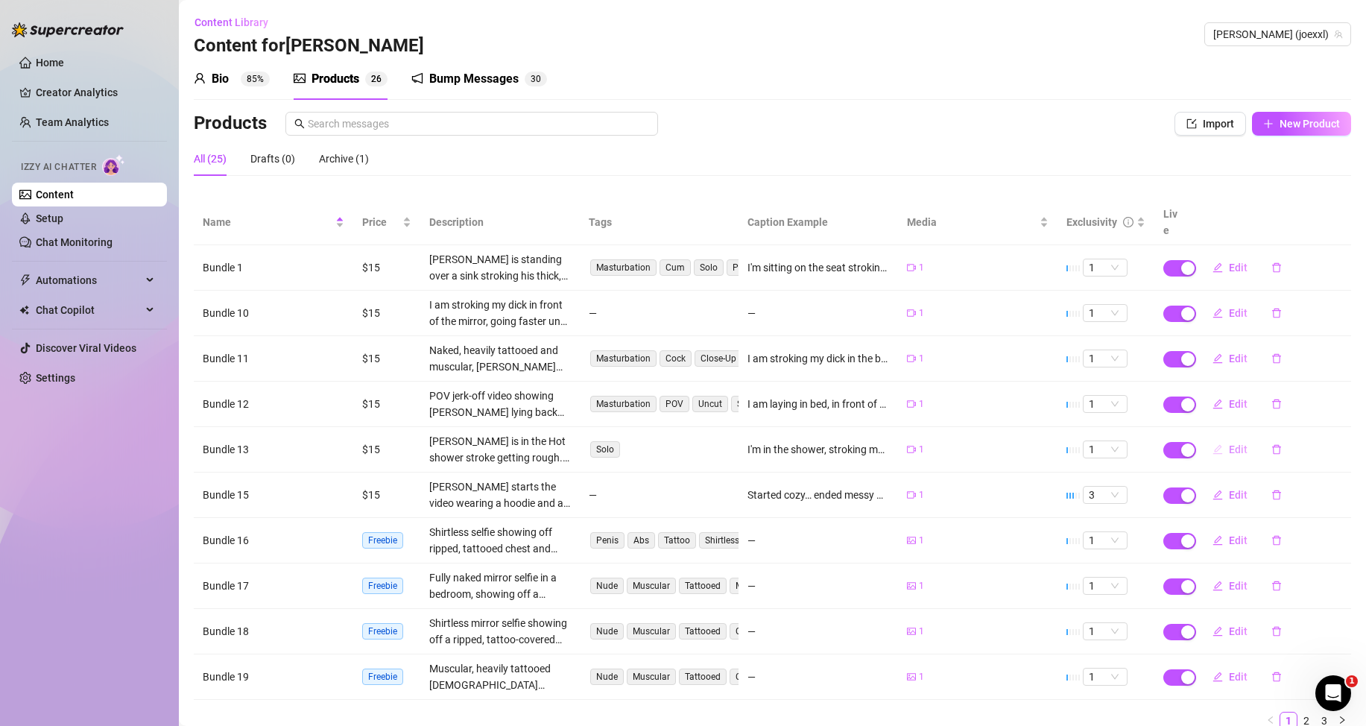
click at [1229, 446] on span "Edit" at bounding box center [1238, 449] width 19 height 12
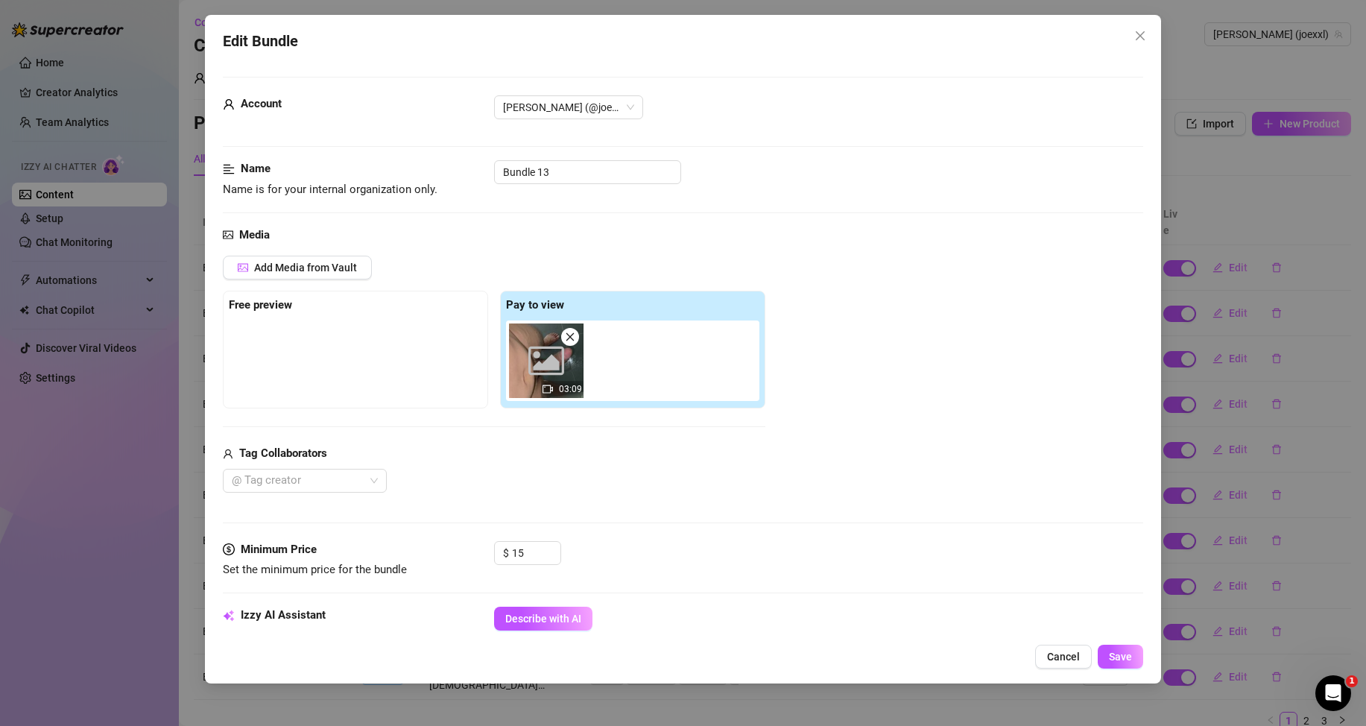
scroll to position [224, 0]
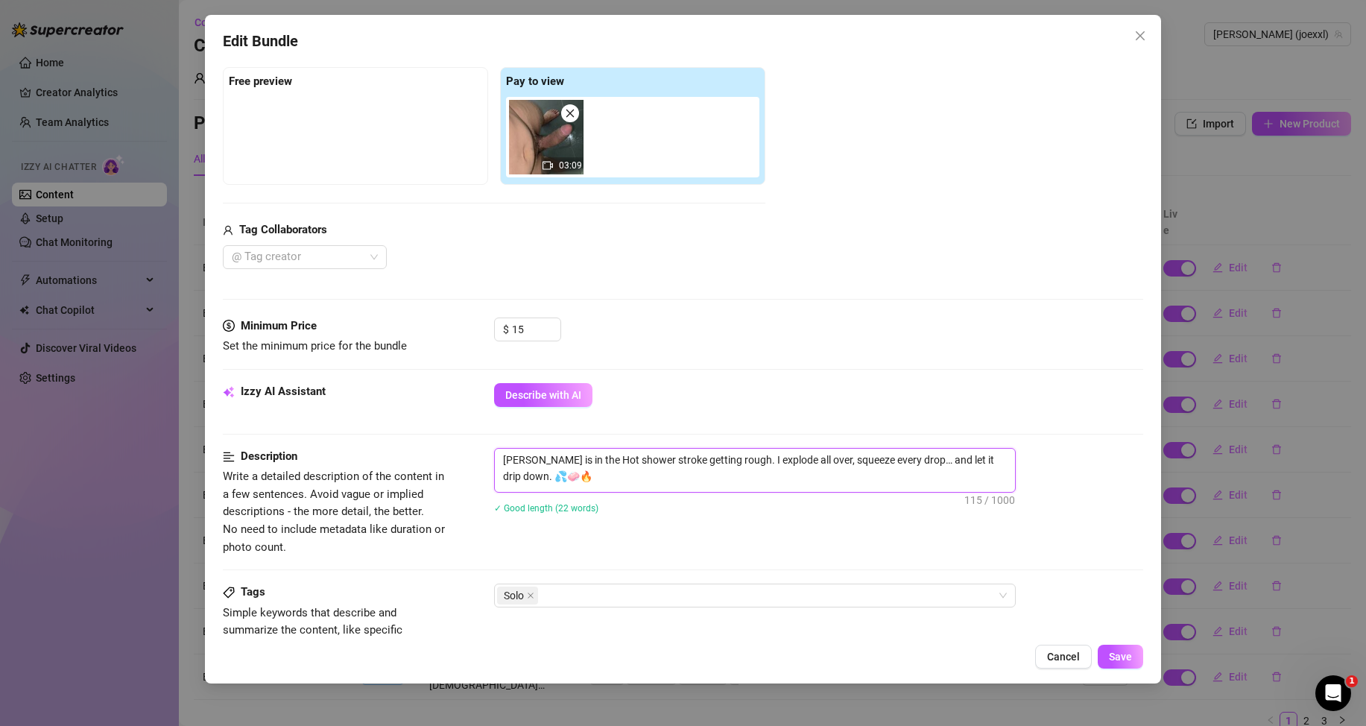
drag, startPoint x: 527, startPoint y: 483, endPoint x: 493, endPoint y: 460, distance: 40.7
click at [494, 460] on span "[PERSON_NAME] is in the Hot shower stroke getting rough. I explode all over, sq…" at bounding box center [755, 470] width 522 height 45
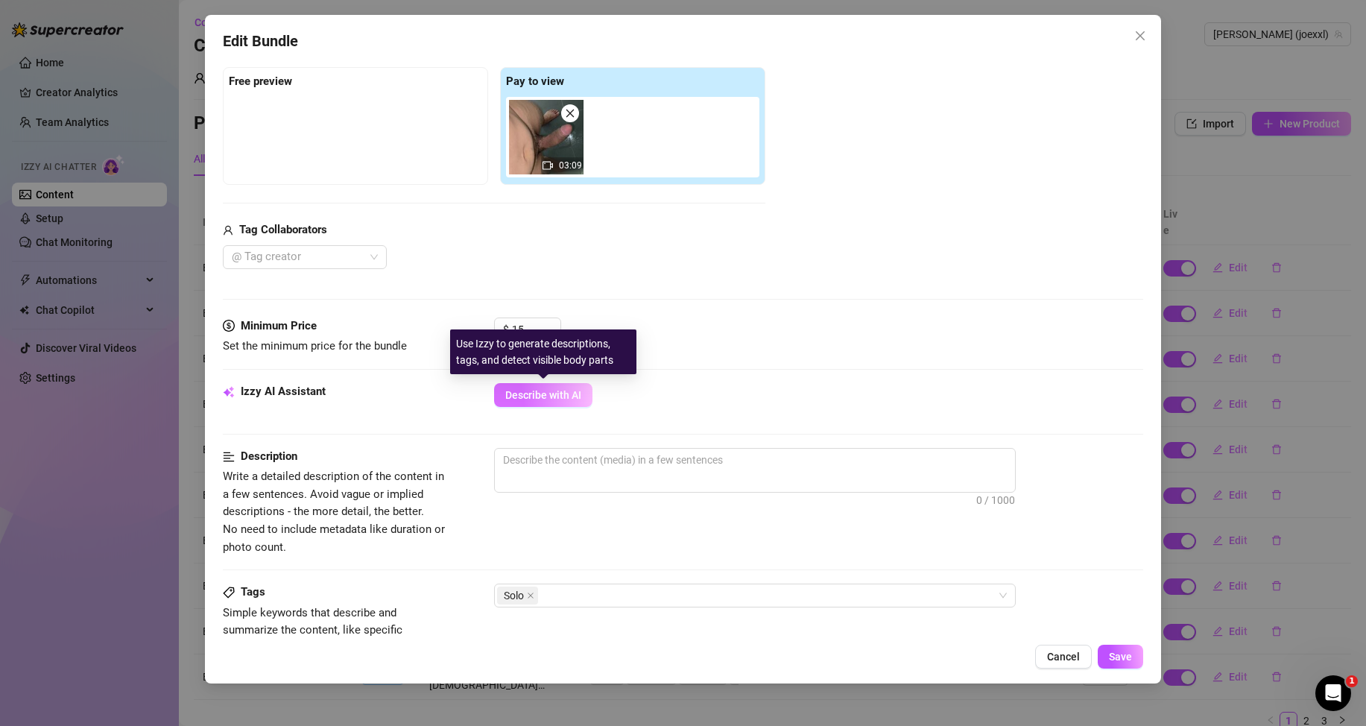
click at [551, 392] on span "Describe with AI" at bounding box center [543, 395] width 76 height 12
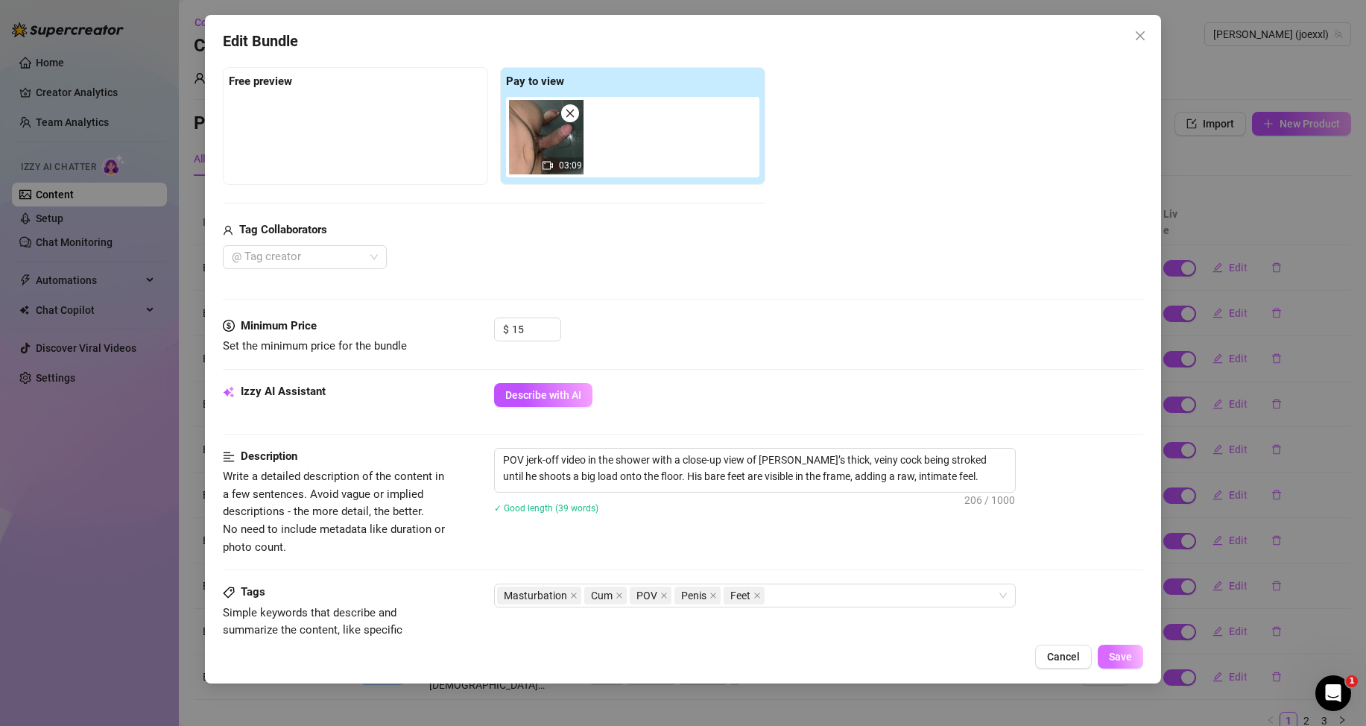
click at [1103, 655] on button "Save" at bounding box center [1120, 657] width 45 height 24
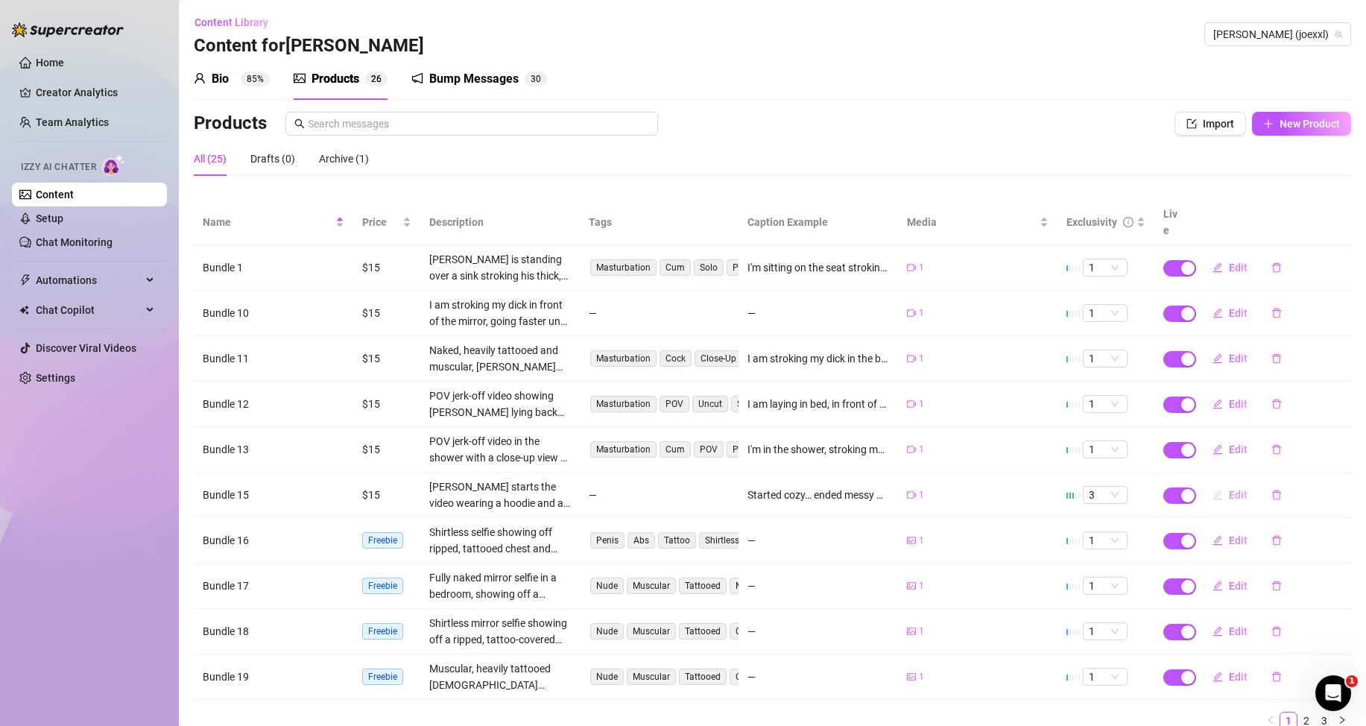
click at [1230, 496] on span "Edit" at bounding box center [1238, 495] width 19 height 12
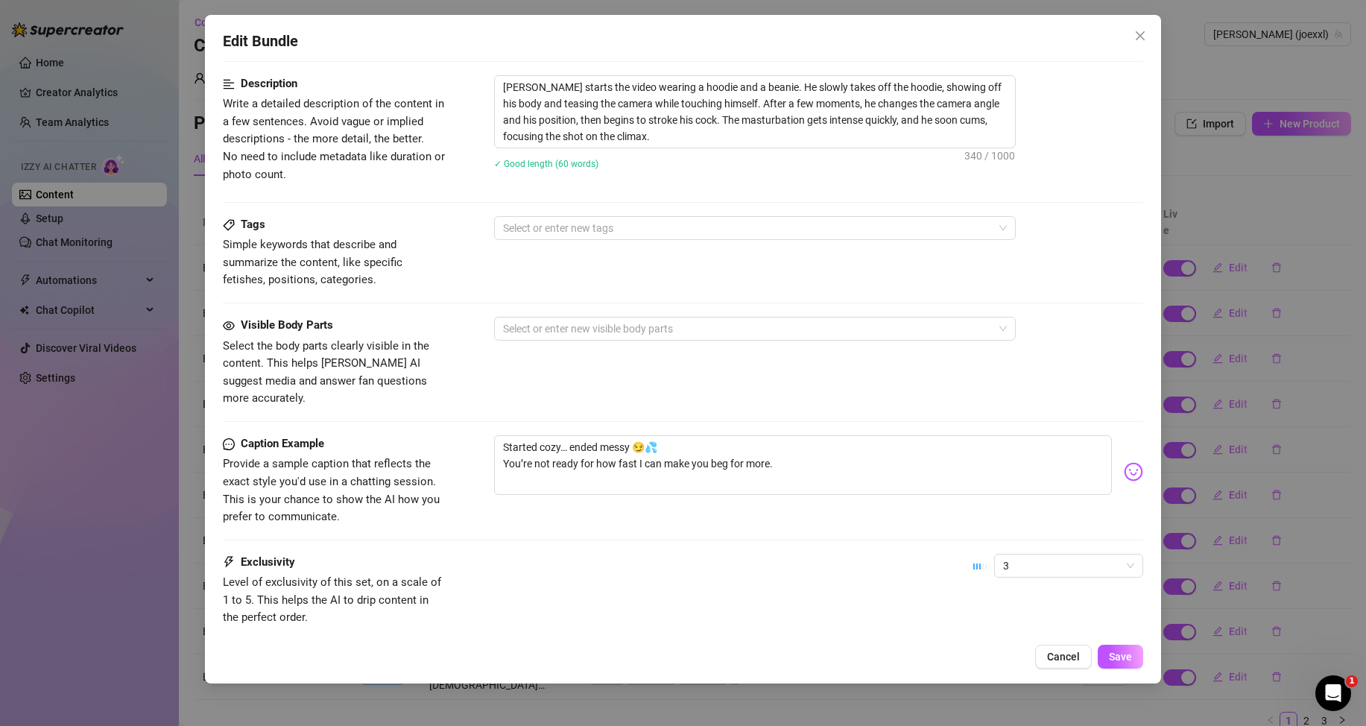
scroll to position [447, 0]
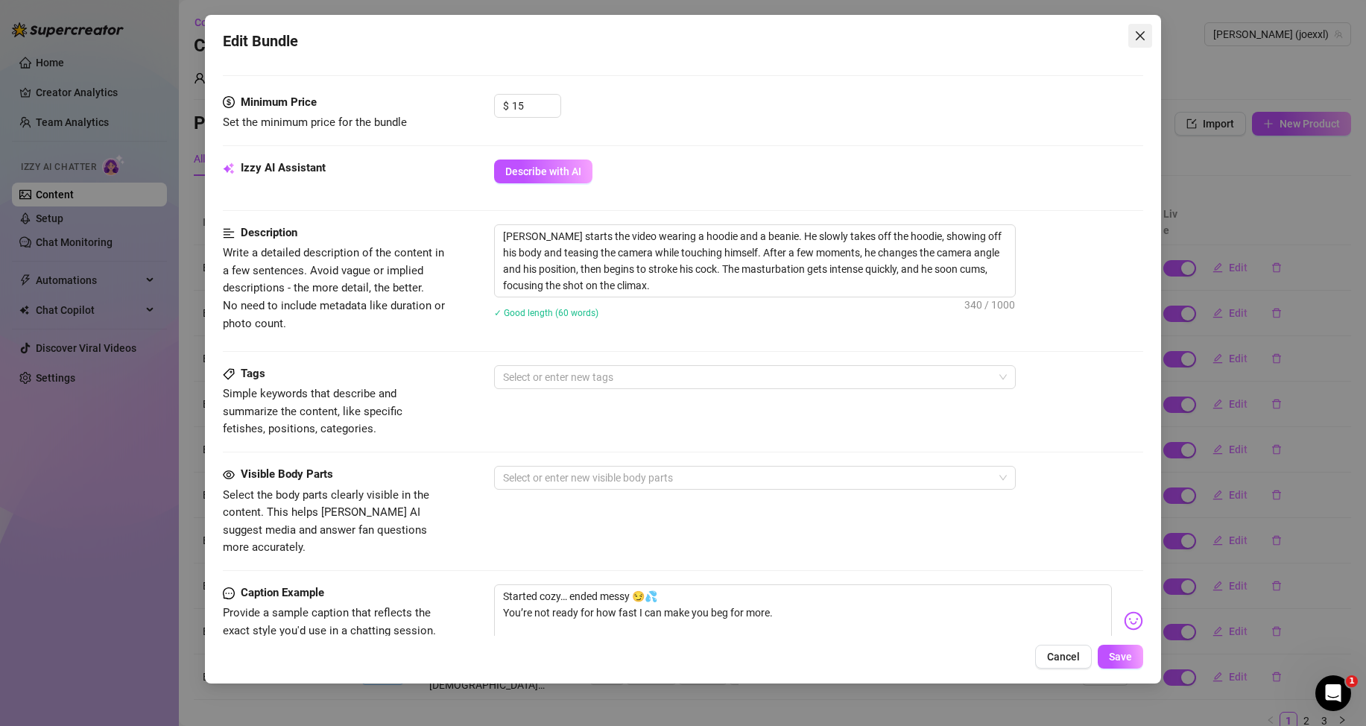
click at [1142, 37] on icon "close" at bounding box center [1140, 35] width 9 height 9
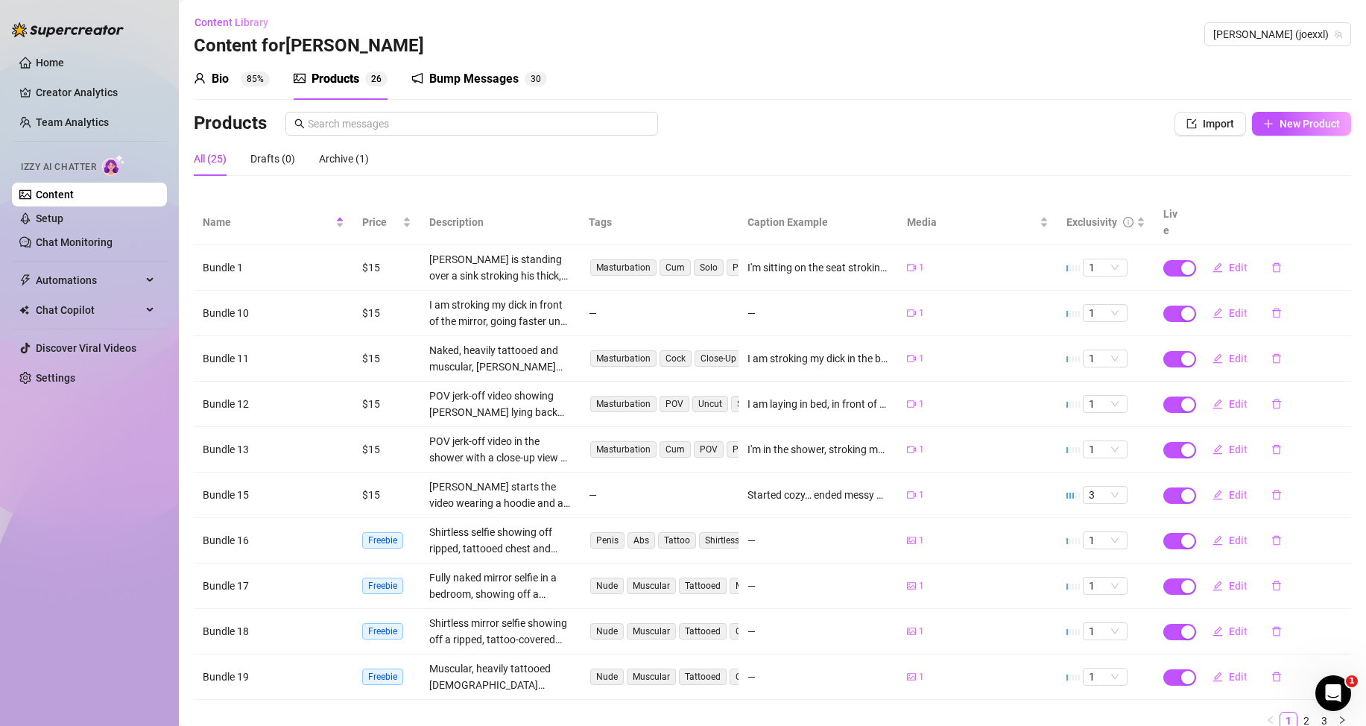
scroll to position [60, 0]
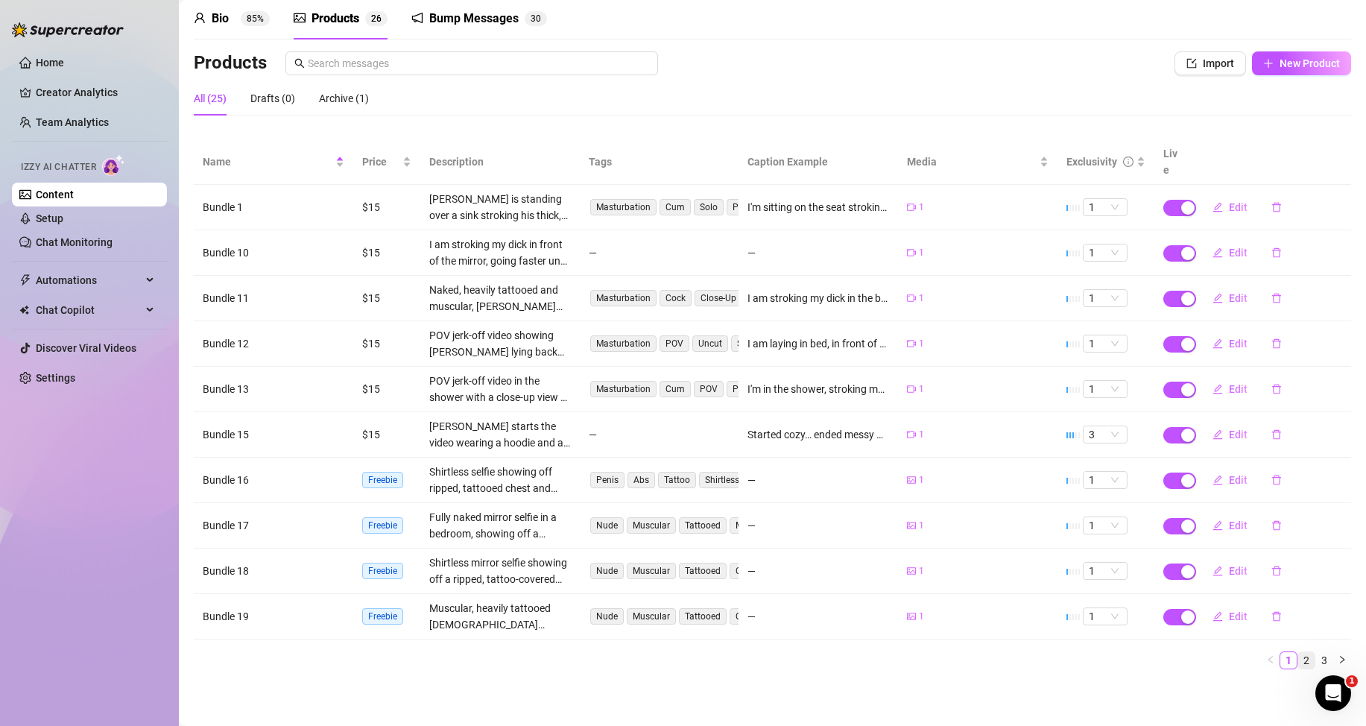
click at [1298, 659] on link "2" at bounding box center [1306, 660] width 16 height 16
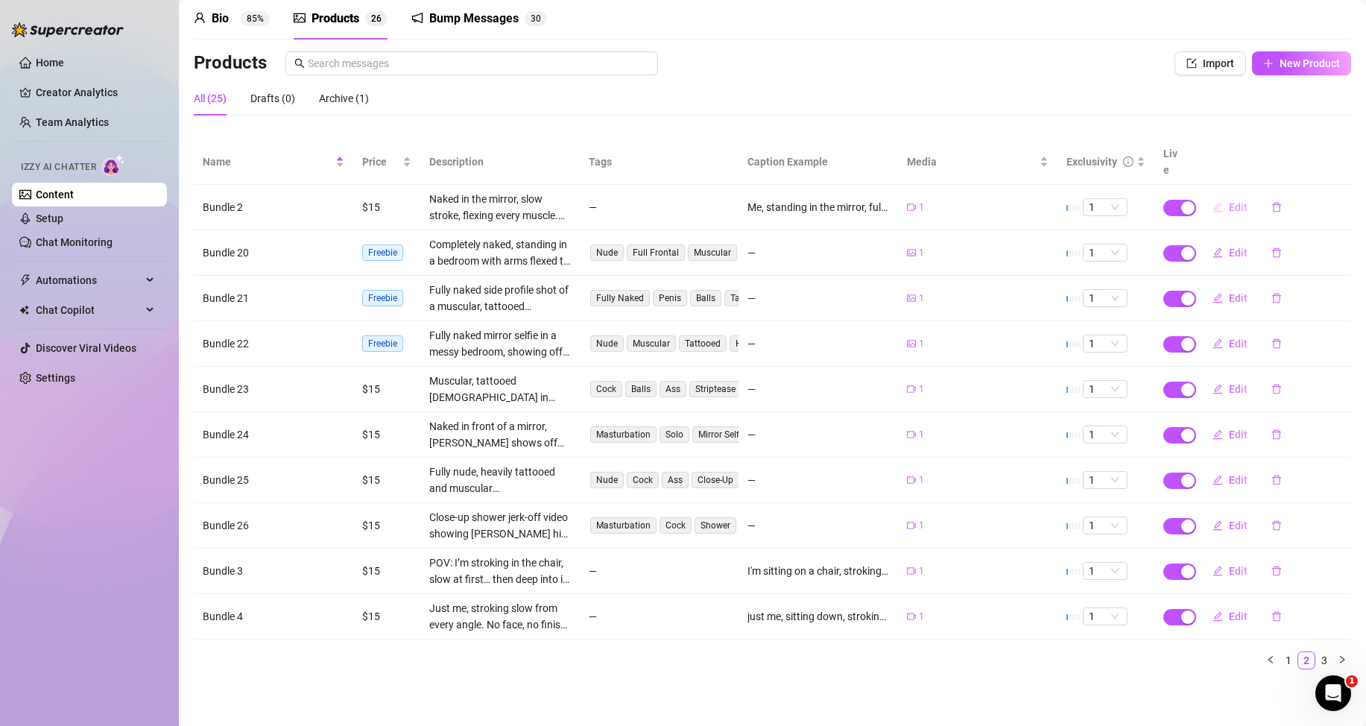
click at [1229, 209] on span "Edit" at bounding box center [1238, 207] width 19 height 12
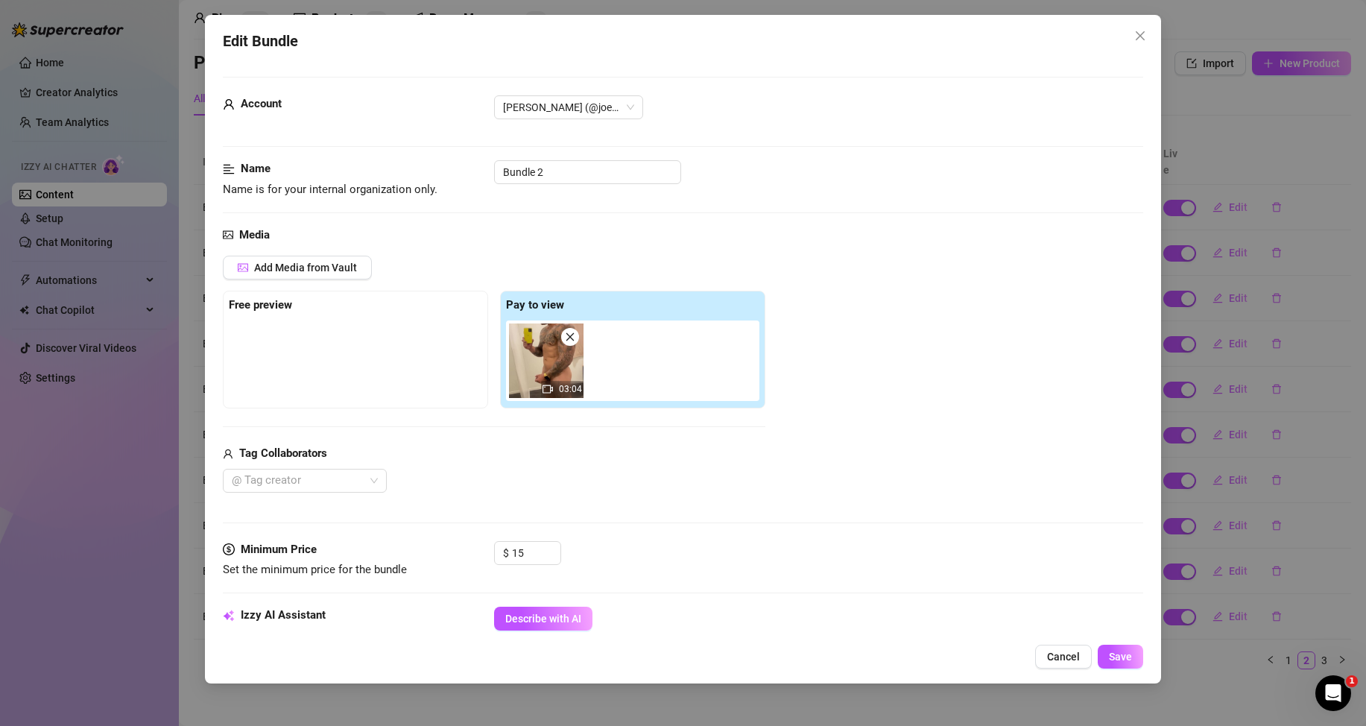
scroll to position [224, 0]
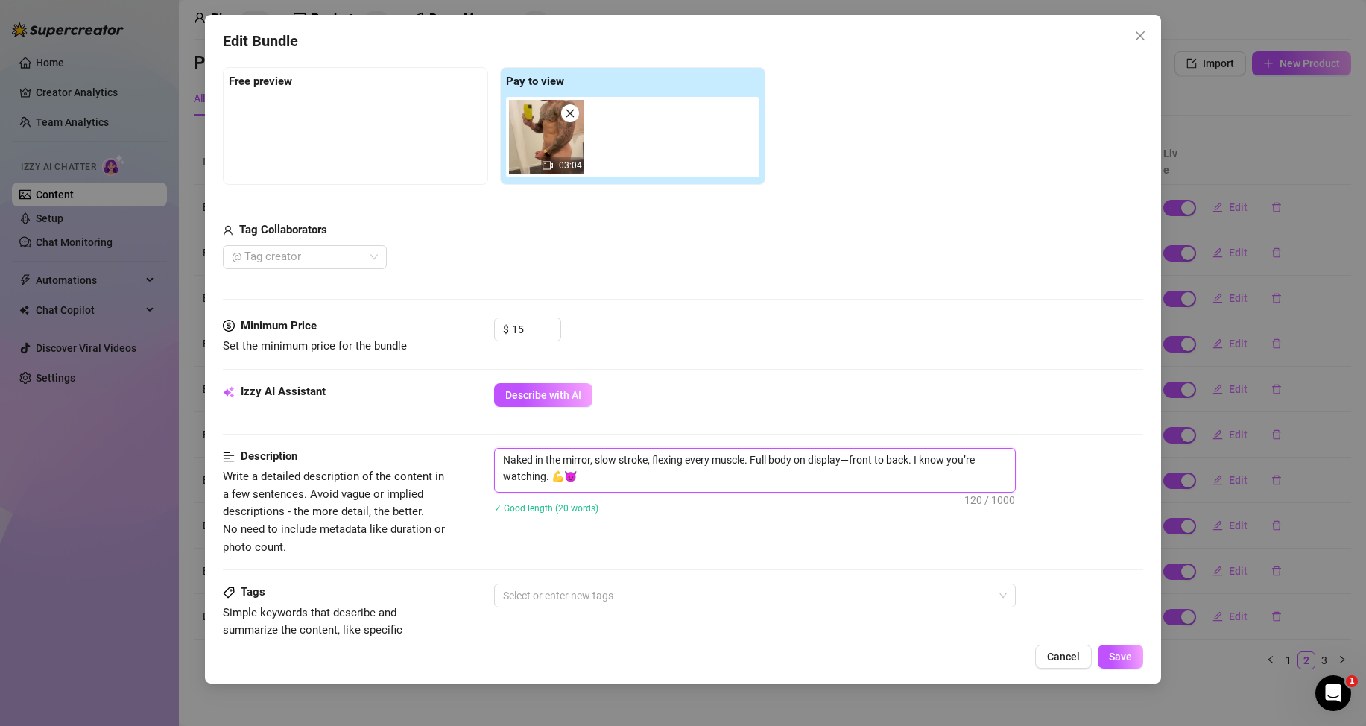
drag, startPoint x: 595, startPoint y: 476, endPoint x: 489, endPoint y: 456, distance: 107.7
click at [489, 456] on div "Description Write a detailed description of the content in a few sentences. Avo…" at bounding box center [683, 502] width 920 height 108
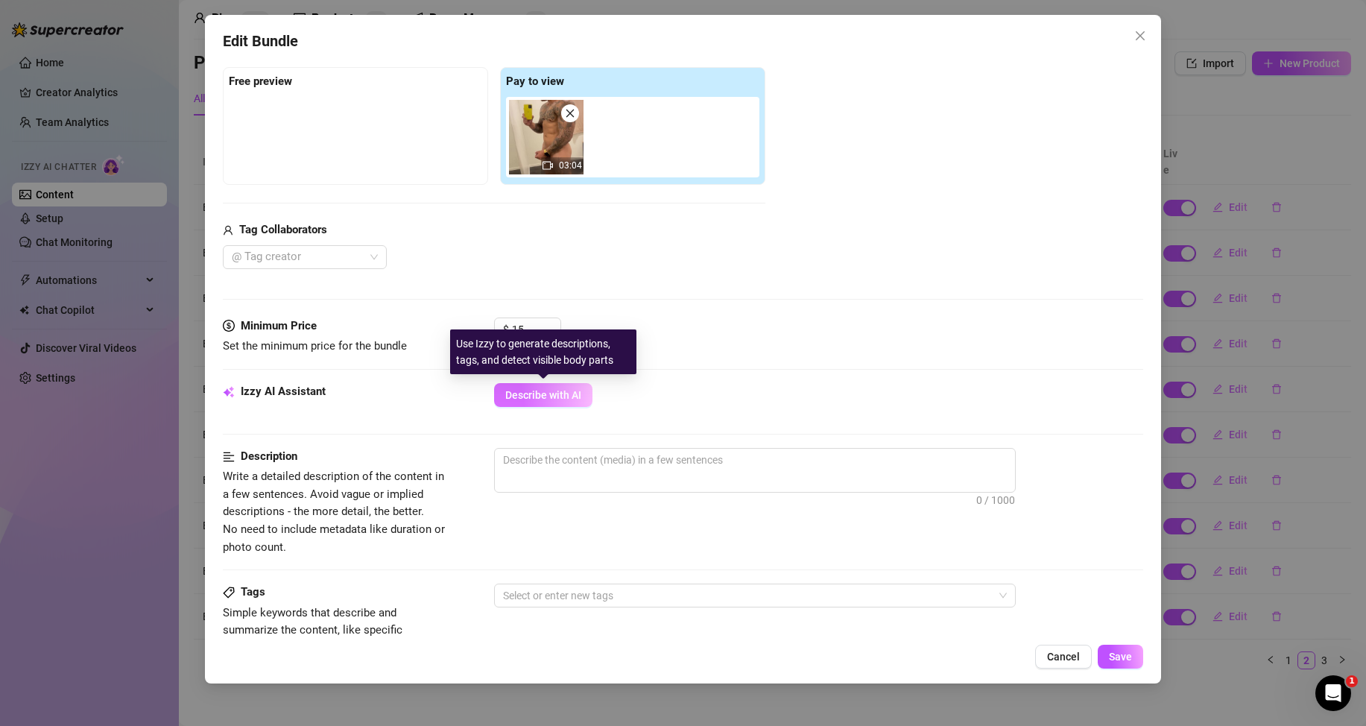
click at [583, 401] on button "Describe with AI" at bounding box center [543, 395] width 98 height 24
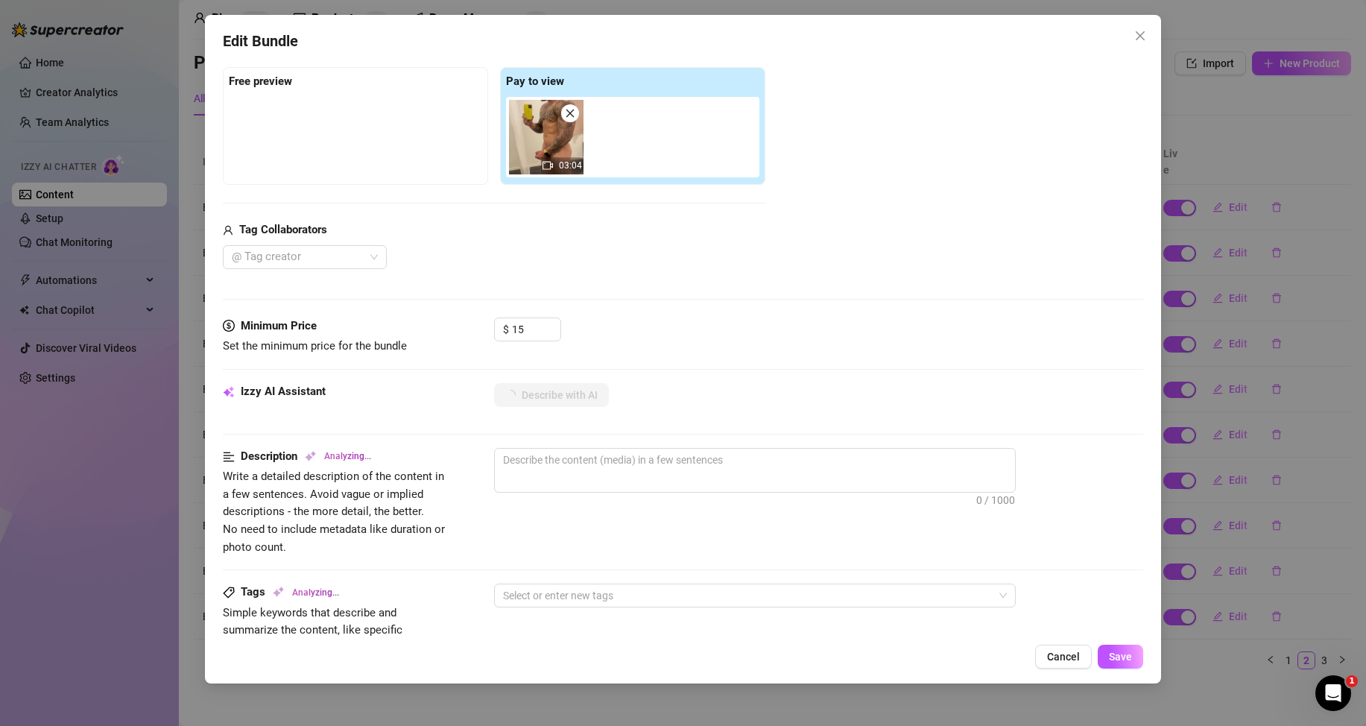
scroll to position [298, 0]
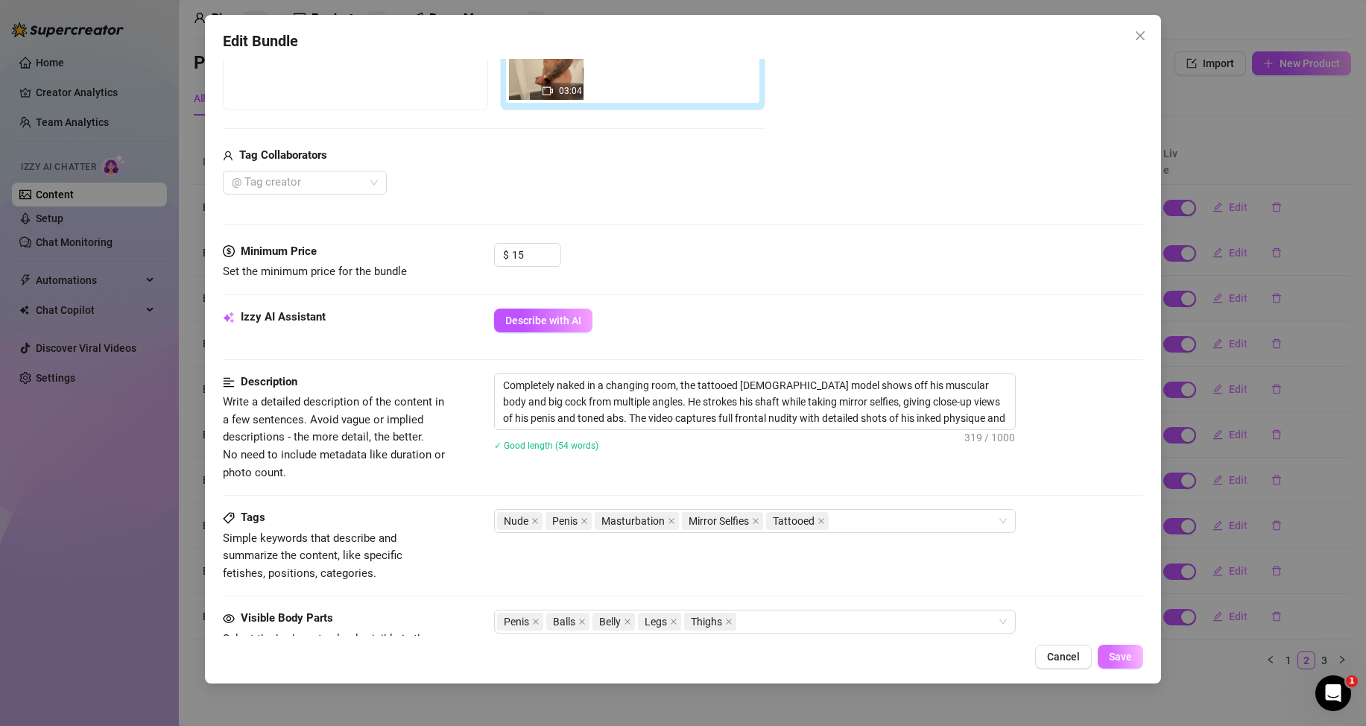
click at [1118, 653] on span "Save" at bounding box center [1120, 657] width 23 height 12
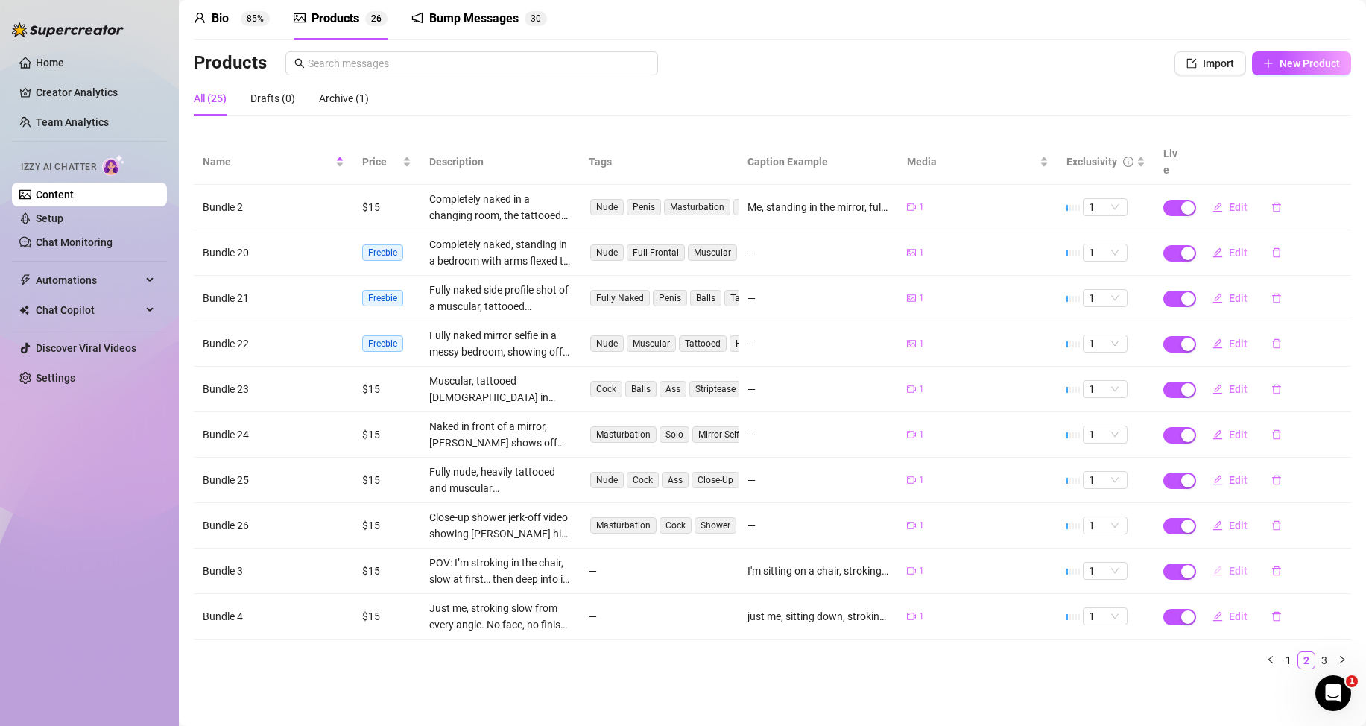
click at [1228, 563] on button "Edit" at bounding box center [1229, 571] width 59 height 24
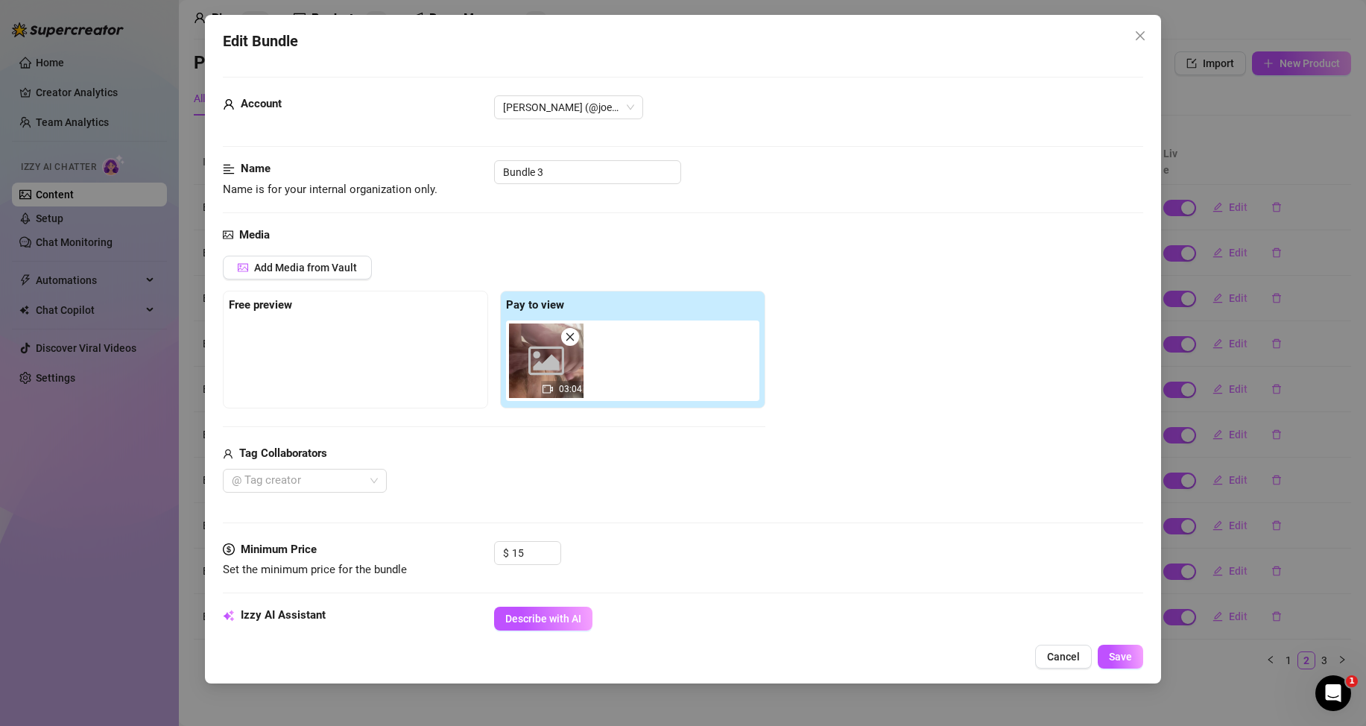
scroll to position [149, 0]
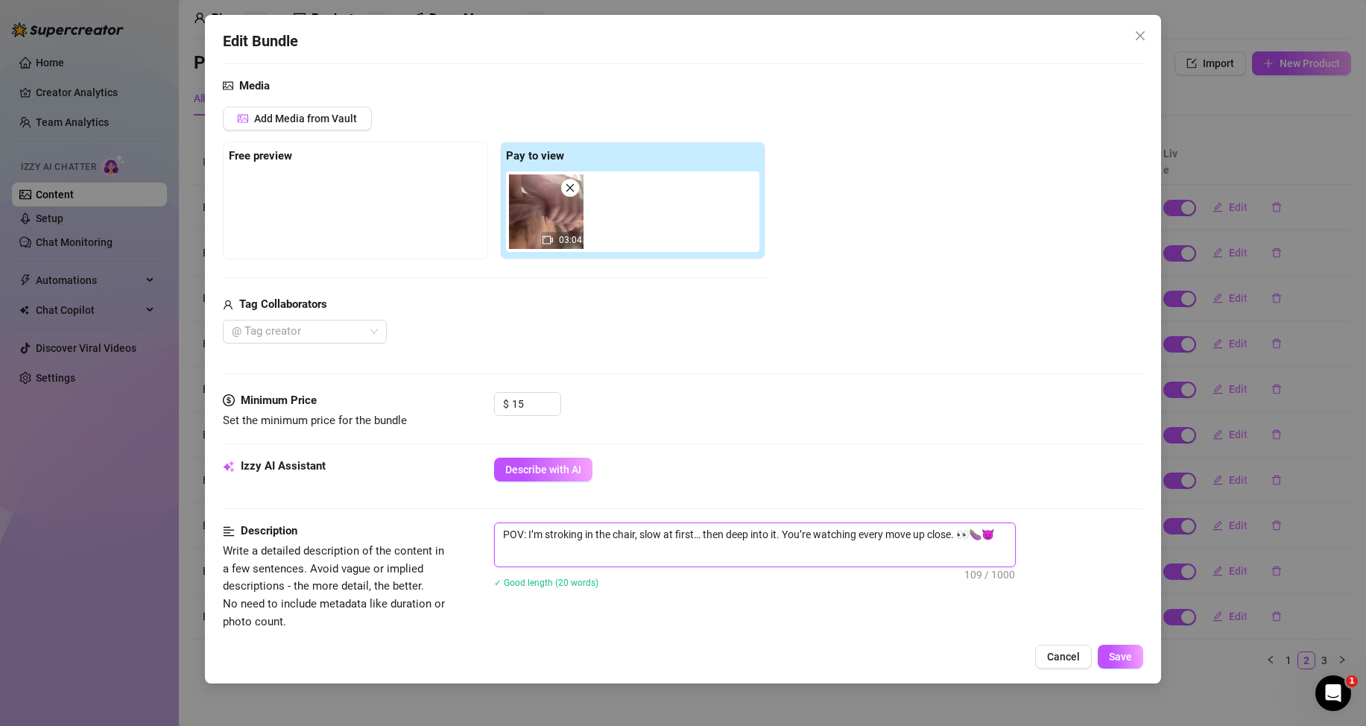
drag, startPoint x: 1008, startPoint y: 531, endPoint x: 487, endPoint y: 525, distance: 521.7
click at [487, 525] on div "Description Write a detailed description of the content in a few sentences. Avo…" at bounding box center [683, 576] width 920 height 108
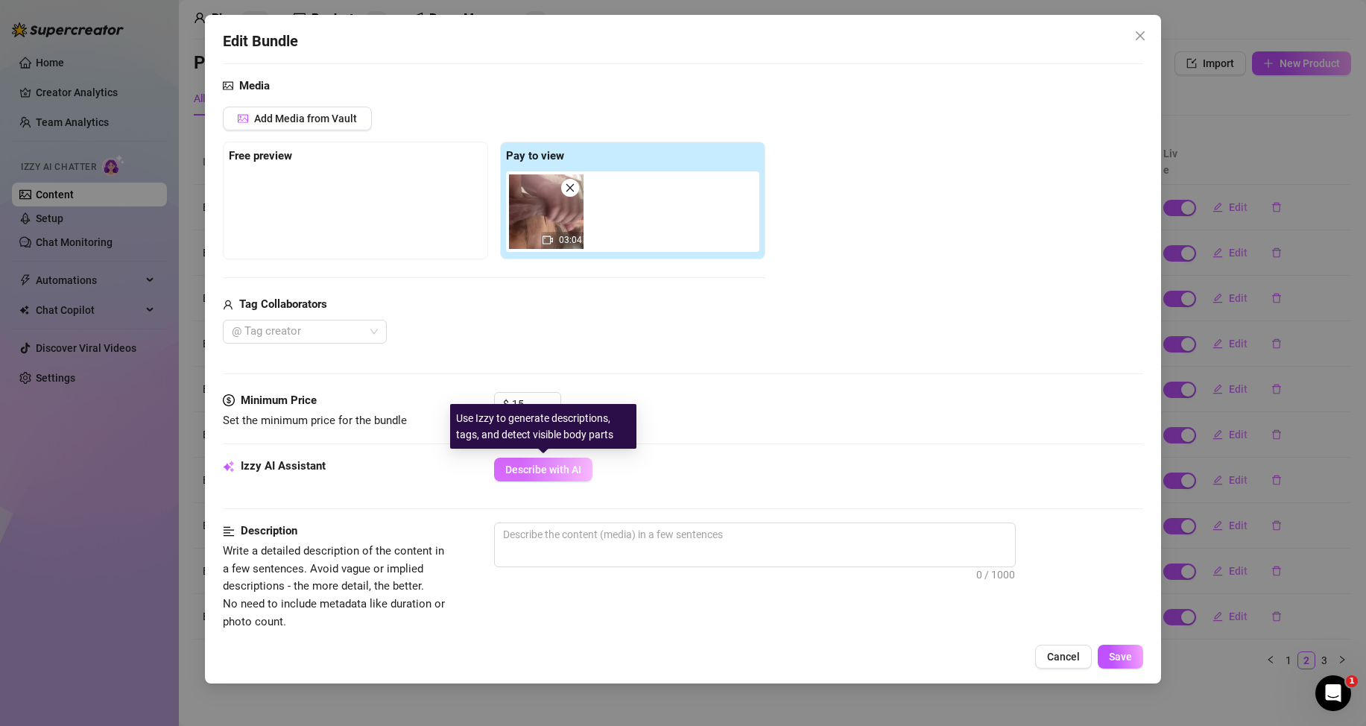
click at [558, 463] on span "Describe with AI" at bounding box center [543, 469] width 76 height 12
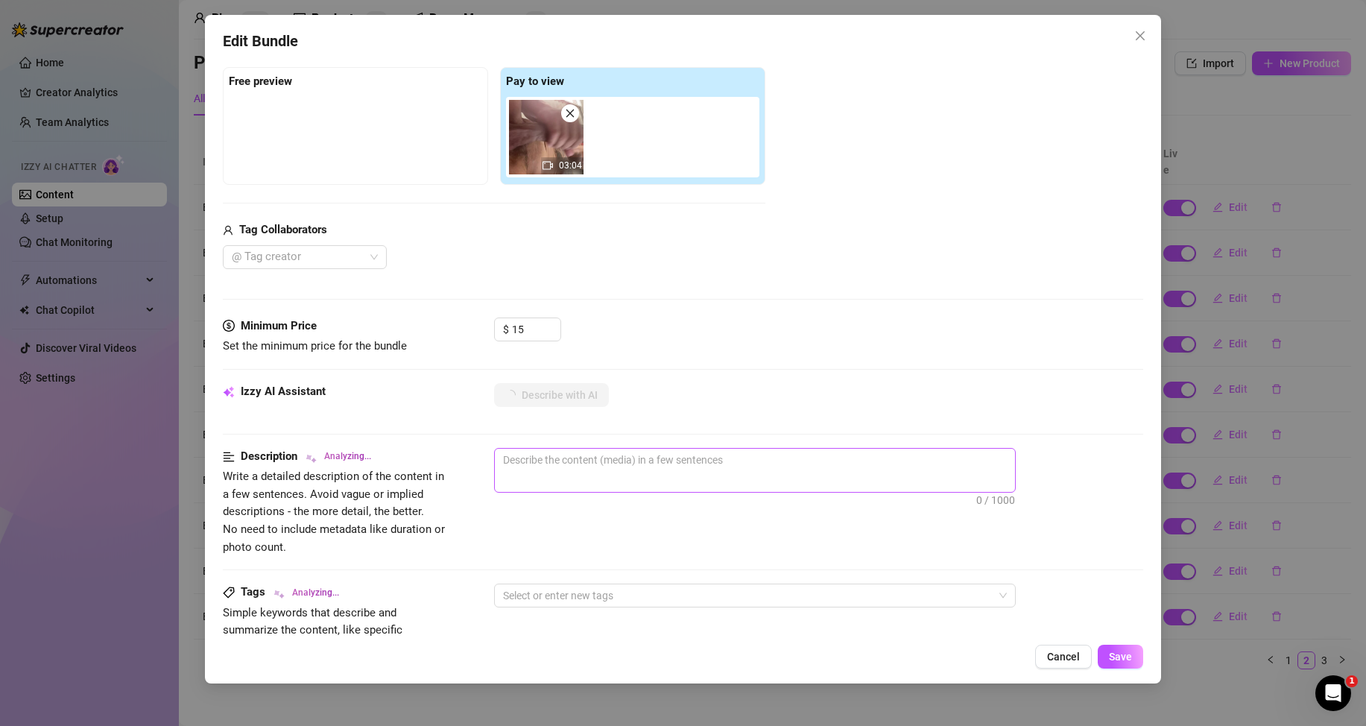
scroll to position [298, 0]
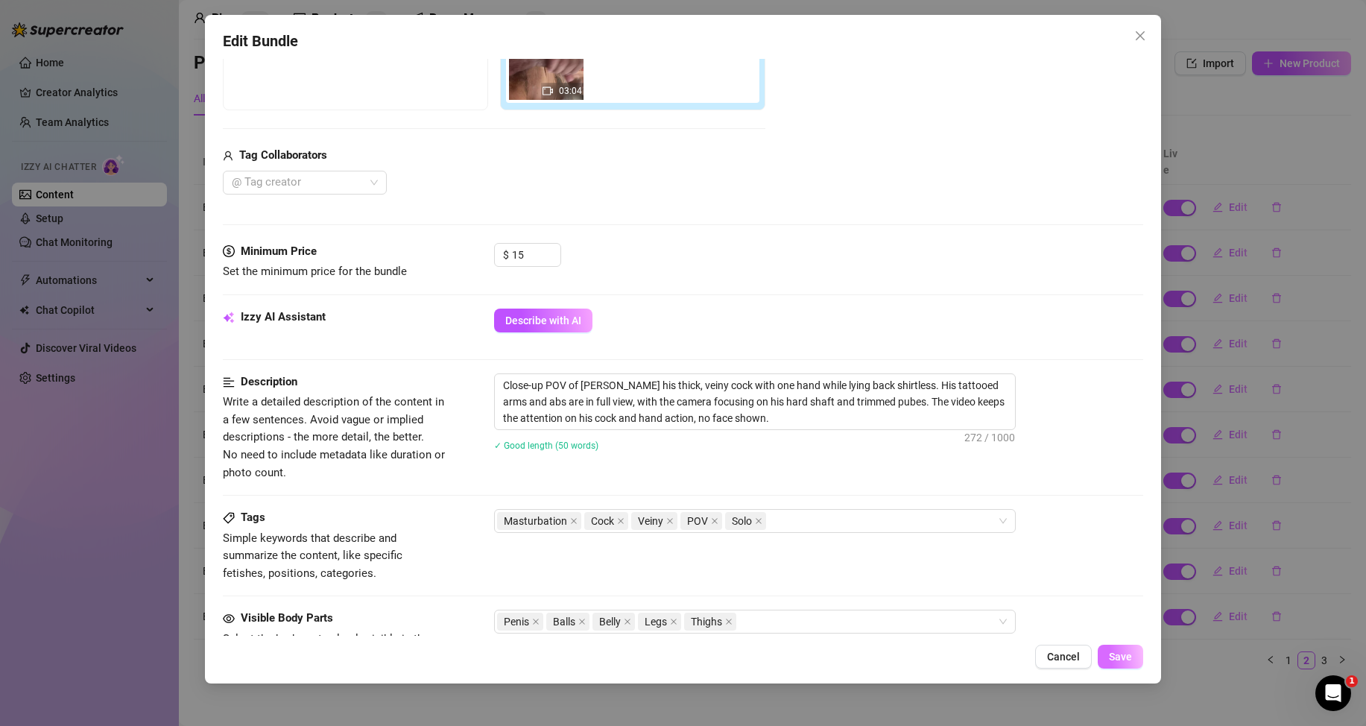
click at [1122, 662] on span "Save" at bounding box center [1120, 657] width 23 height 12
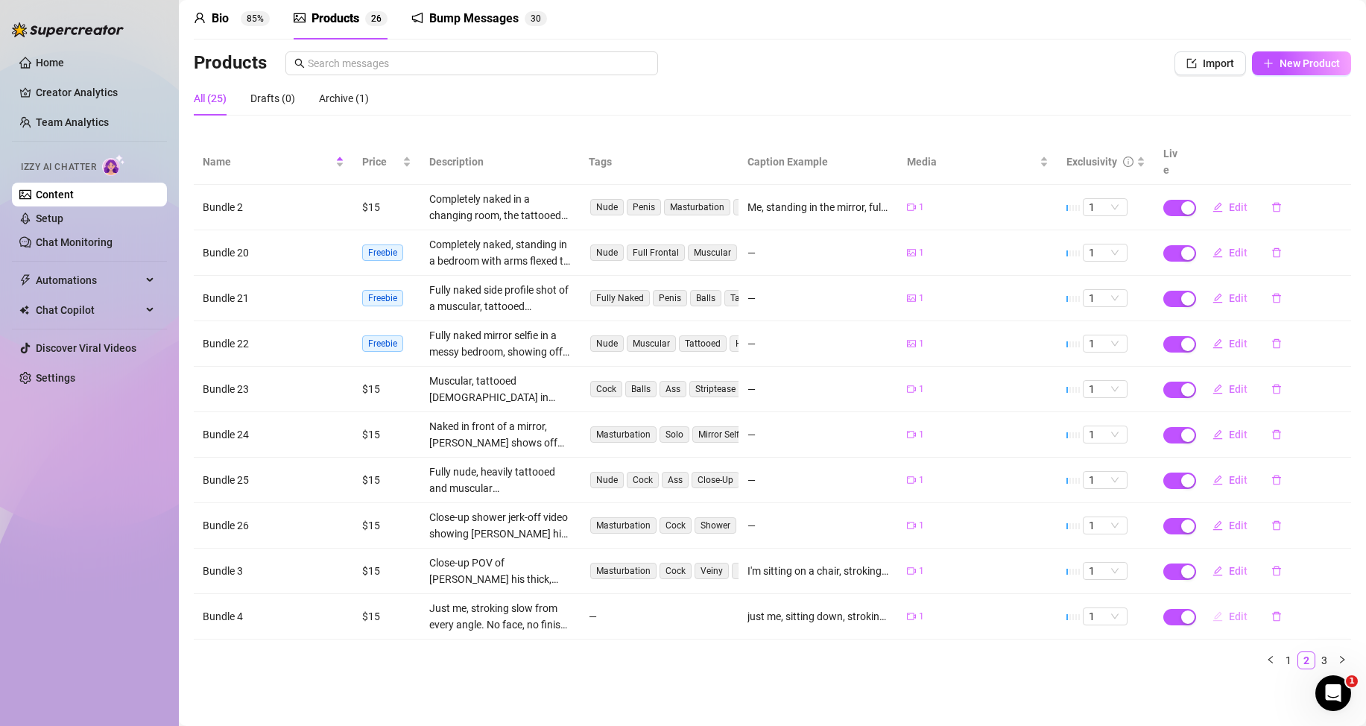
click at [1229, 612] on span "Edit" at bounding box center [1238, 616] width 19 height 12
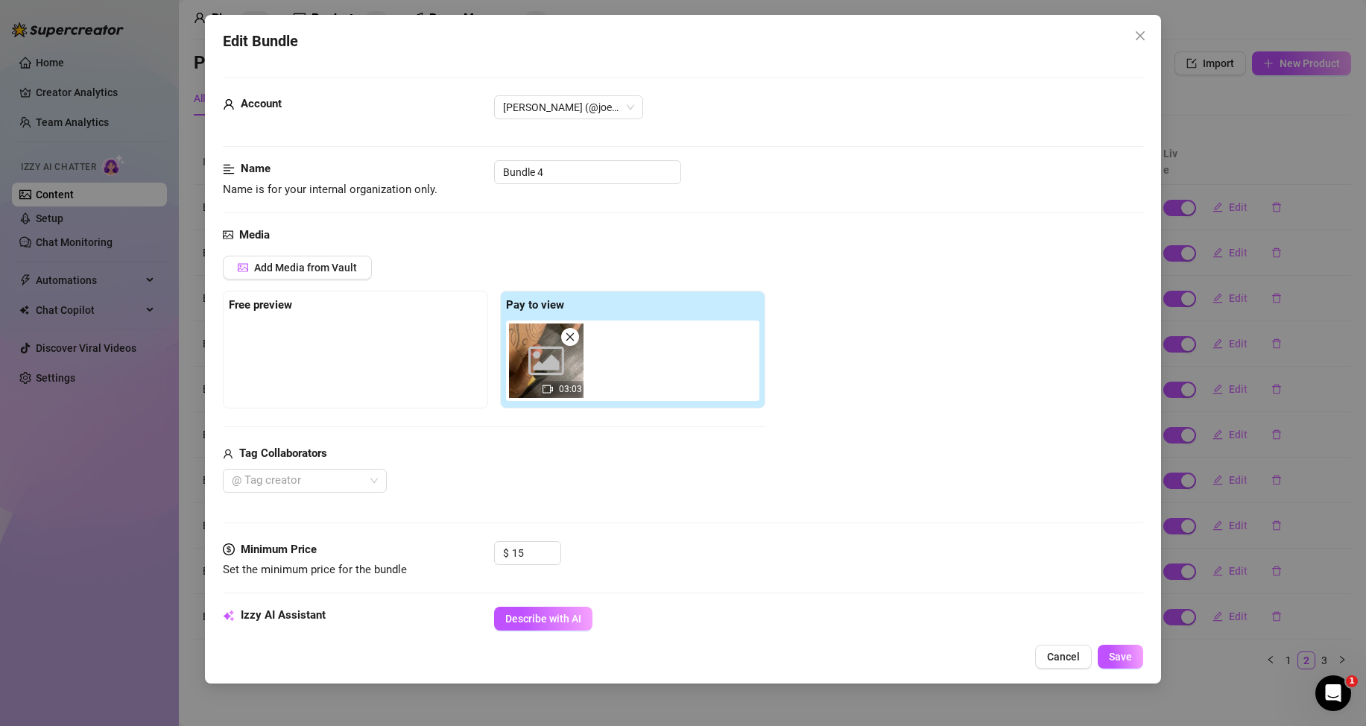
scroll to position [224, 0]
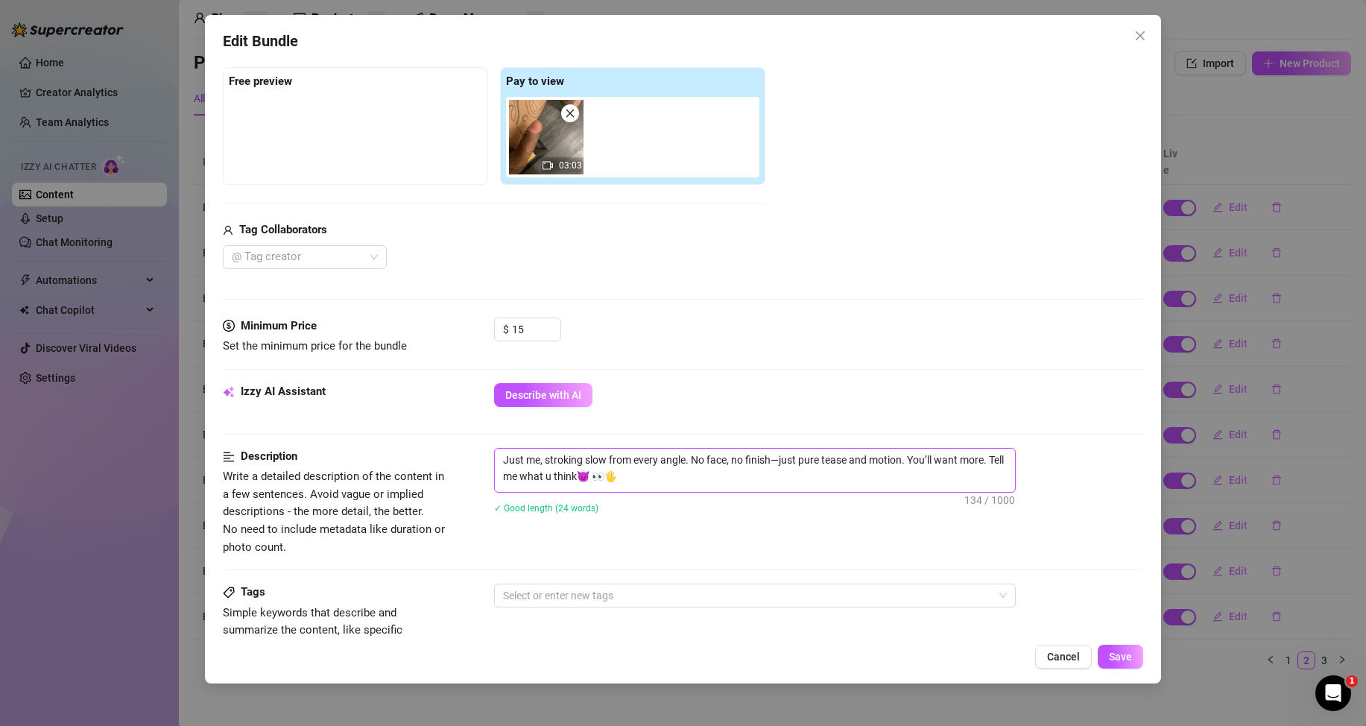
drag, startPoint x: 619, startPoint y: 484, endPoint x: 490, endPoint y: 454, distance: 133.2
click at [490, 454] on div "Description Write a detailed description of the content in a few sentences. Avo…" at bounding box center [683, 502] width 920 height 108
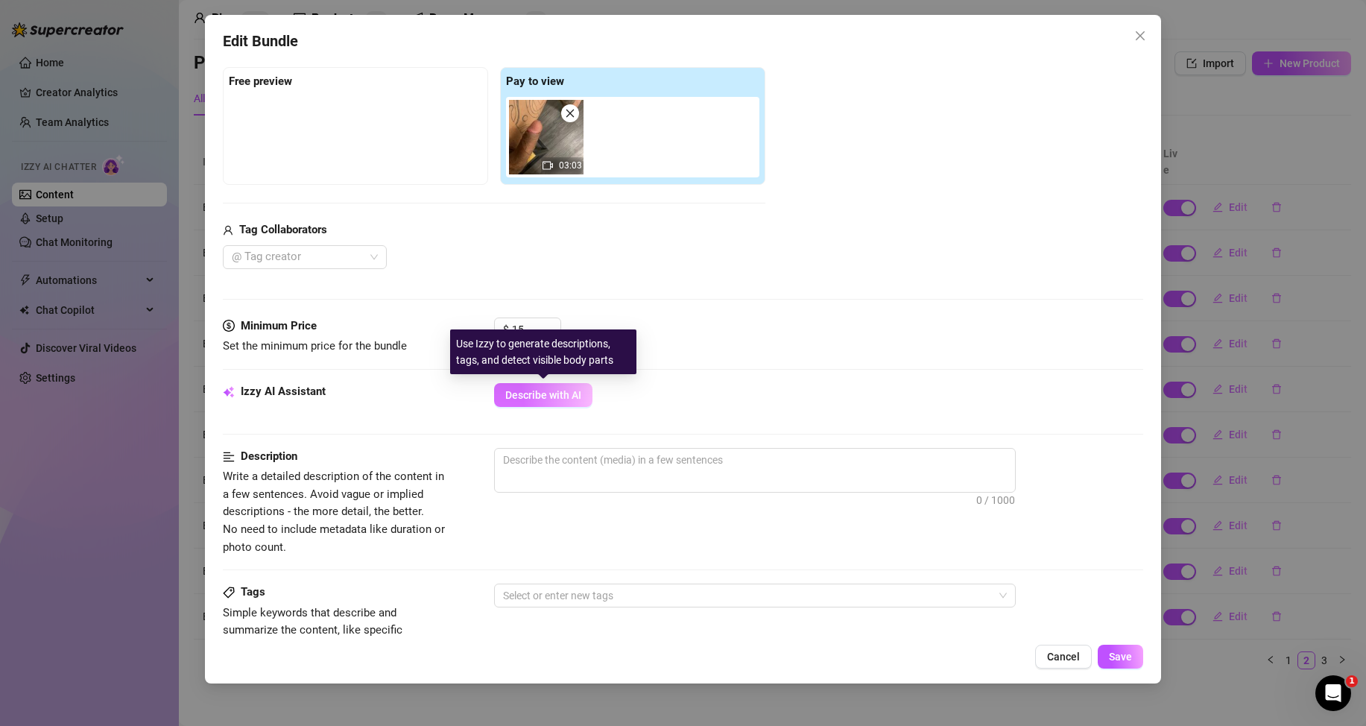
click at [537, 393] on span "Describe with AI" at bounding box center [543, 395] width 76 height 12
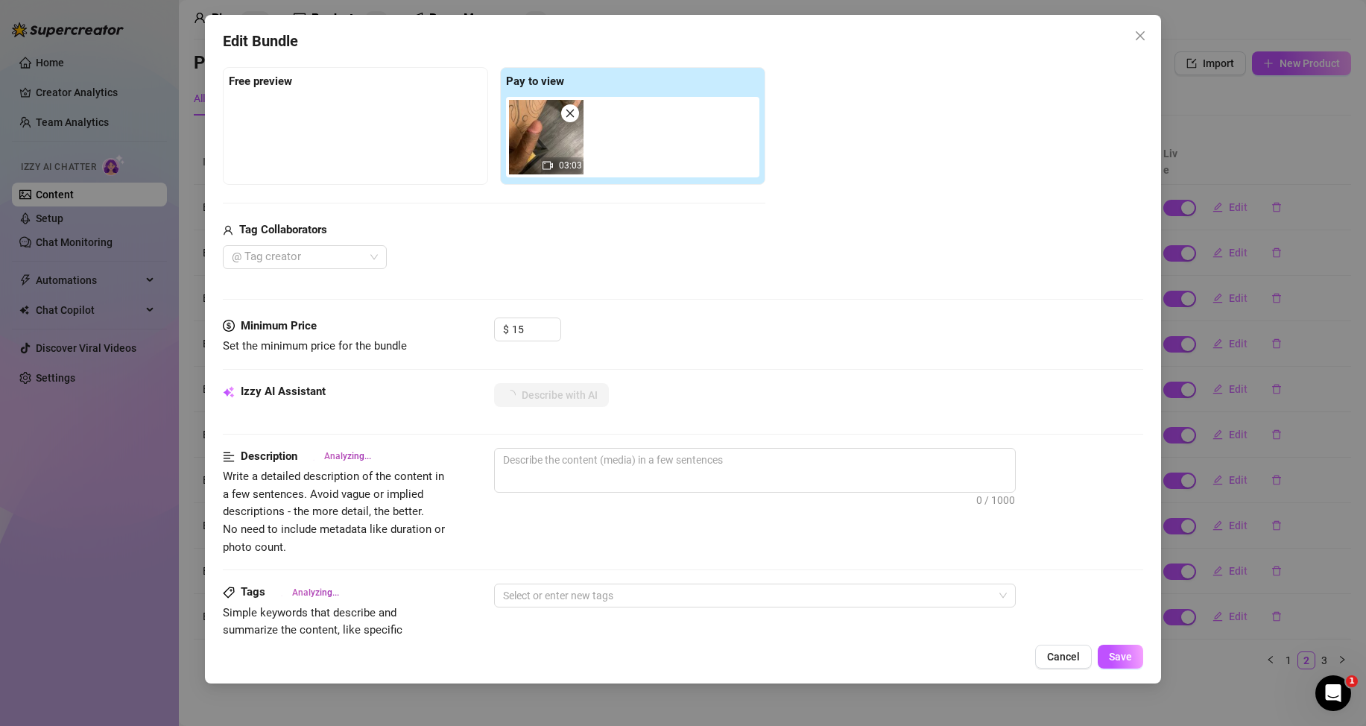
scroll to position [298, 0]
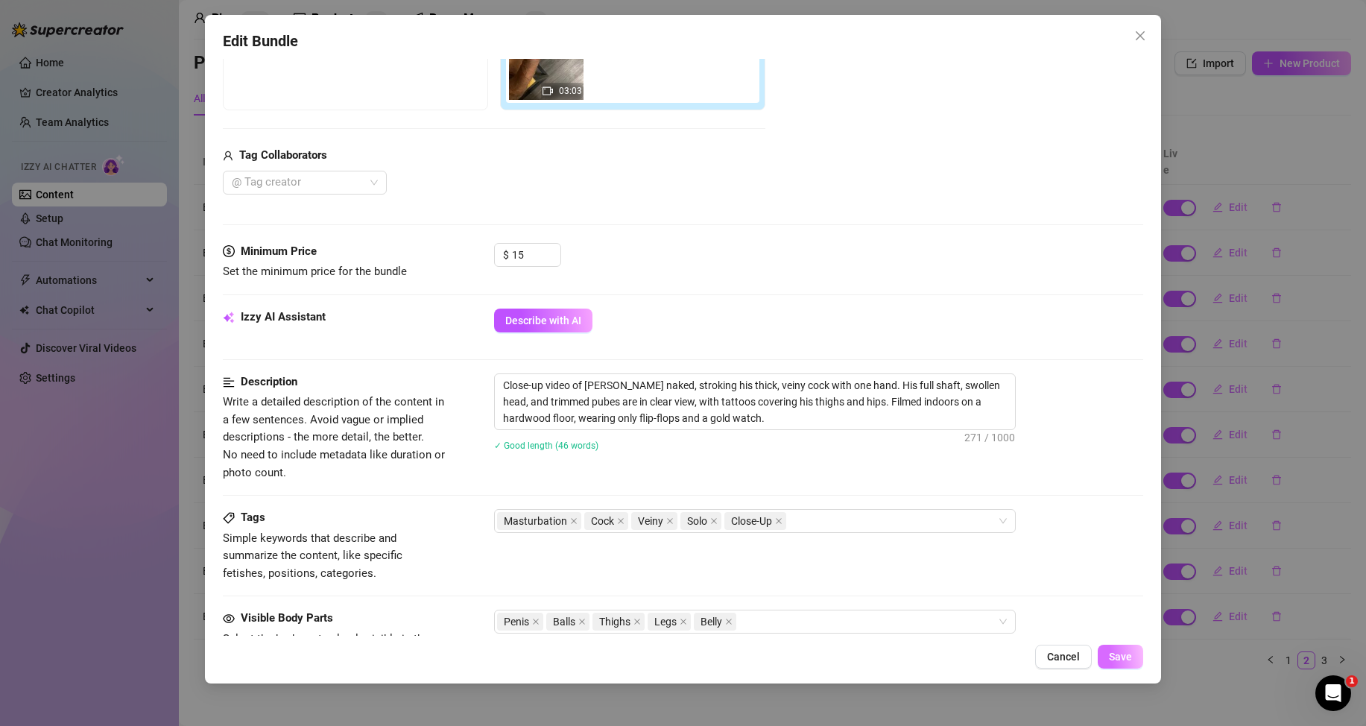
click at [1113, 654] on span "Save" at bounding box center [1120, 657] width 23 height 12
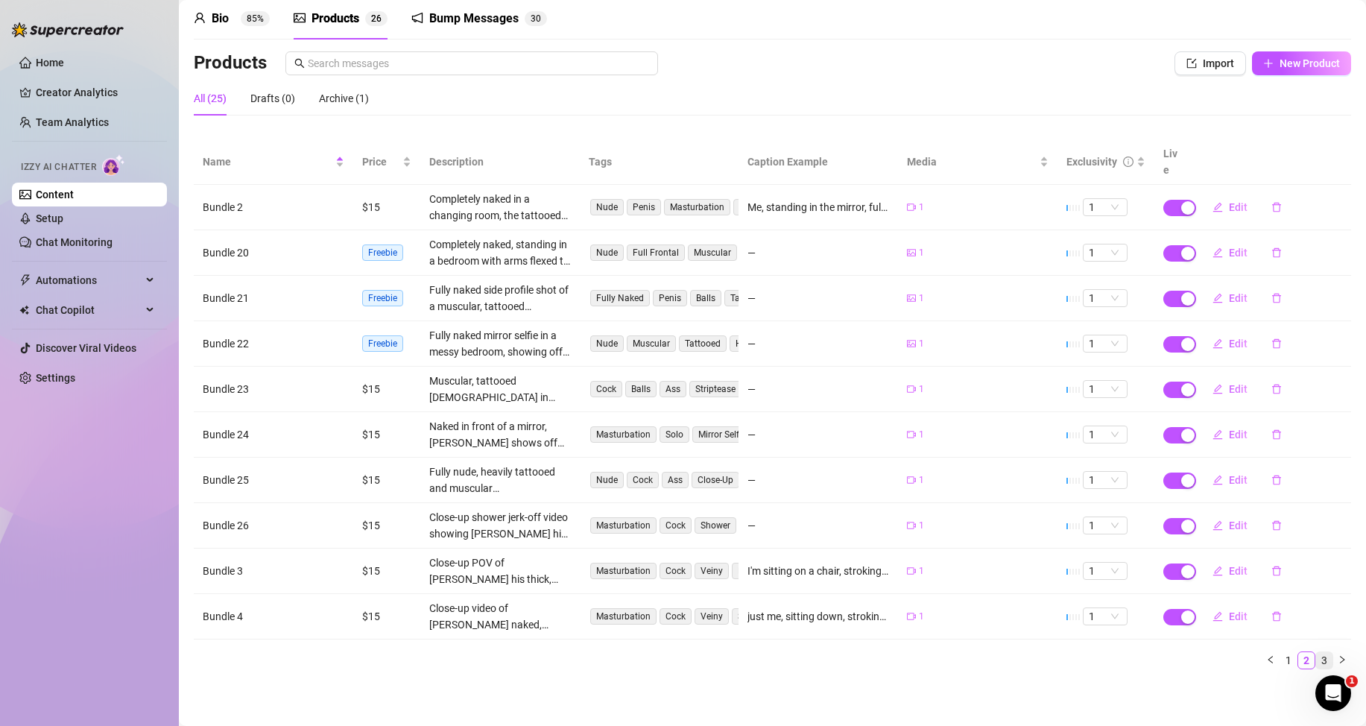
click at [1316, 662] on link "3" at bounding box center [1324, 660] width 16 height 16
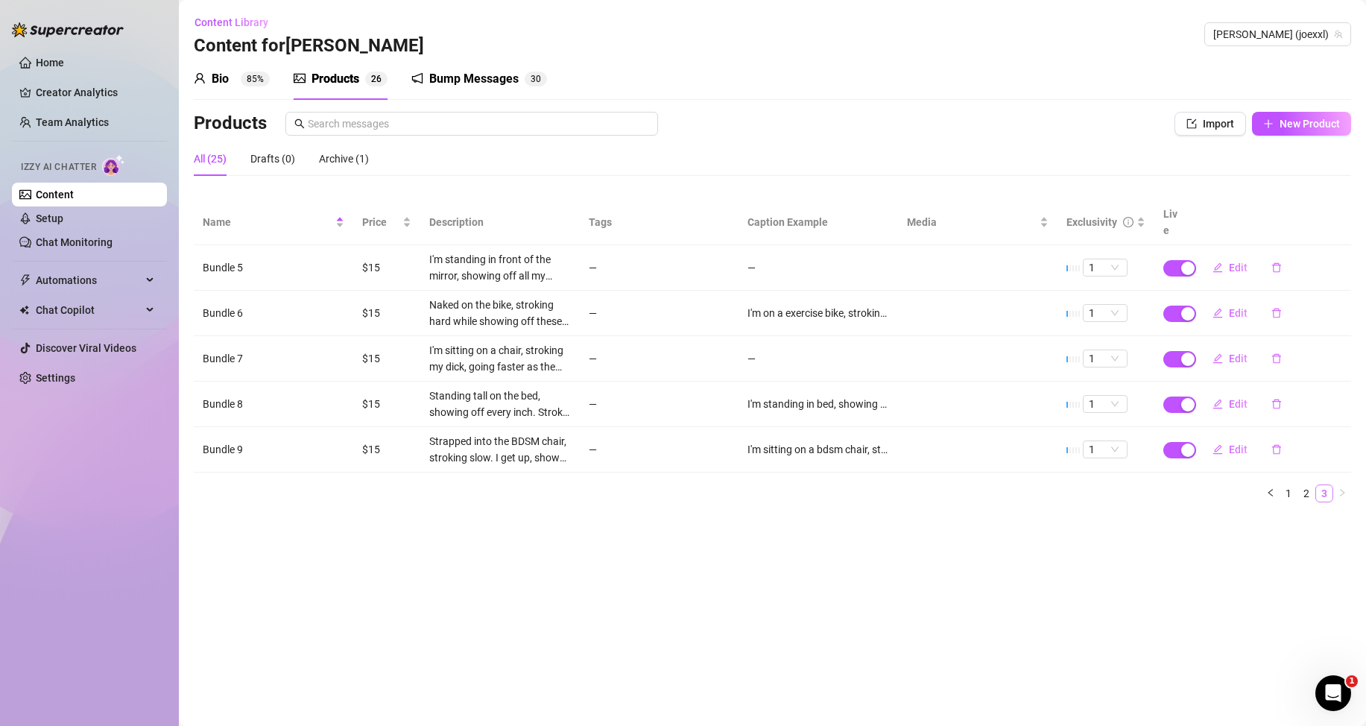
scroll to position [0, 0]
click at [1230, 269] on span "Edit" at bounding box center [1238, 268] width 19 height 12
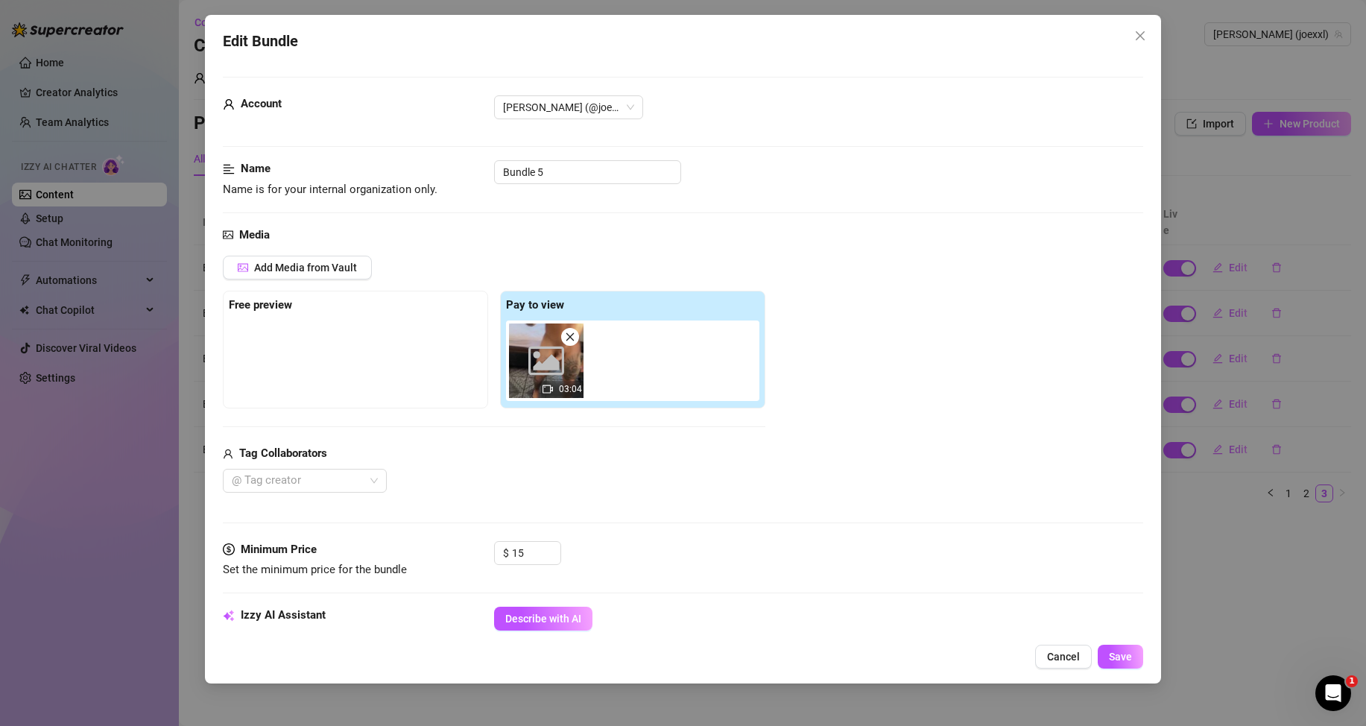
scroll to position [298, 0]
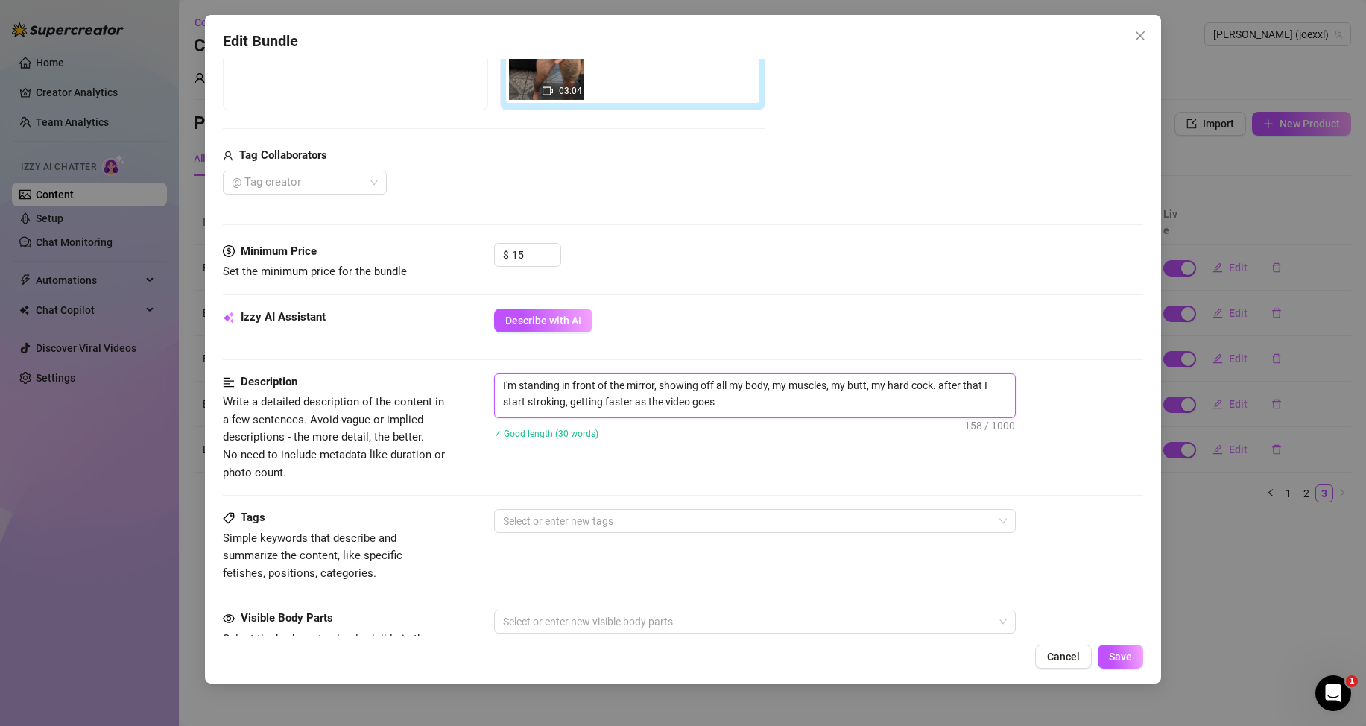
drag, startPoint x: 752, startPoint y: 397, endPoint x: 483, endPoint y: 380, distance: 269.6
click at [483, 380] on div "Description Write a detailed description of the content in a few sentences. Avo…" at bounding box center [683, 427] width 920 height 108
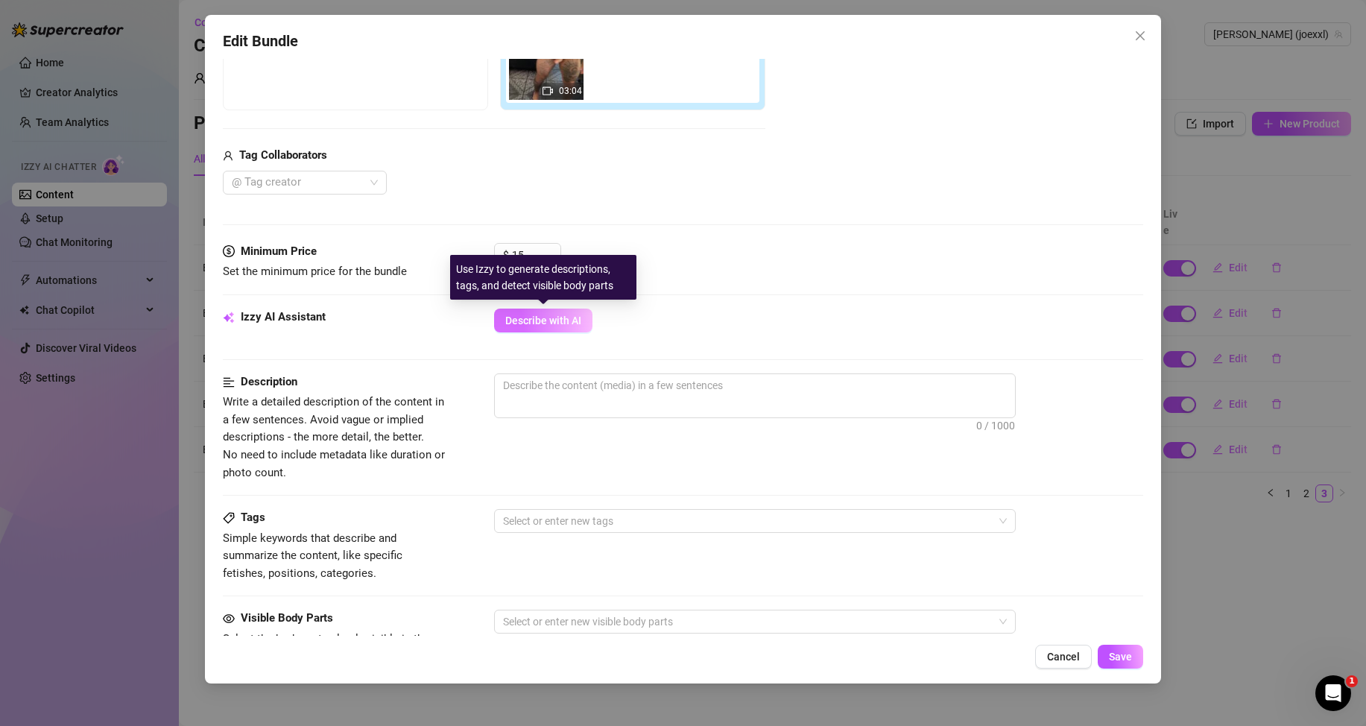
click at [563, 323] on span "Describe with AI" at bounding box center [543, 320] width 76 height 12
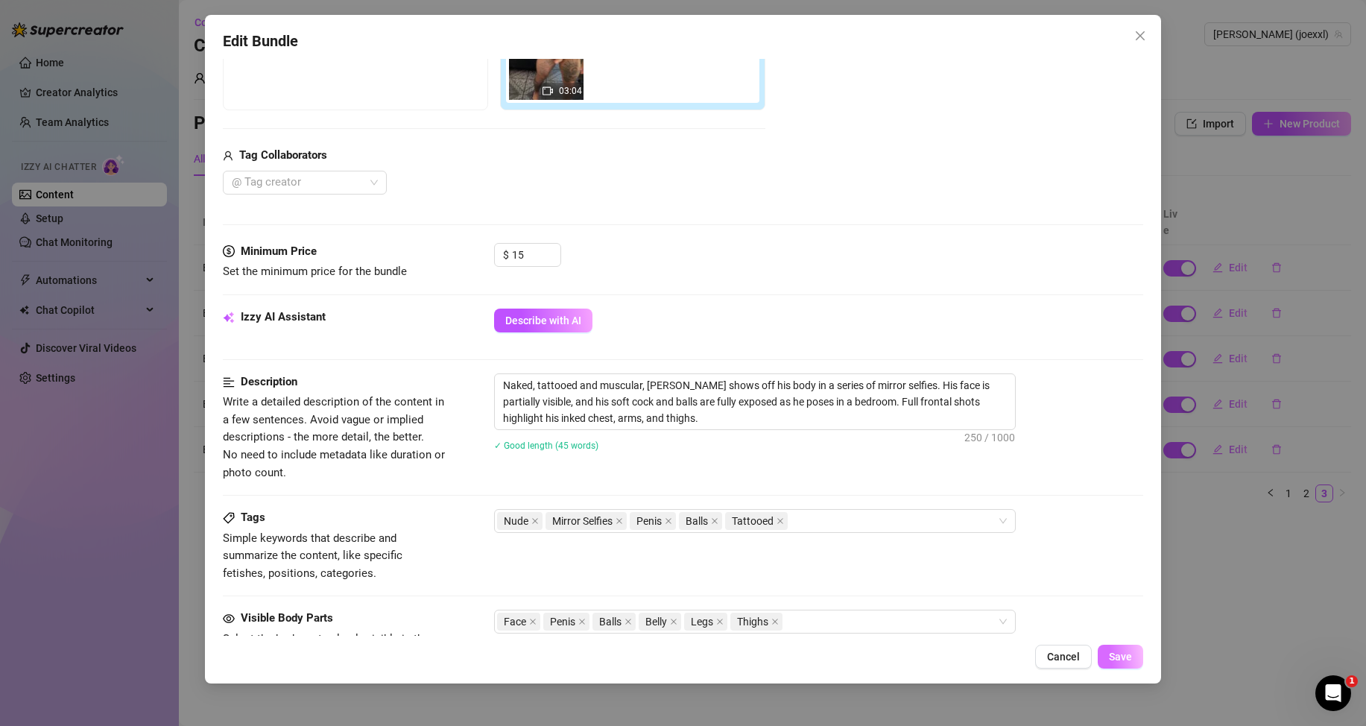
click at [1129, 663] on button "Save" at bounding box center [1120, 657] width 45 height 24
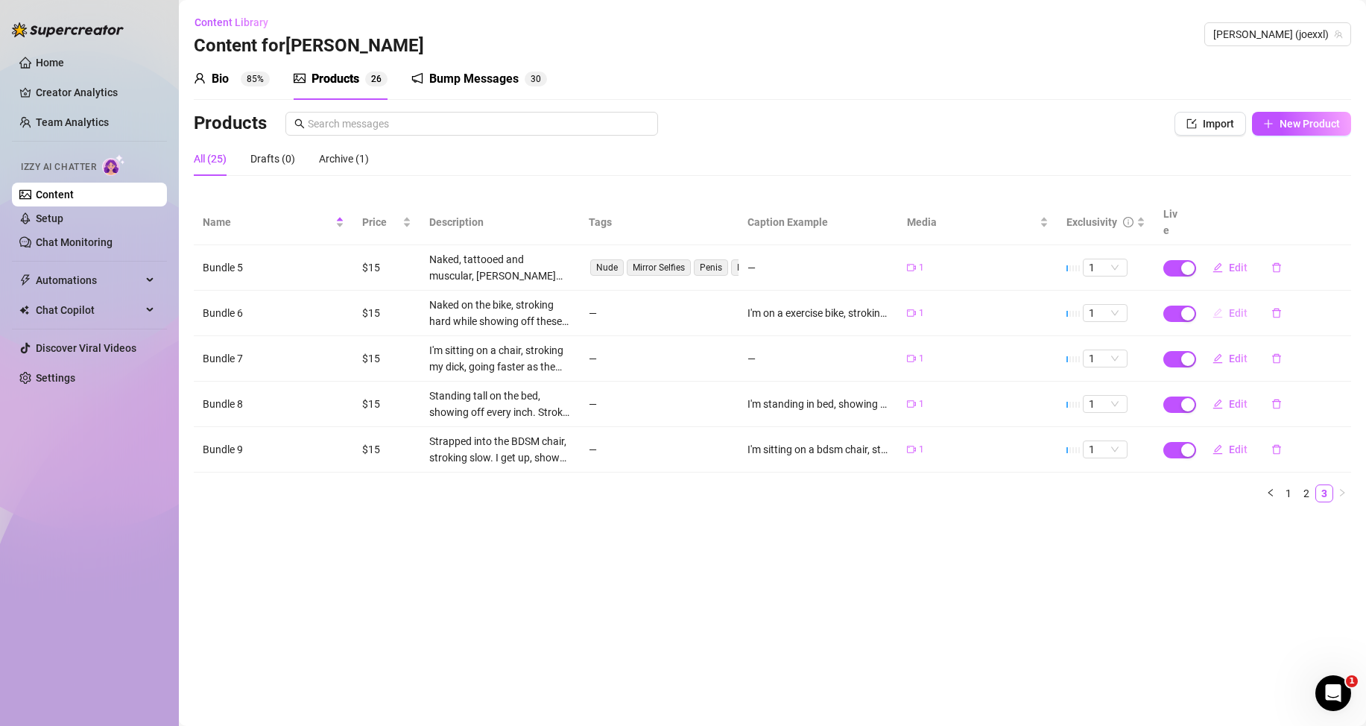
click at [1235, 316] on span "Edit" at bounding box center [1238, 313] width 19 height 12
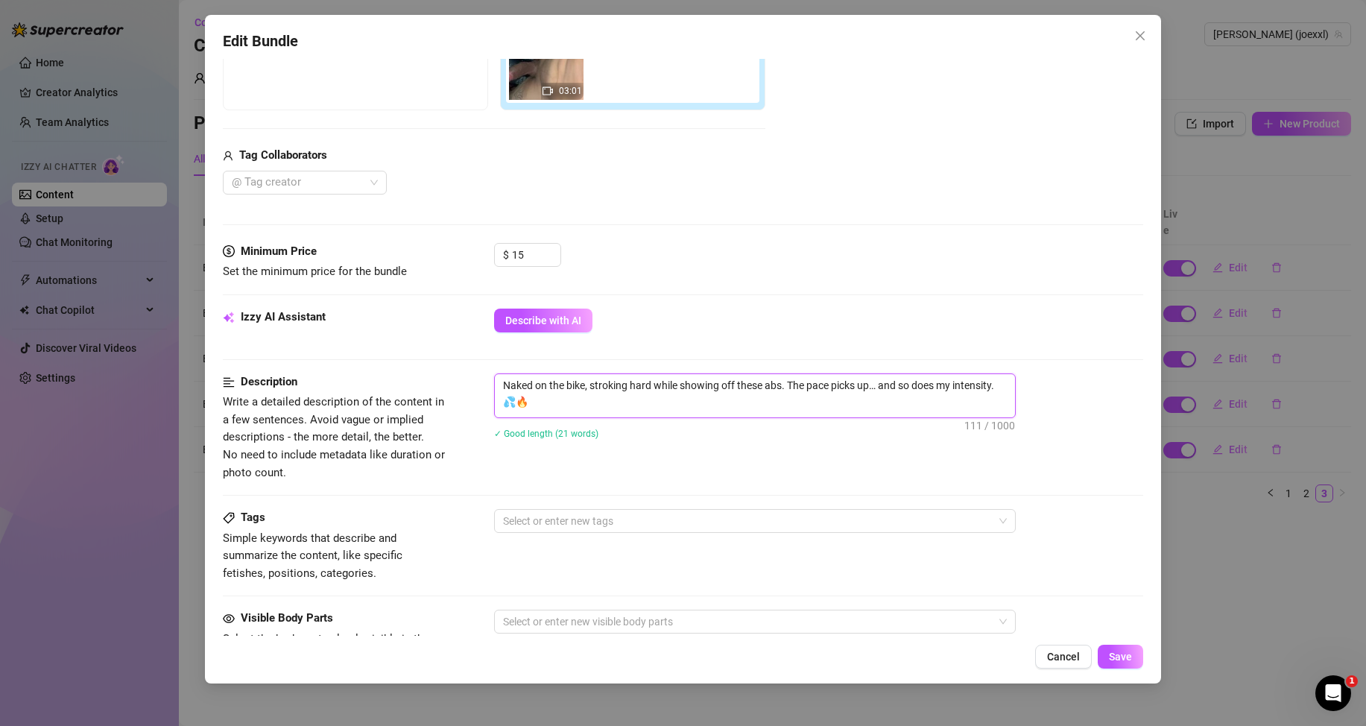
drag, startPoint x: 527, startPoint y: 404, endPoint x: 493, endPoint y: 388, distance: 37.7
click at [493, 388] on div "Description Write a detailed description of the content in a few sentences. Avo…" at bounding box center [683, 427] width 920 height 108
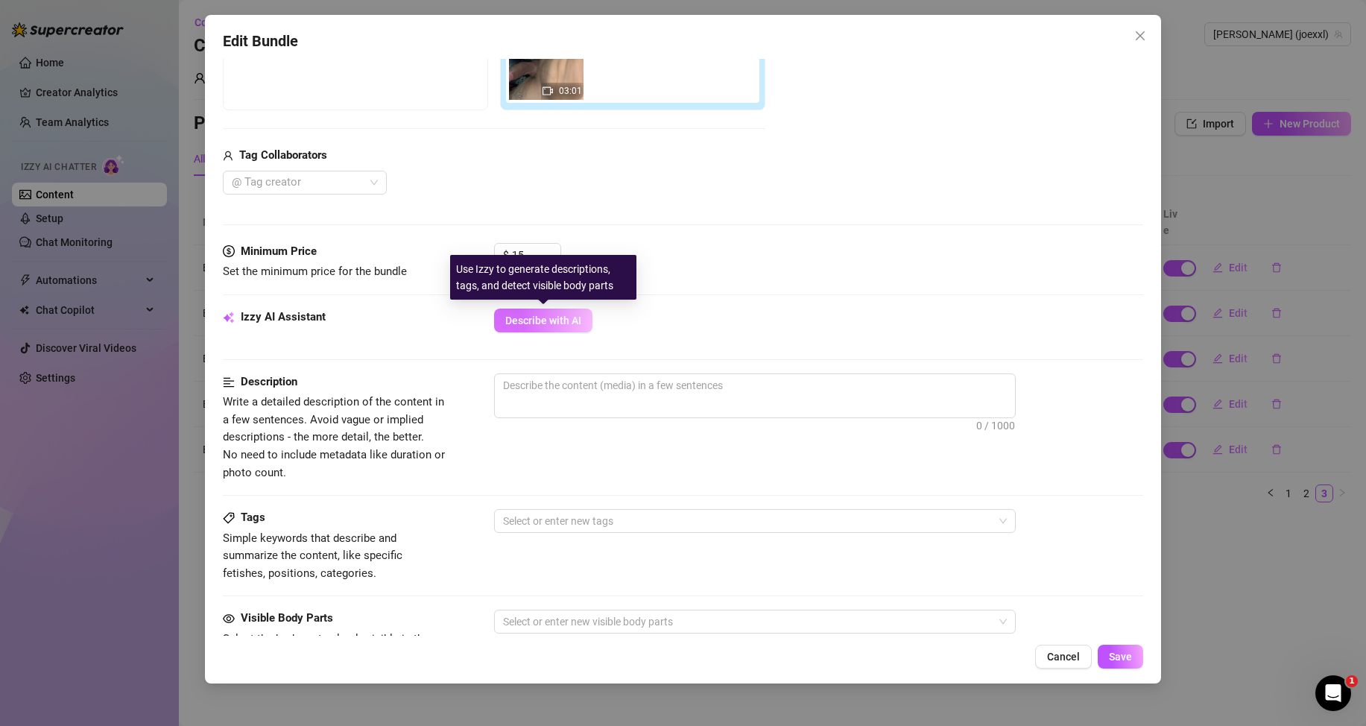
click at [519, 323] on span "Describe with AI" at bounding box center [543, 320] width 76 height 12
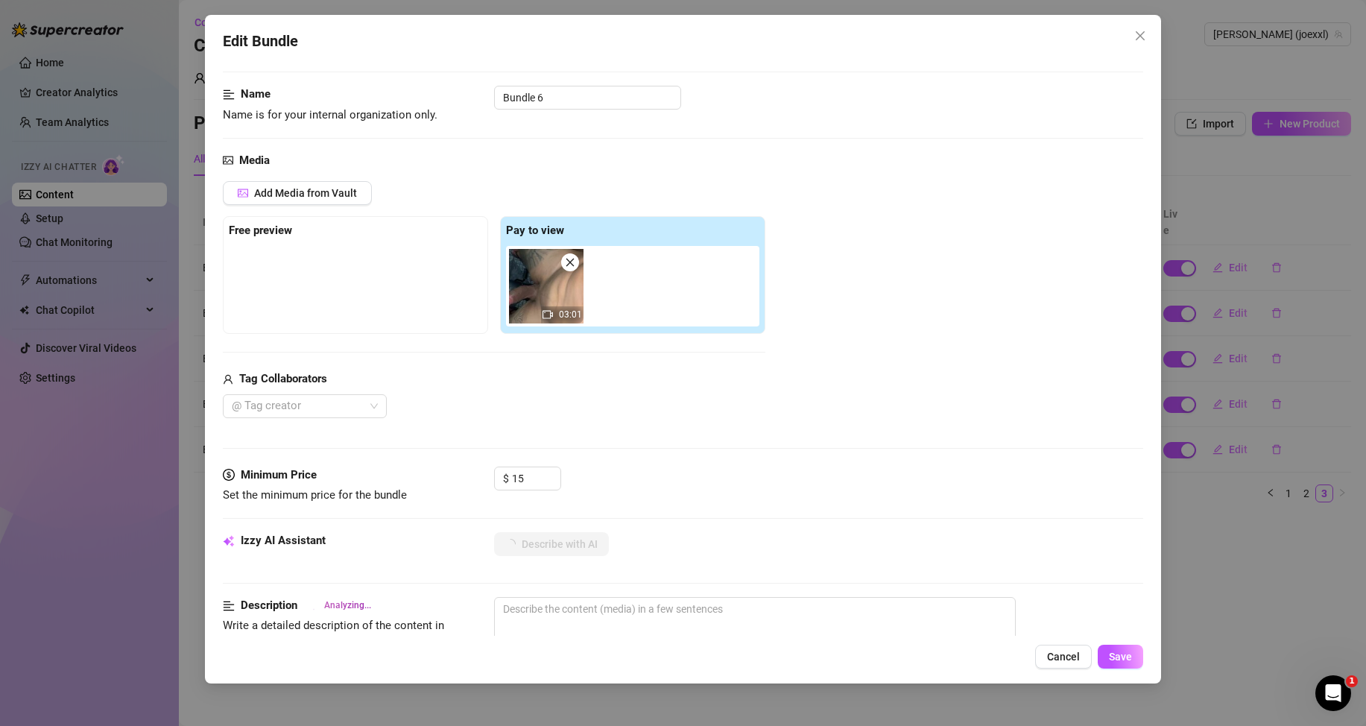
scroll to position [224, 0]
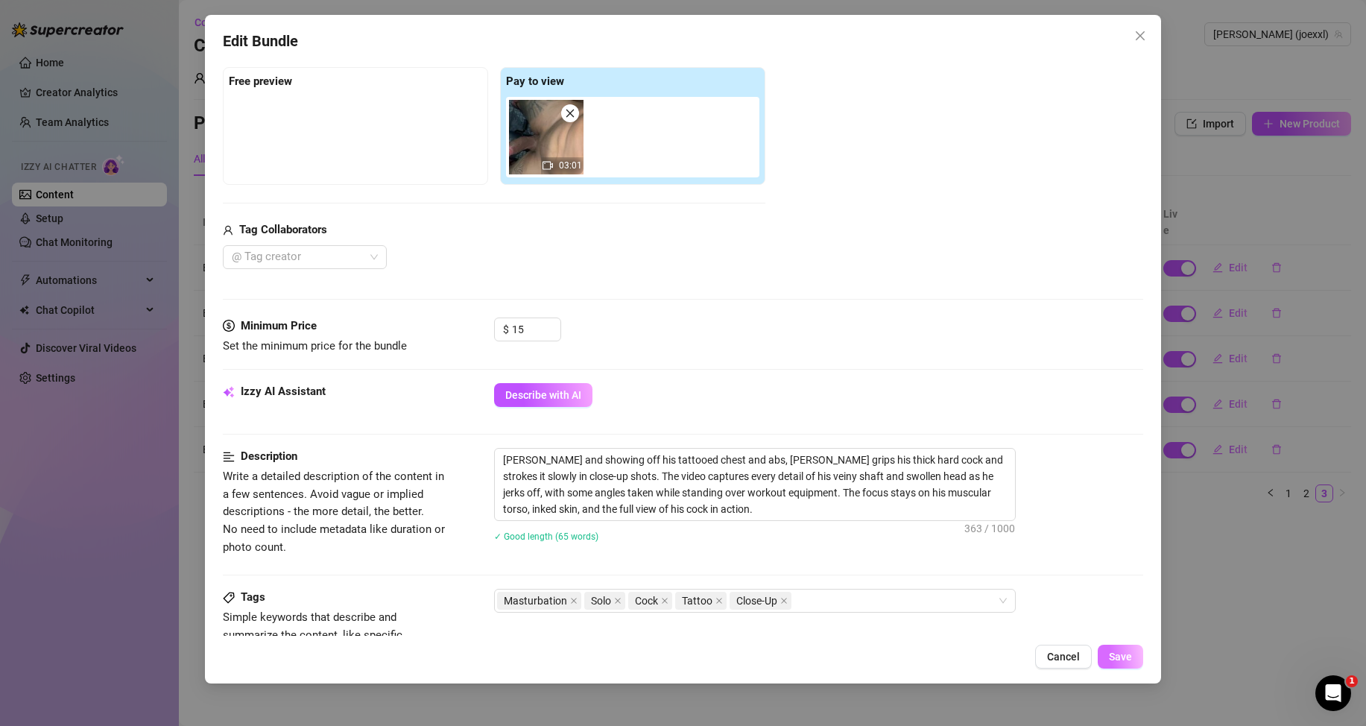
click at [1121, 654] on span "Save" at bounding box center [1120, 657] width 23 height 12
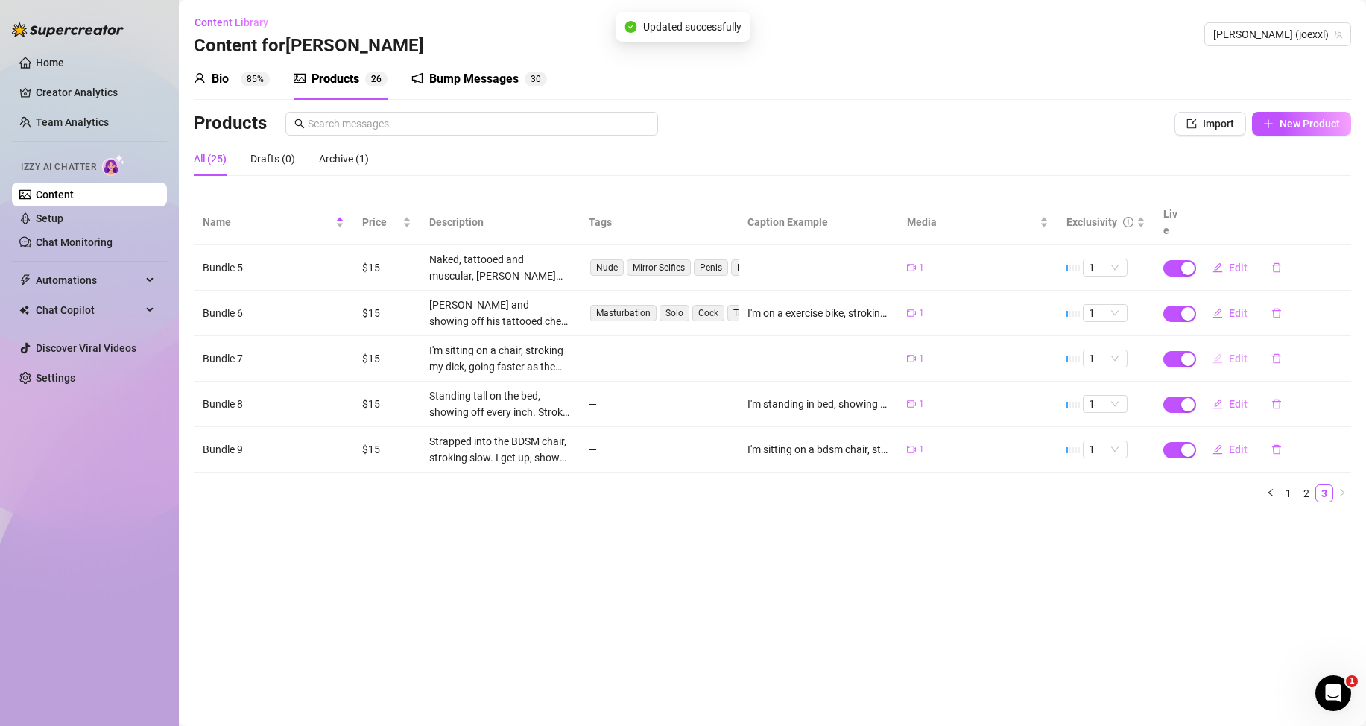
click at [1227, 357] on button "Edit" at bounding box center [1229, 359] width 59 height 24
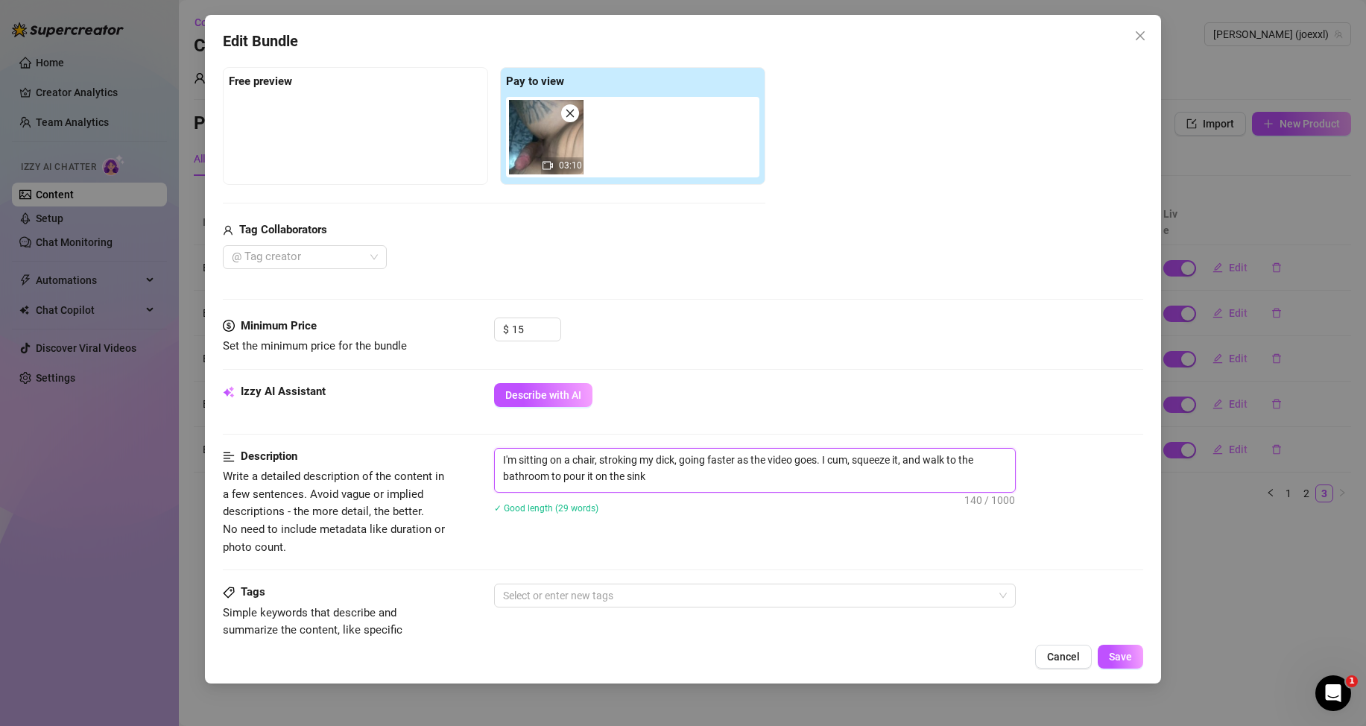
drag, startPoint x: 664, startPoint y: 474, endPoint x: 496, endPoint y: 452, distance: 169.1
click at [496, 452] on textarea "I'm sitting on a chair, stroking my dick, going faster as the video goes. I cum…" at bounding box center [755, 468] width 520 height 39
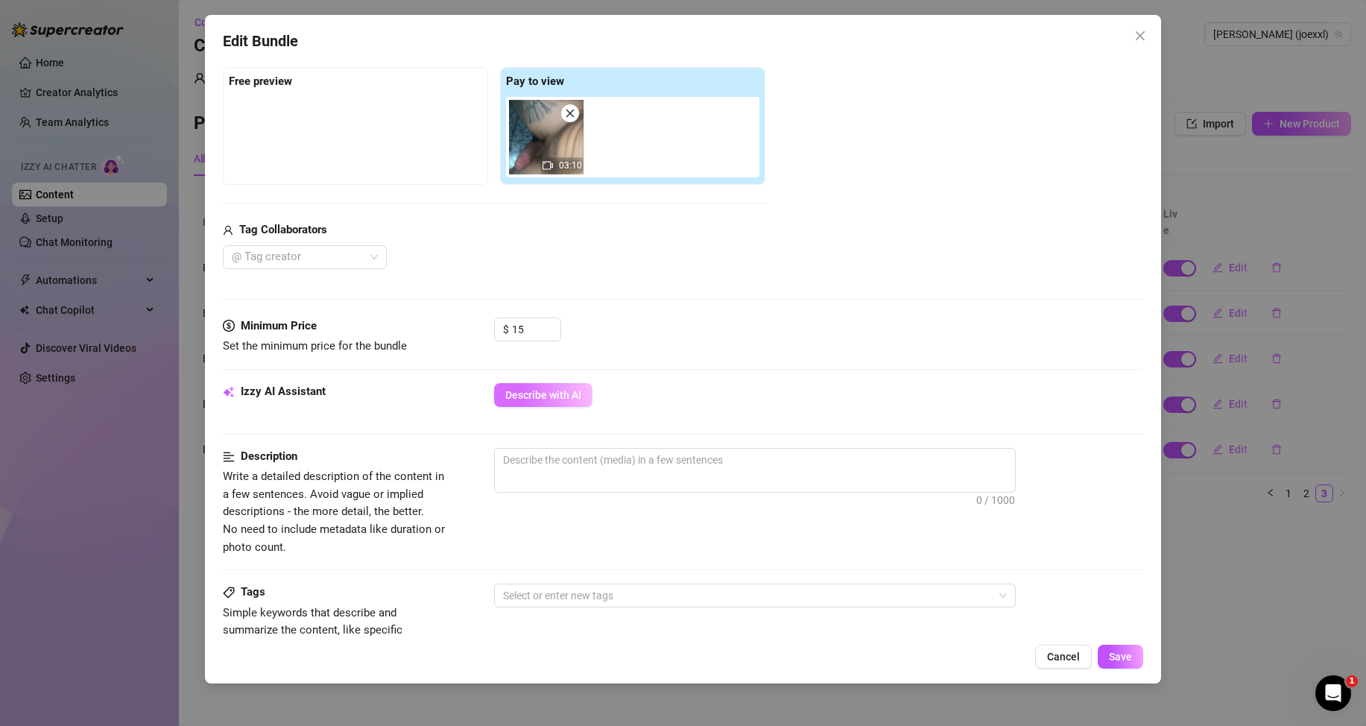
click at [567, 401] on button "Describe with AI" at bounding box center [543, 395] width 98 height 24
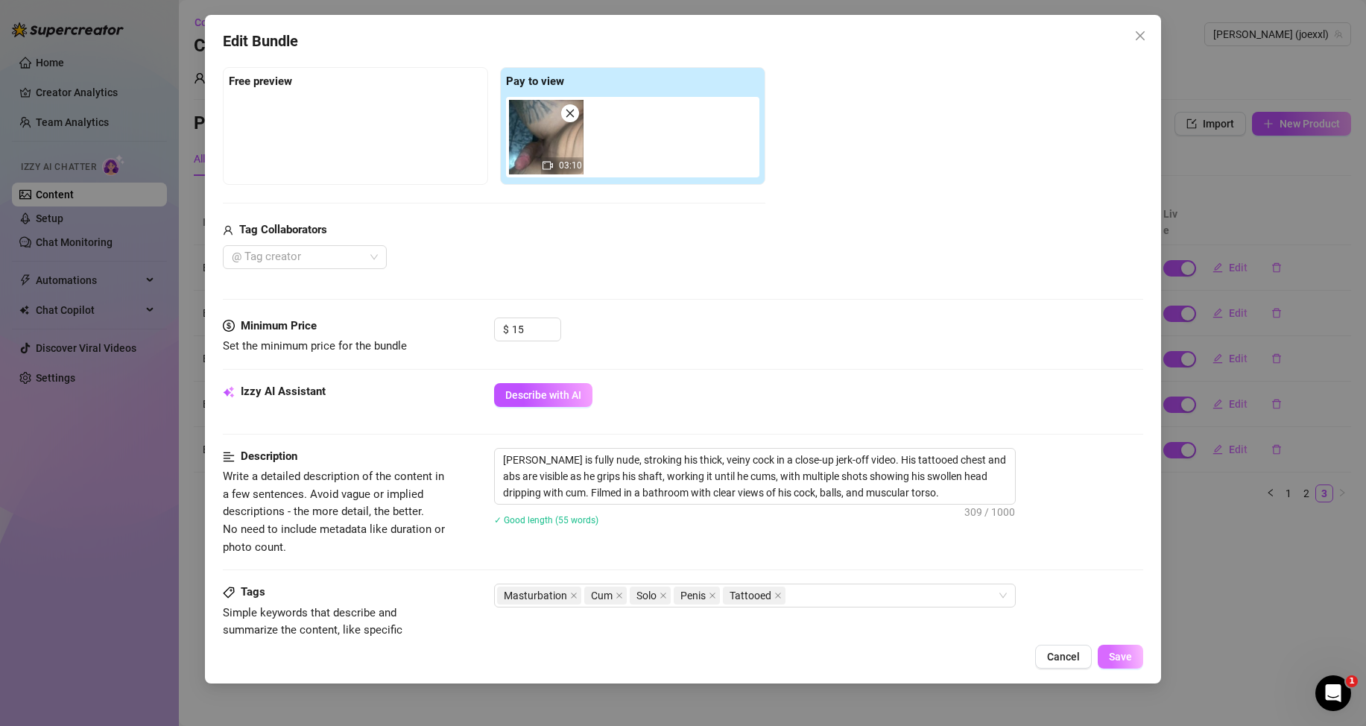
click at [1133, 646] on button "Save" at bounding box center [1120, 657] width 45 height 24
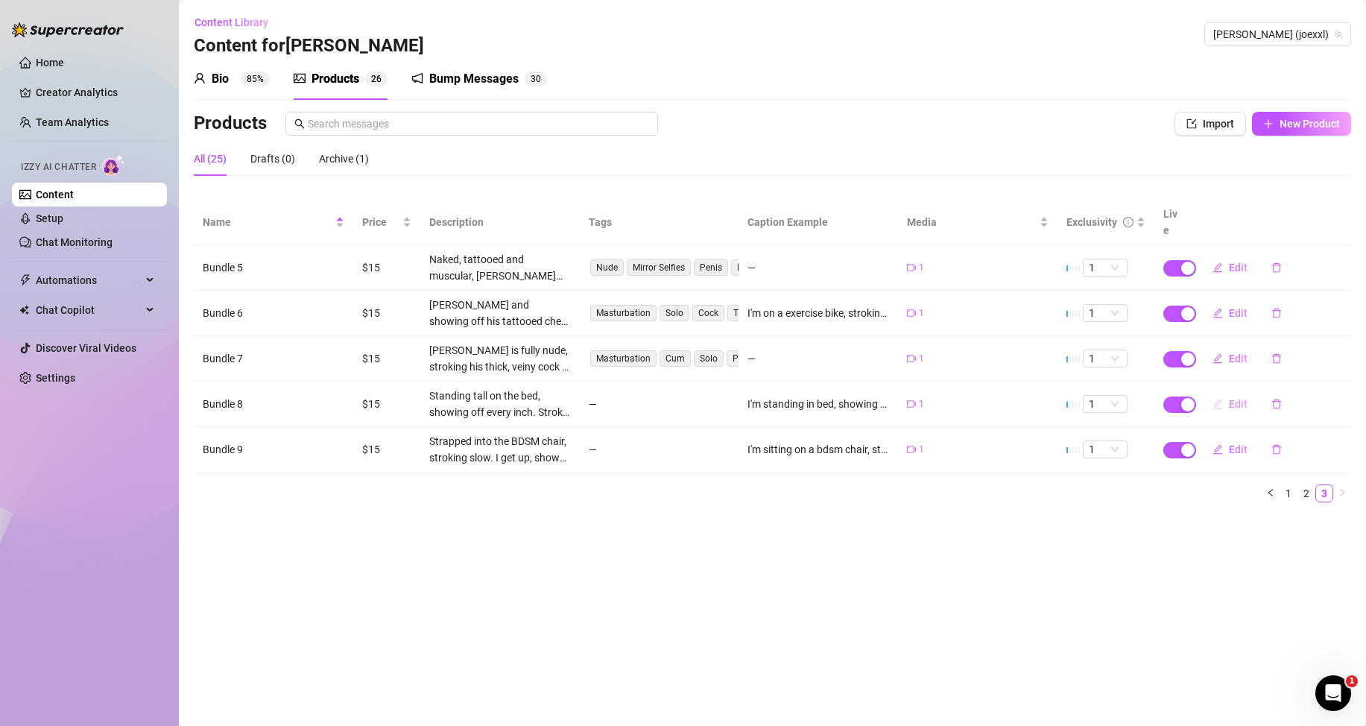
click at [1238, 405] on span "Edit" at bounding box center [1238, 404] width 19 height 12
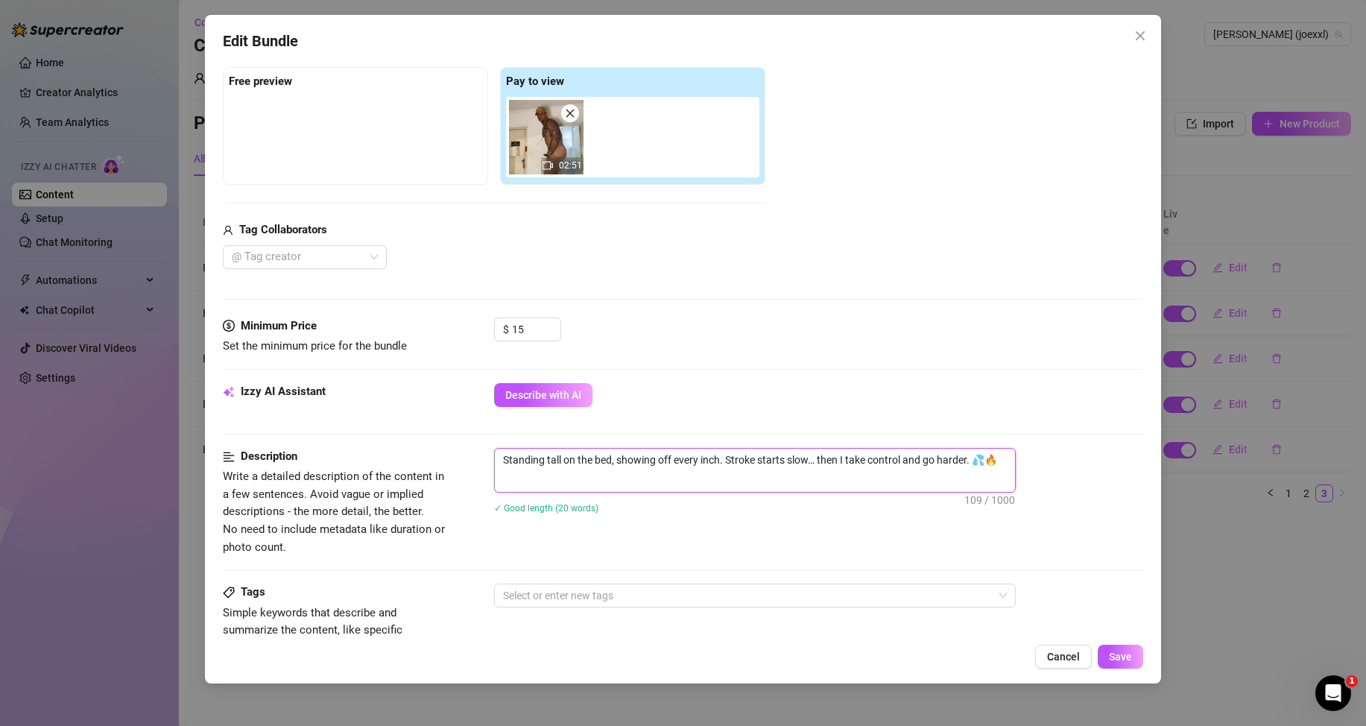
drag, startPoint x: 1002, startPoint y: 465, endPoint x: 499, endPoint y: 458, distance: 503.0
click at [499, 458] on textarea "Standing tall on the bed, showing off every inch. Stroke starts slow… then I ta…" at bounding box center [755, 460] width 520 height 22
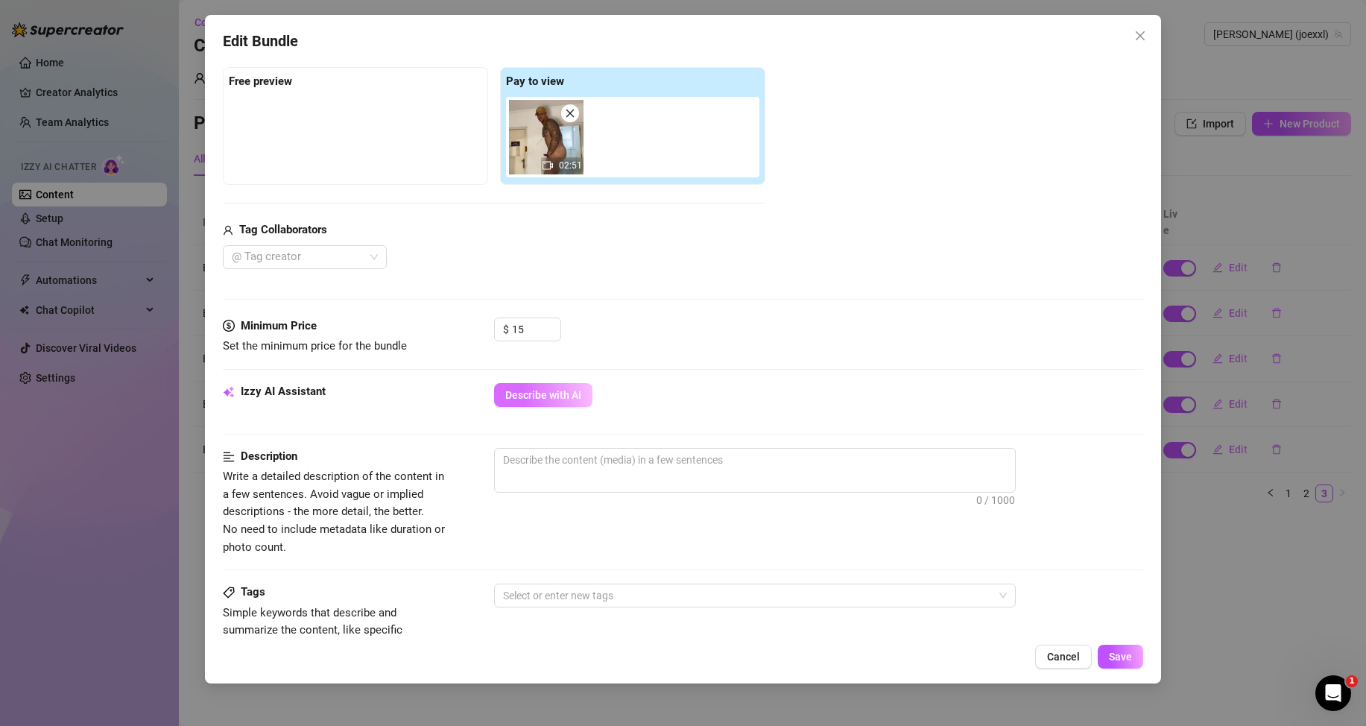
click at [577, 391] on span "Describe with AI" at bounding box center [543, 395] width 76 height 12
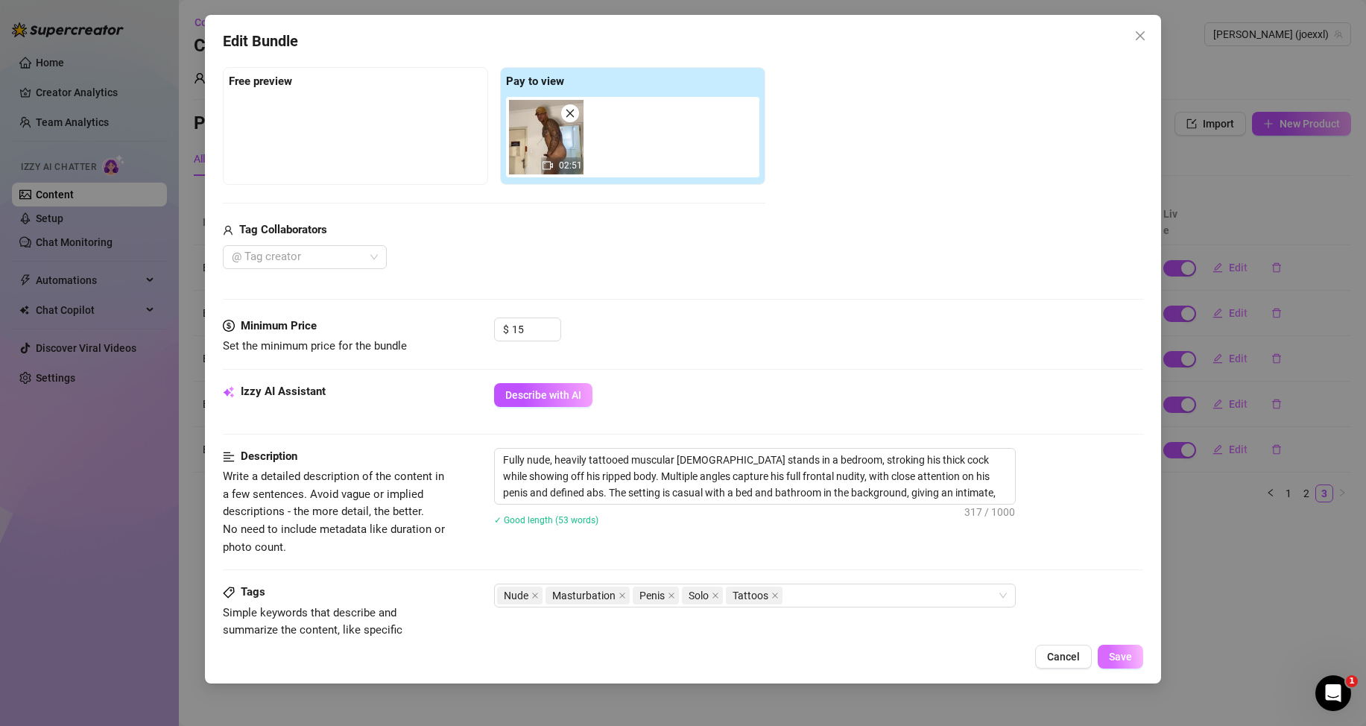
click at [1123, 653] on span "Save" at bounding box center [1120, 657] width 23 height 12
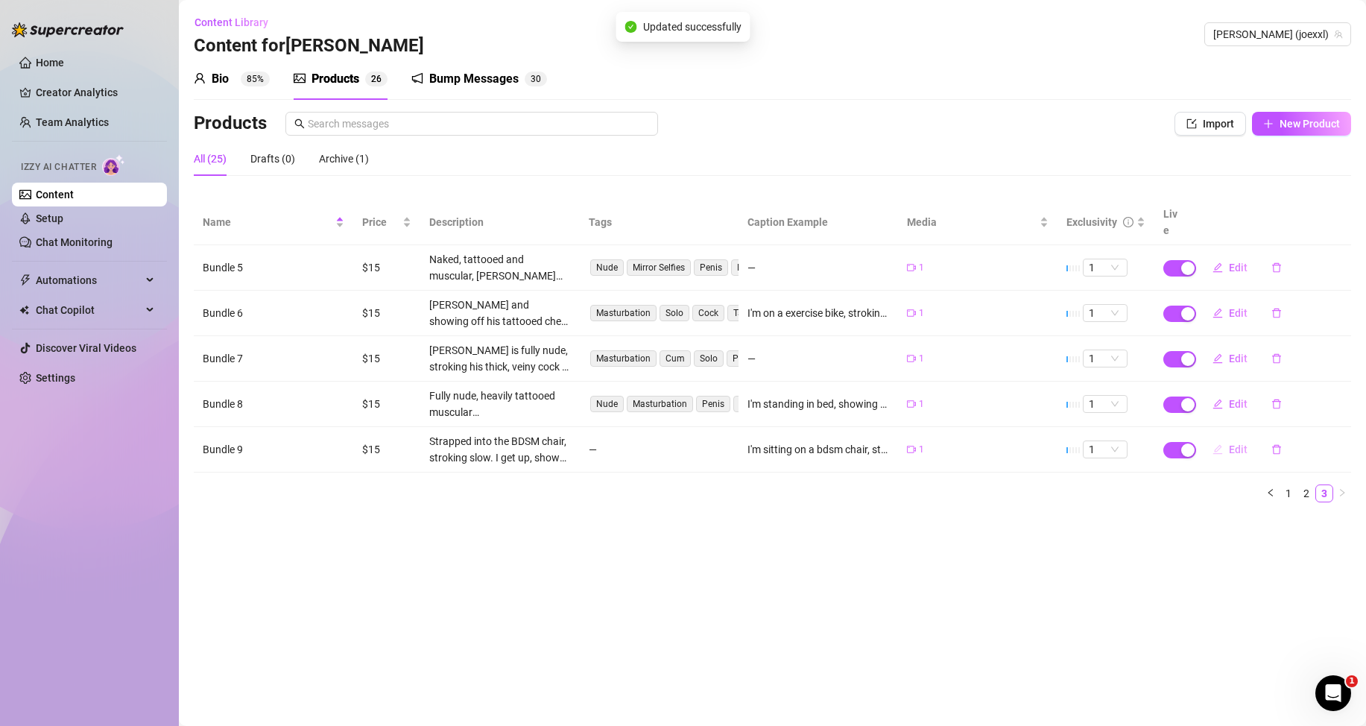
click at [1241, 451] on span "Edit" at bounding box center [1238, 449] width 19 height 12
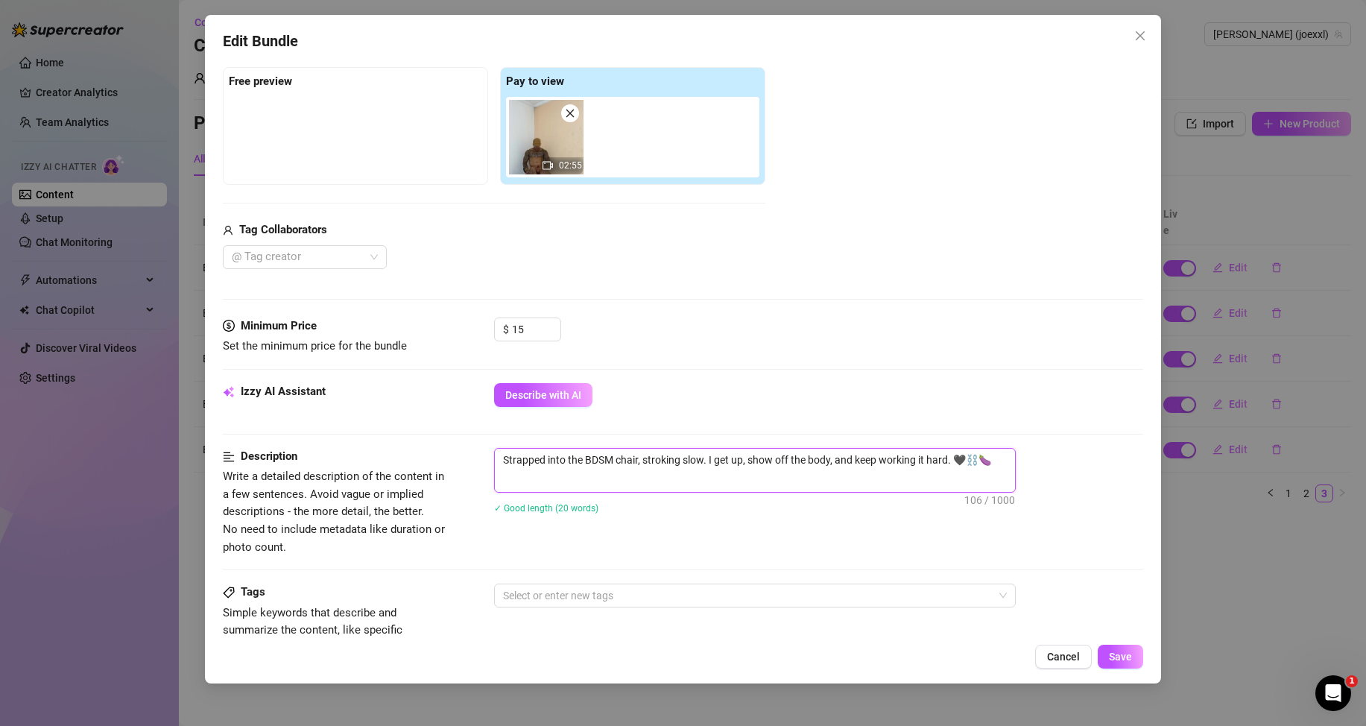
drag, startPoint x: 999, startPoint y: 461, endPoint x: 501, endPoint y: 460, distance: 498.5
click at [501, 460] on textarea "Strapped into the BDSM chair, stroking slow. I get up, show off the body, and k…" at bounding box center [755, 460] width 520 height 22
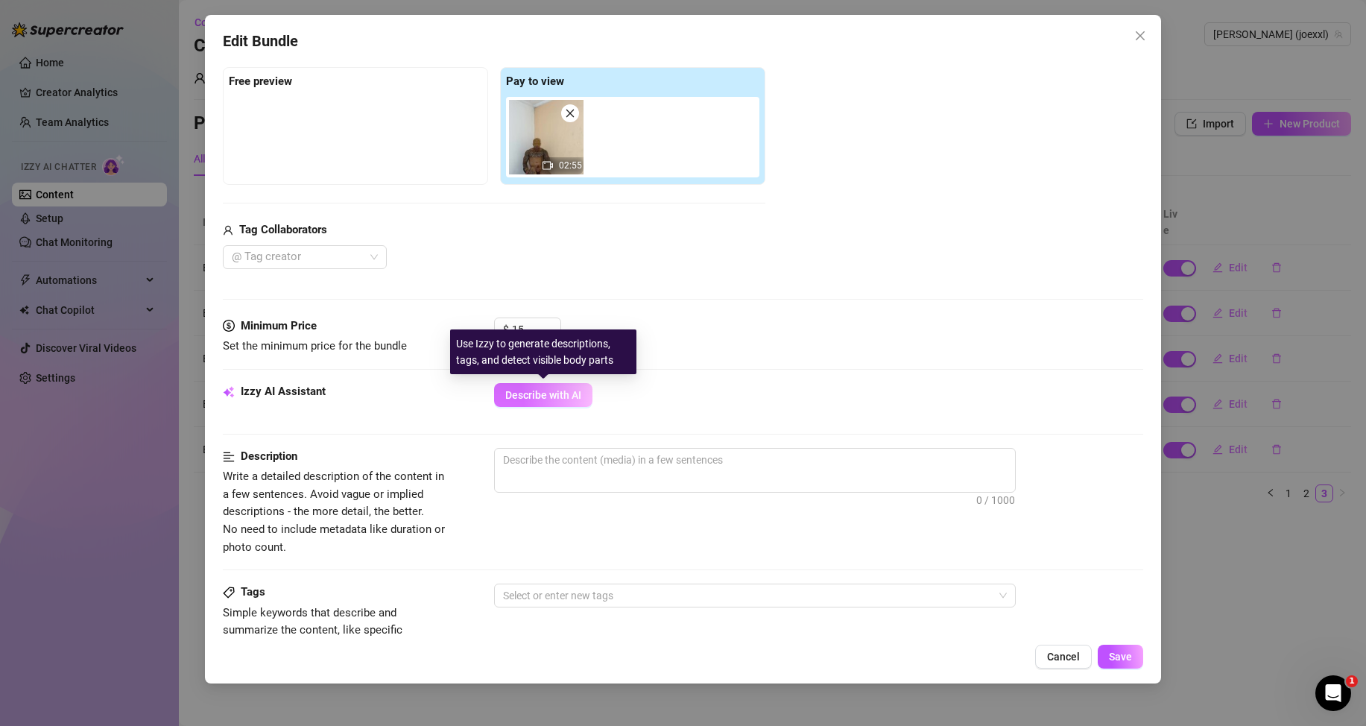
click at [534, 396] on span "Describe with AI" at bounding box center [543, 395] width 76 height 12
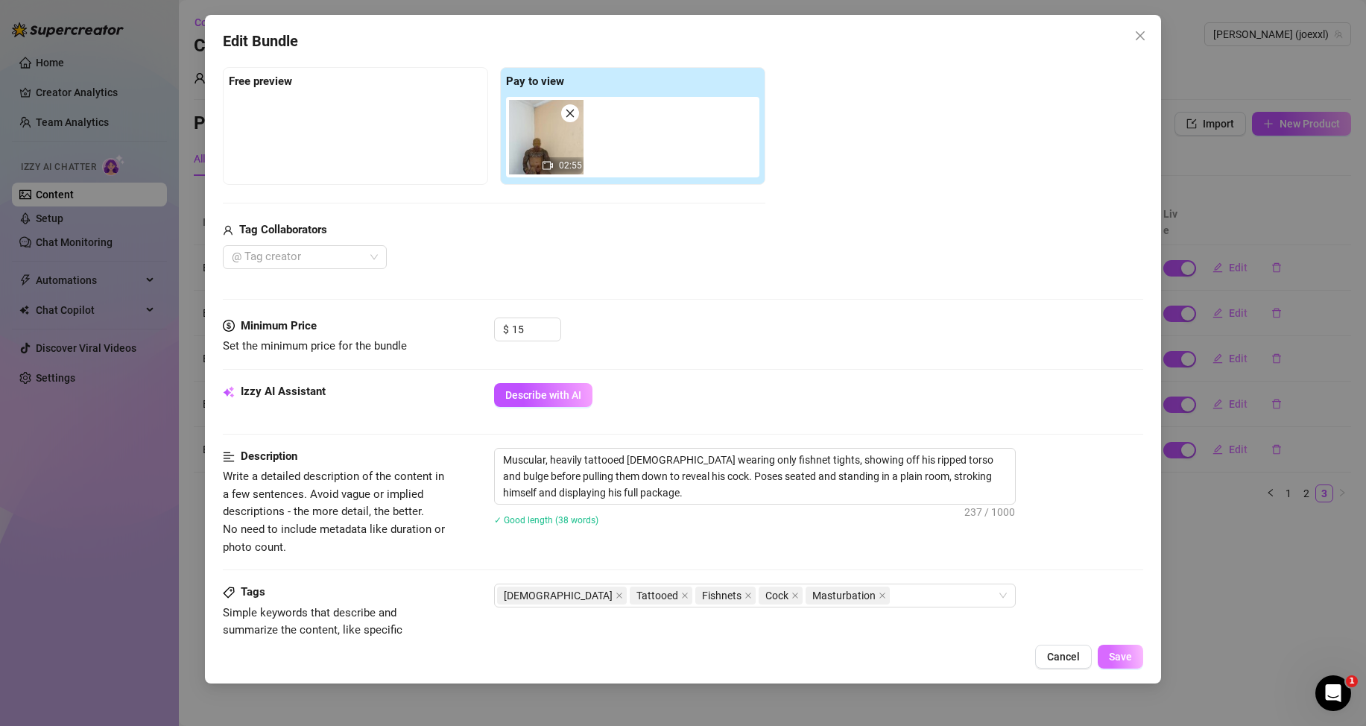
click at [1121, 656] on span "Save" at bounding box center [1120, 657] width 23 height 12
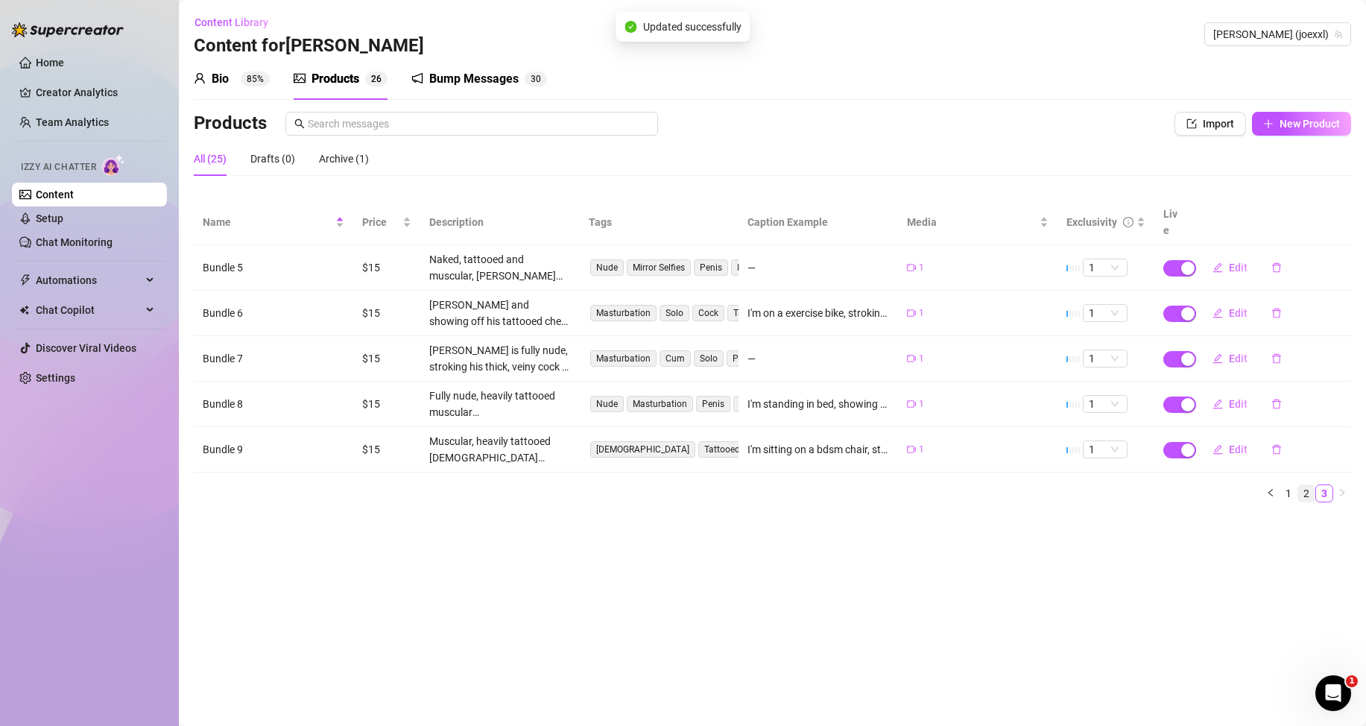
click at [1304, 487] on link "2" at bounding box center [1306, 493] width 16 height 16
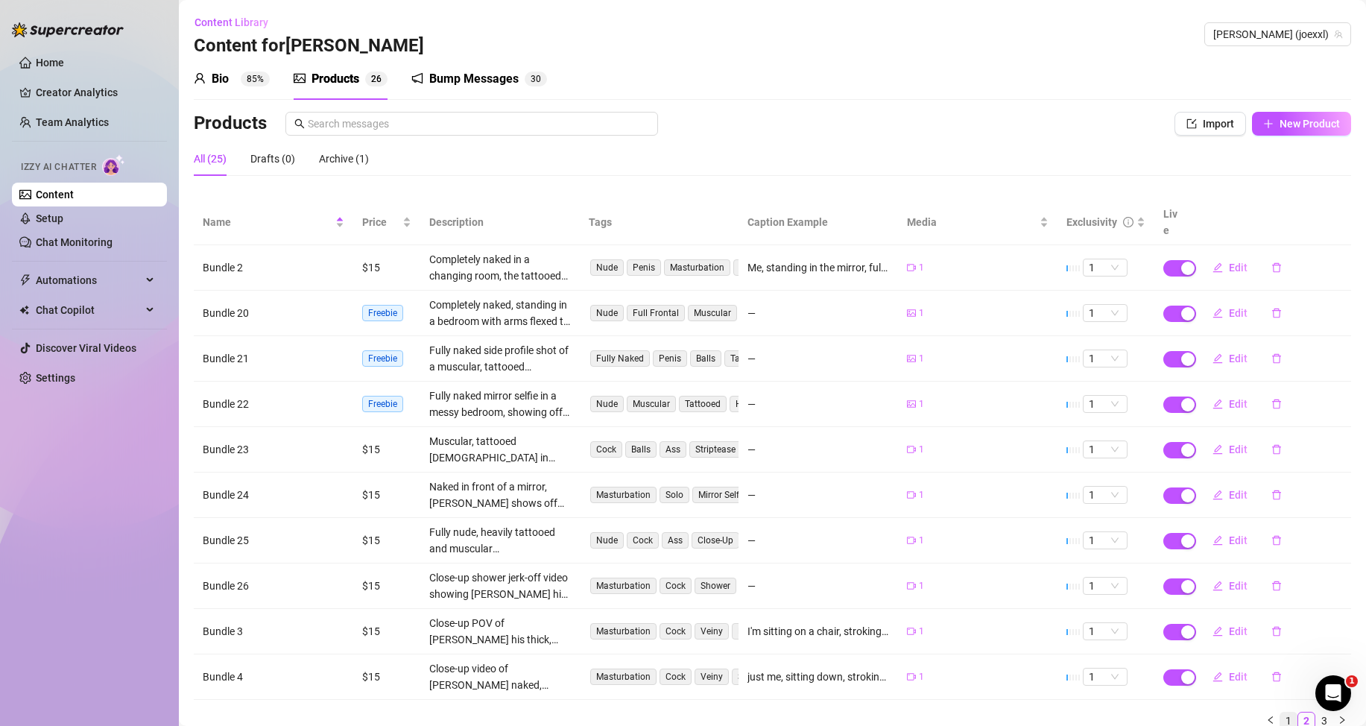
scroll to position [60, 0]
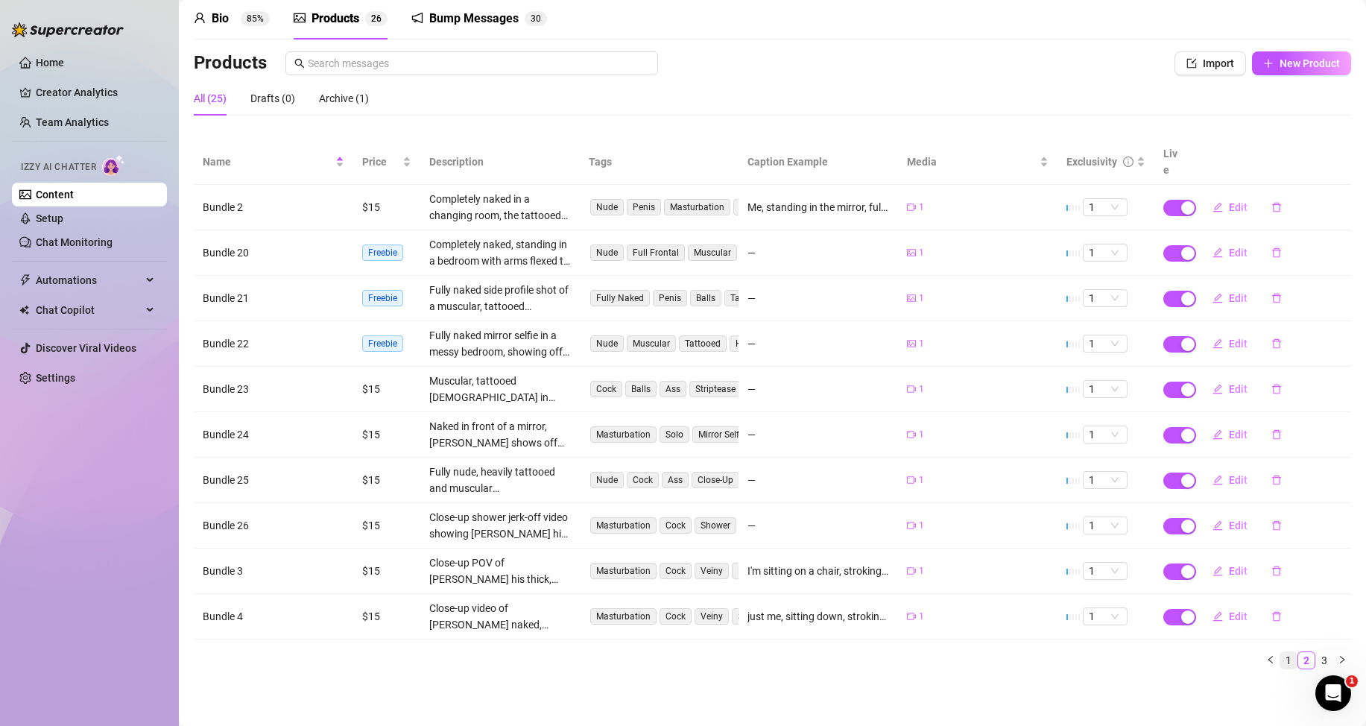
click at [1280, 662] on link "1" at bounding box center [1288, 660] width 16 height 16
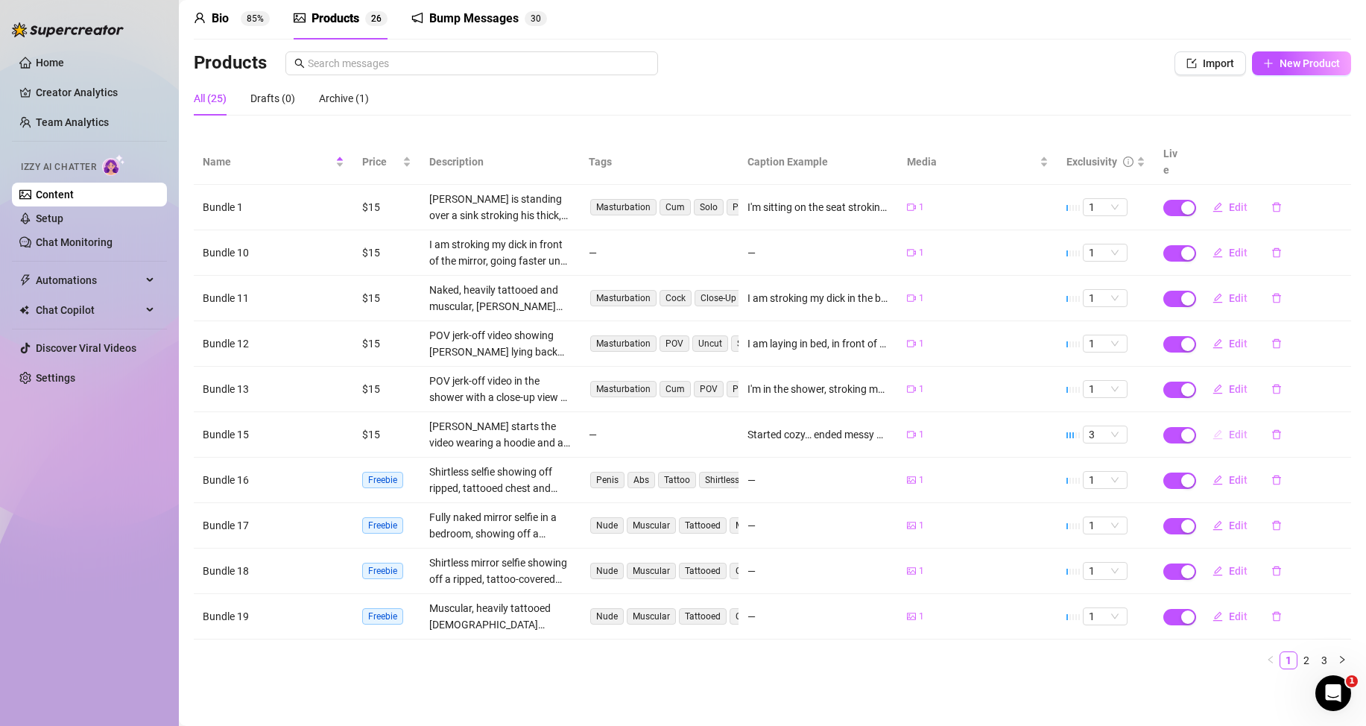
click at [1221, 440] on button "Edit" at bounding box center [1229, 435] width 59 height 24
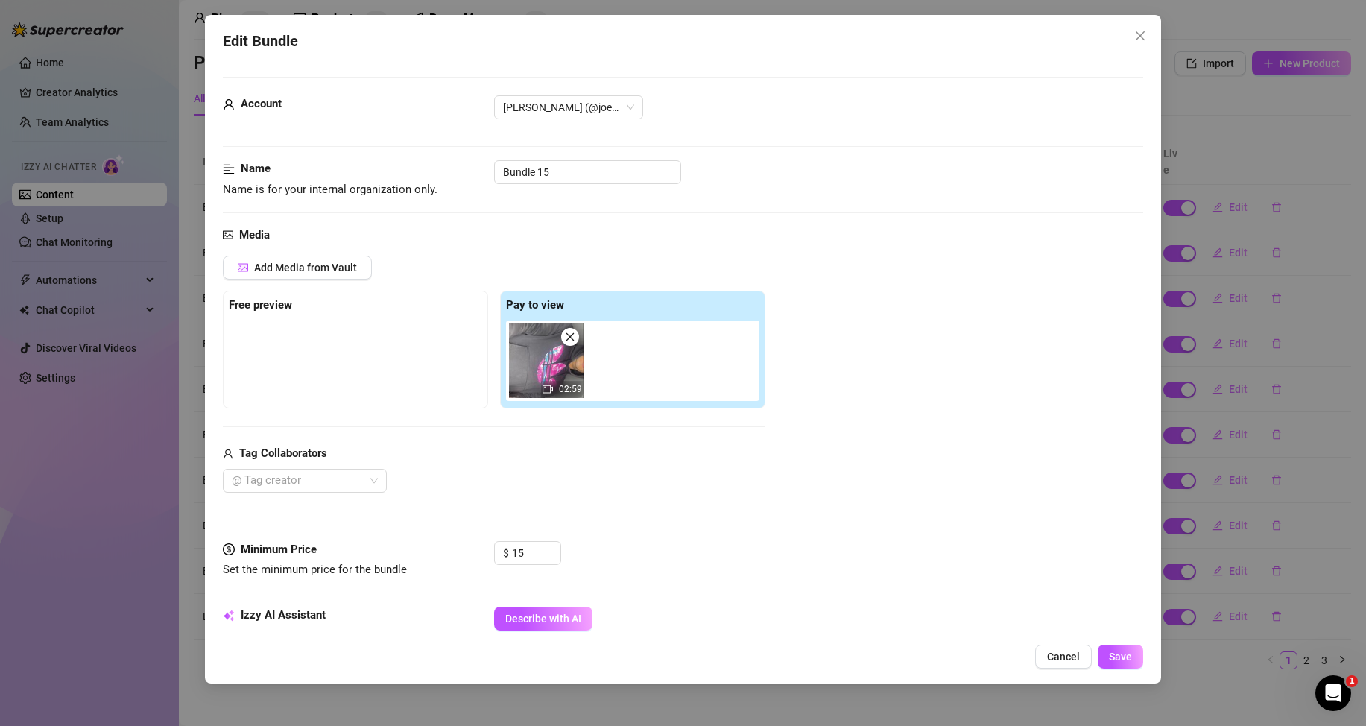
scroll to position [298, 0]
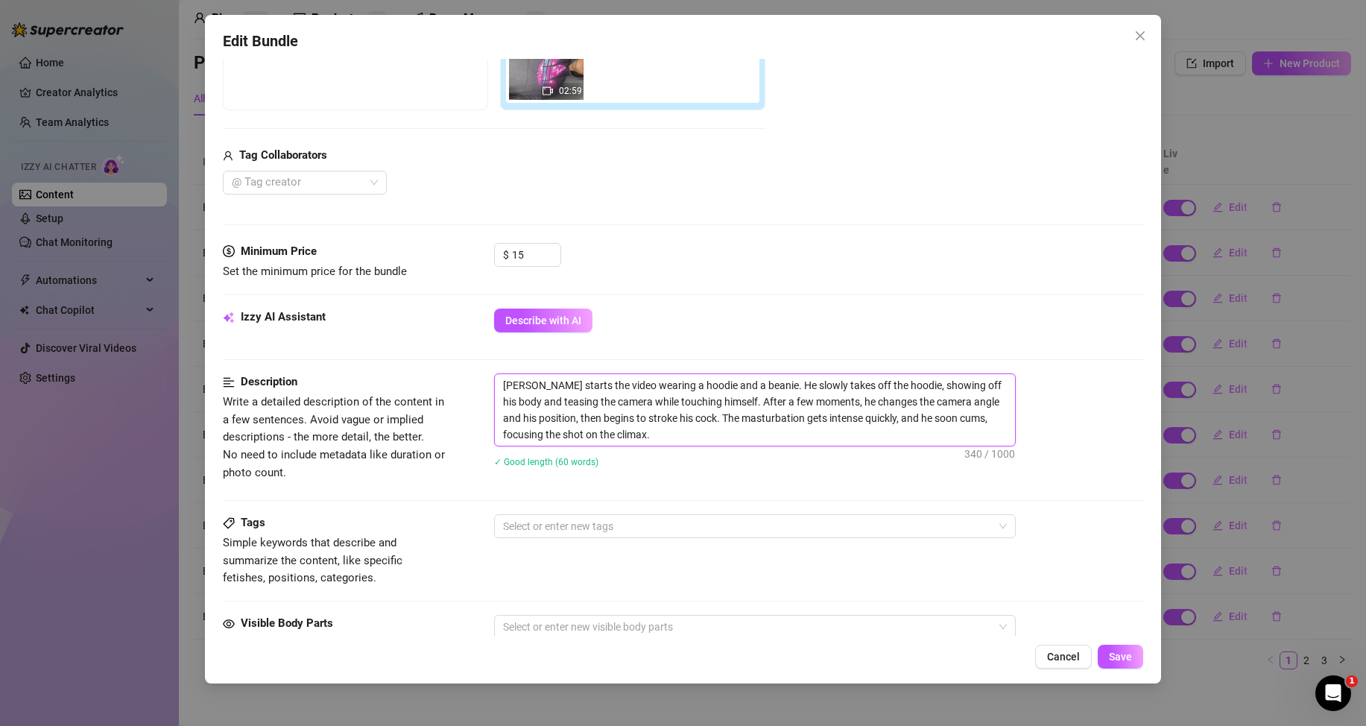
drag, startPoint x: 619, startPoint y: 443, endPoint x: 496, endPoint y: 379, distance: 138.3
click at [496, 379] on textarea "[PERSON_NAME] starts the video wearing a hoodie and a beanie. He slowly takes o…" at bounding box center [755, 410] width 520 height 72
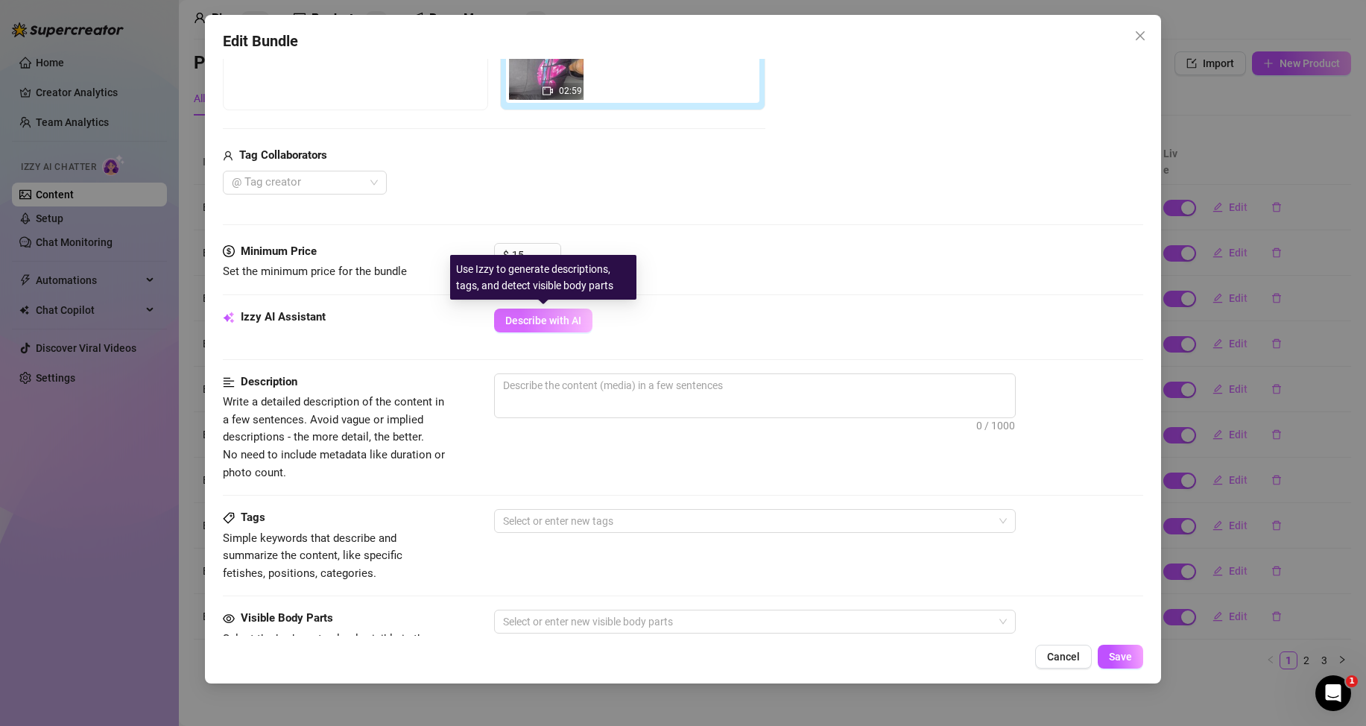
click at [562, 324] on span "Describe with AI" at bounding box center [543, 320] width 76 height 12
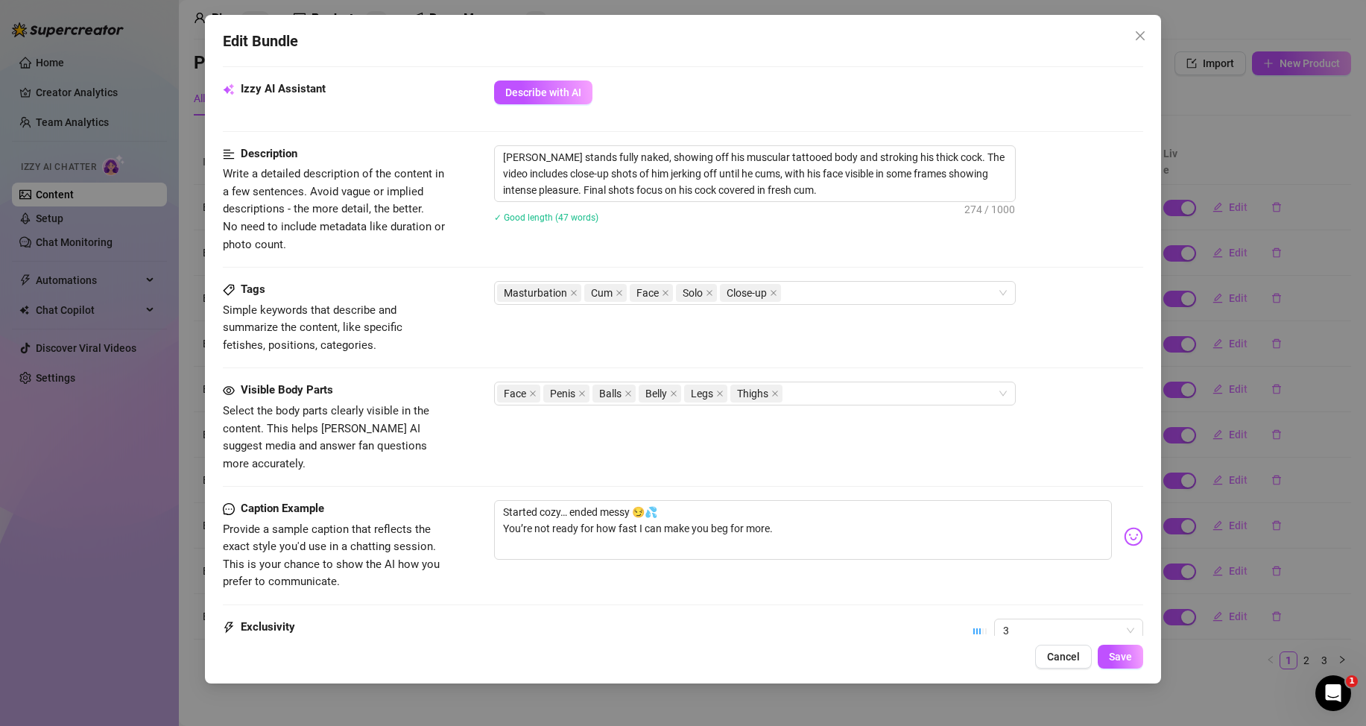
scroll to position [601, 0]
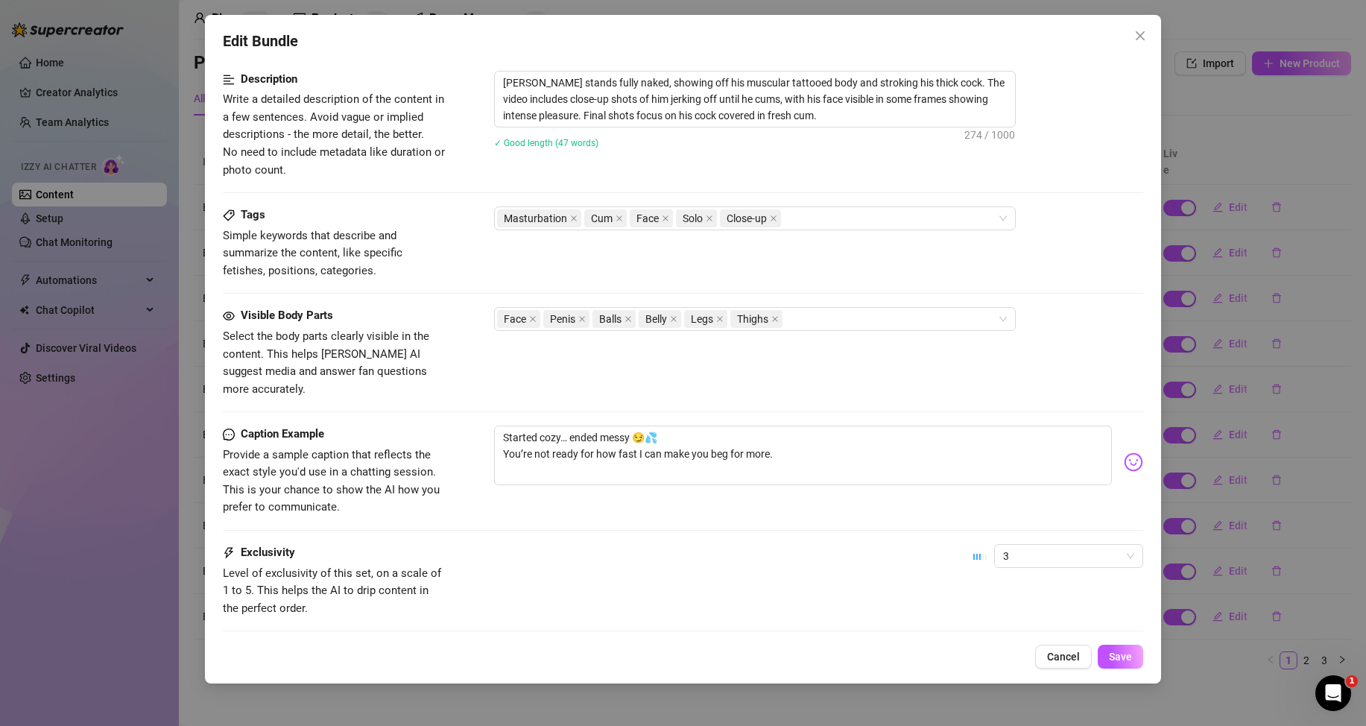
click at [1060, 525] on div "Caption Example Provide a sample caption that reflects the exact style you'd us…" at bounding box center [683, 484] width 920 height 118
click at [1058, 545] on span "3" at bounding box center [1068, 556] width 131 height 22
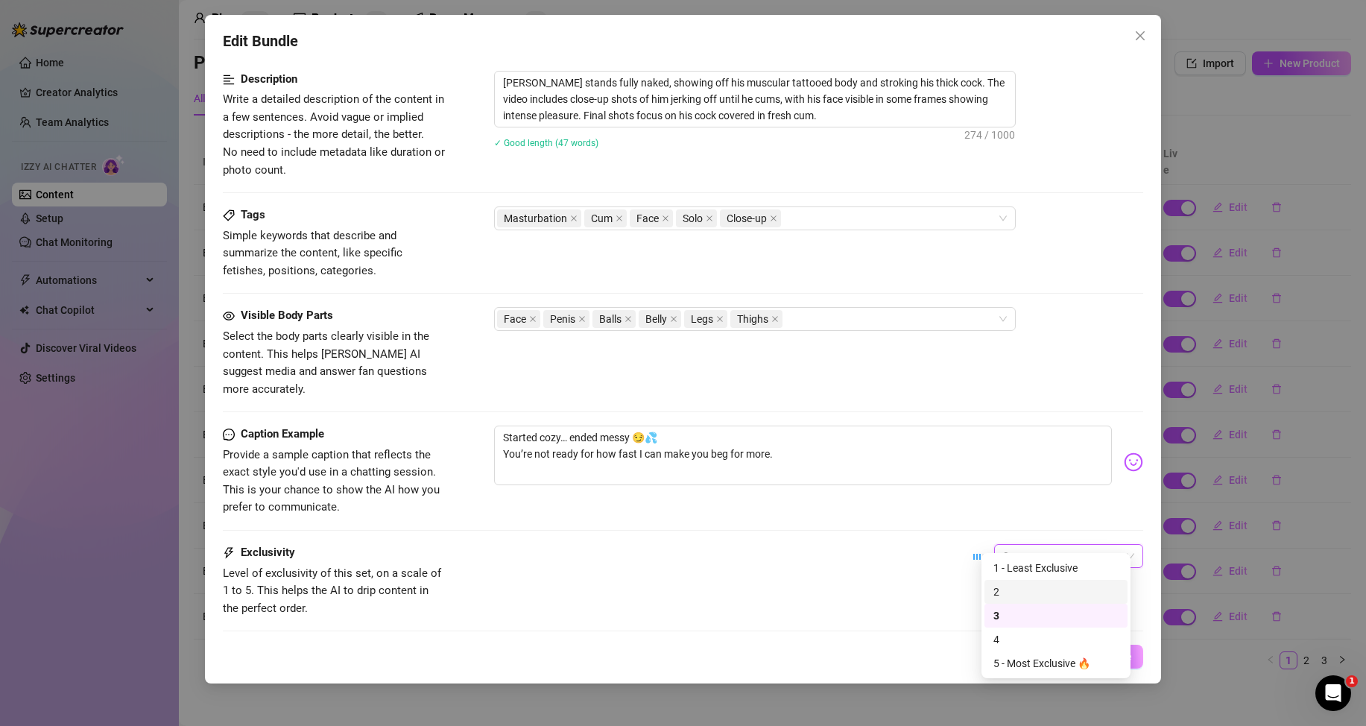
click at [1021, 591] on div "2" at bounding box center [1055, 591] width 125 height 16
click at [1133, 651] on button "Save" at bounding box center [1120, 657] width 45 height 24
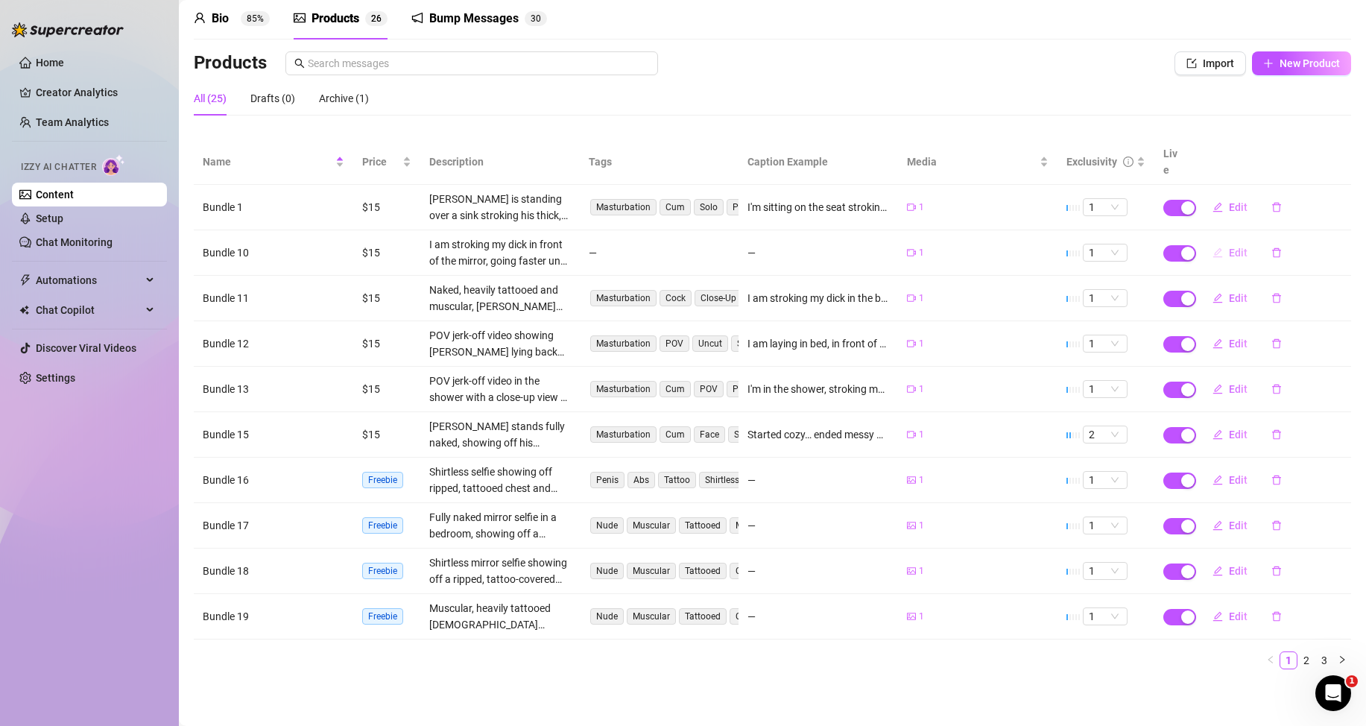
click at [1229, 249] on span "Edit" at bounding box center [1238, 253] width 19 height 12
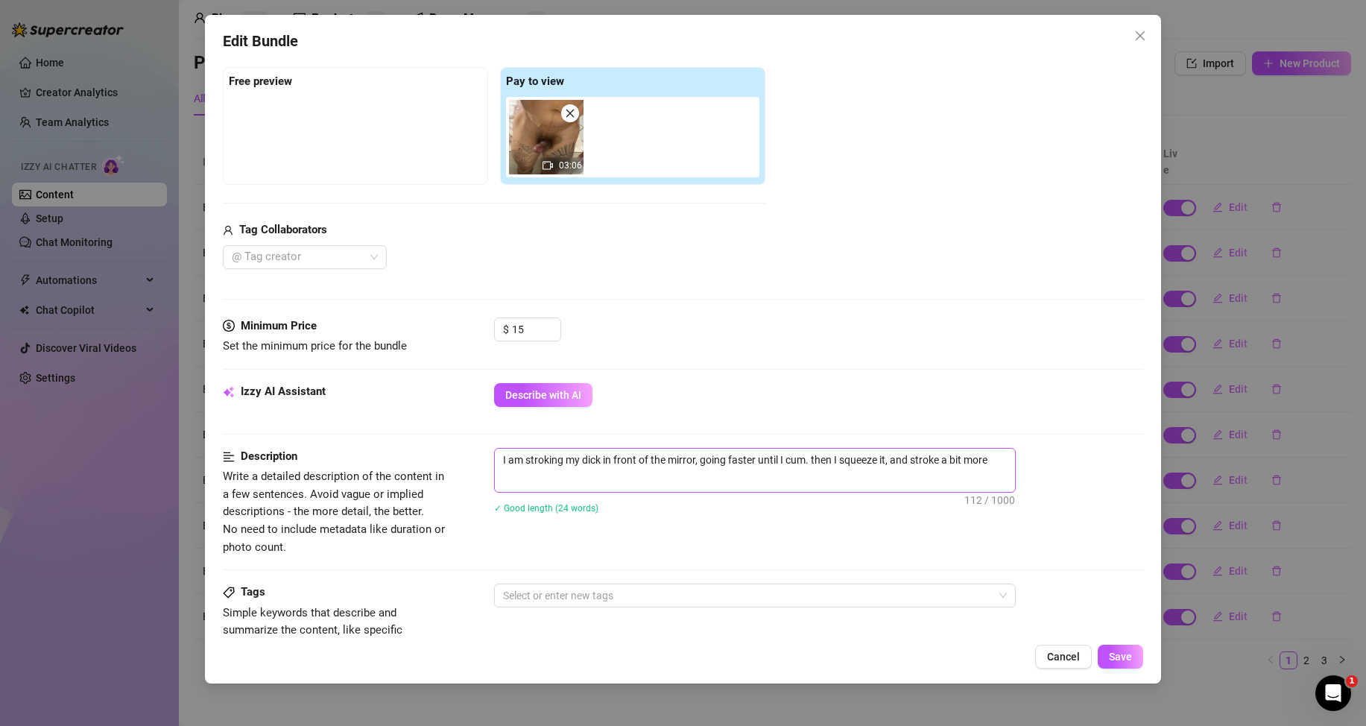
scroll to position [298, 0]
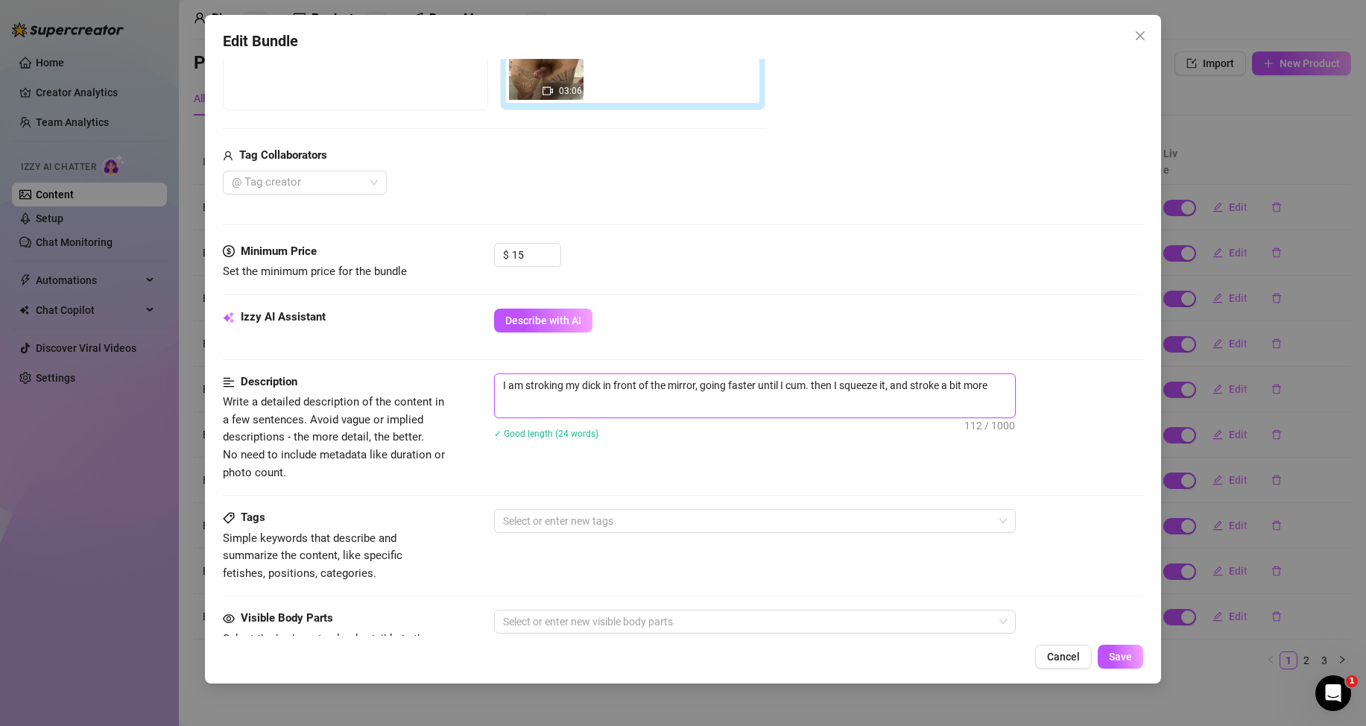
drag, startPoint x: 975, startPoint y: 390, endPoint x: 493, endPoint y: 385, distance: 482.2
click at [493, 385] on div "Description Write a detailed description of the content in a few sentences. Avo…" at bounding box center [683, 427] width 920 height 108
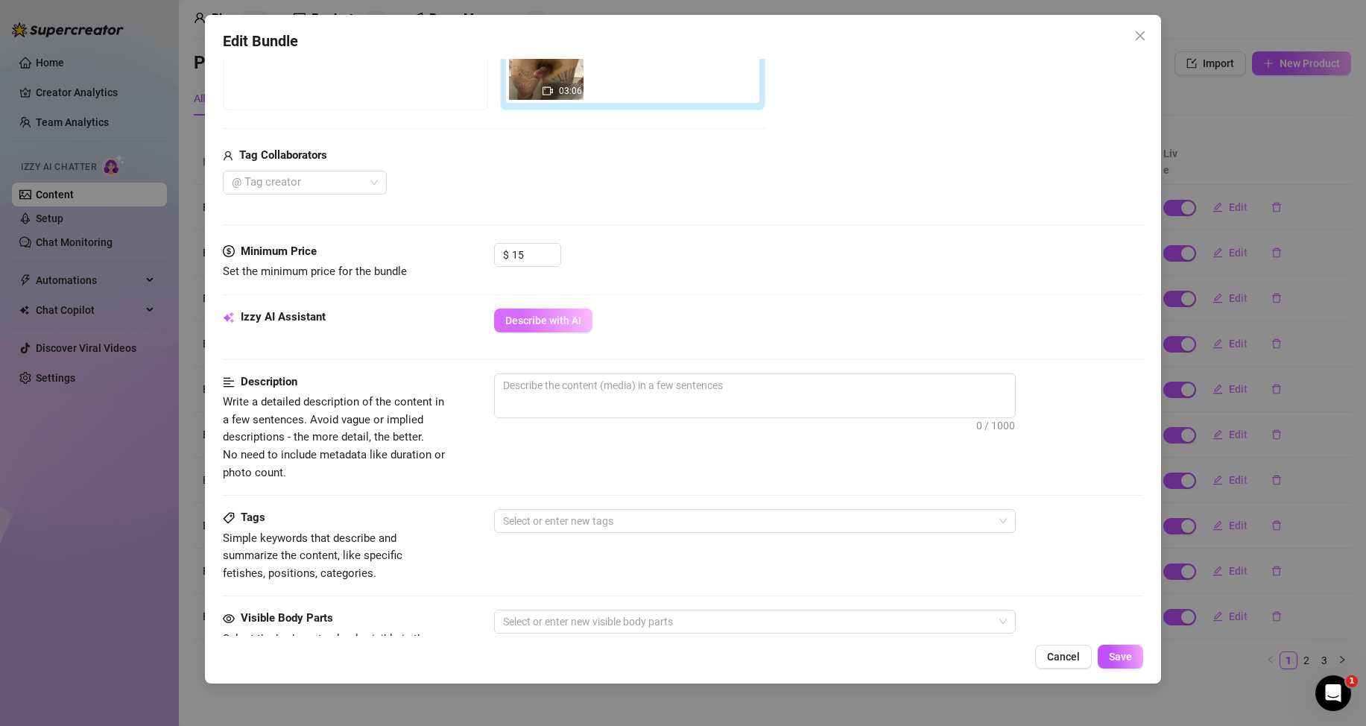
click at [576, 326] on button "Describe with AI" at bounding box center [543, 321] width 98 height 24
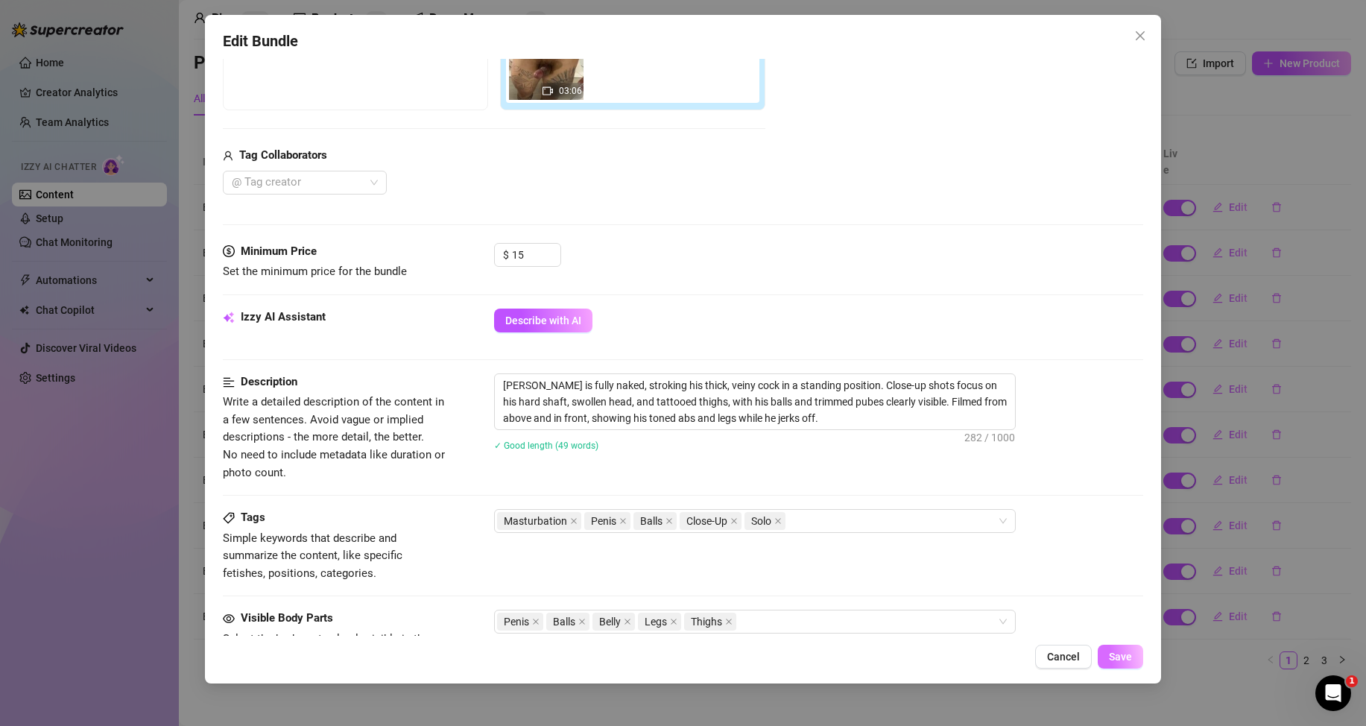
click at [1125, 662] on span "Save" at bounding box center [1120, 657] width 23 height 12
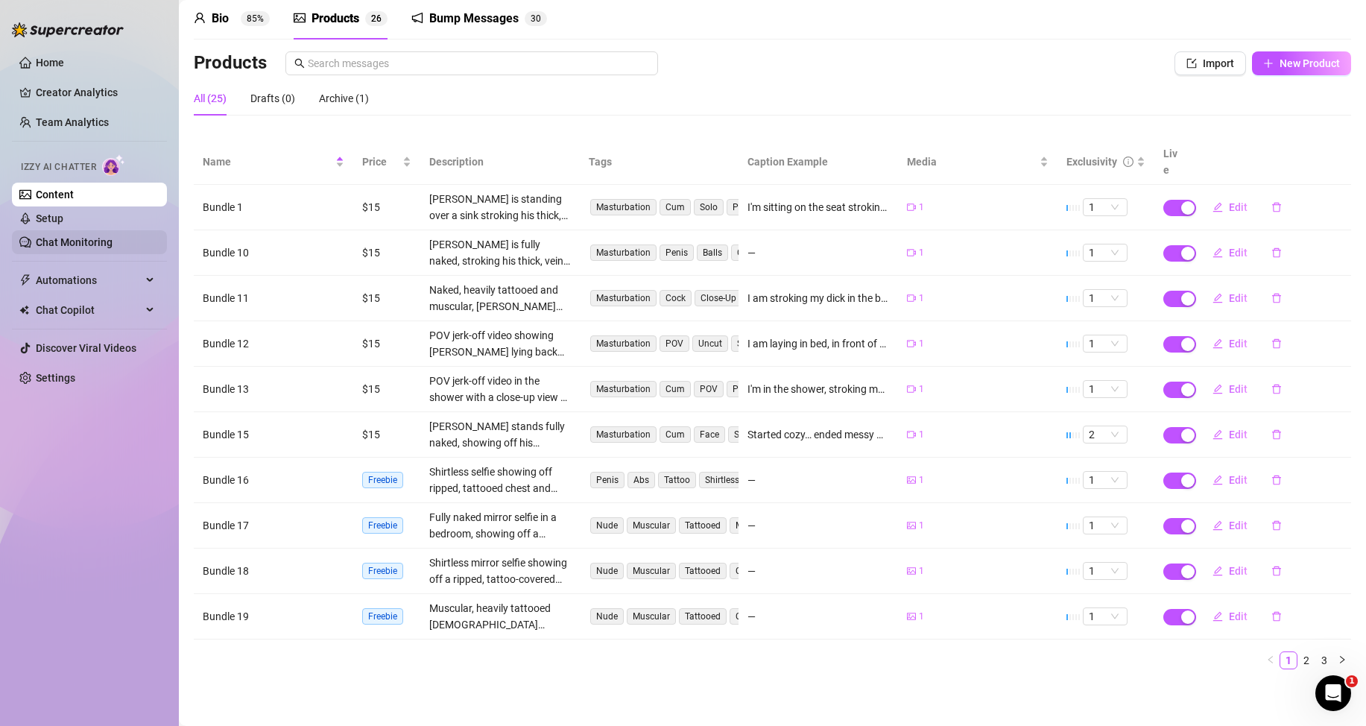
click at [104, 245] on link "Chat Monitoring" at bounding box center [74, 242] width 77 height 12
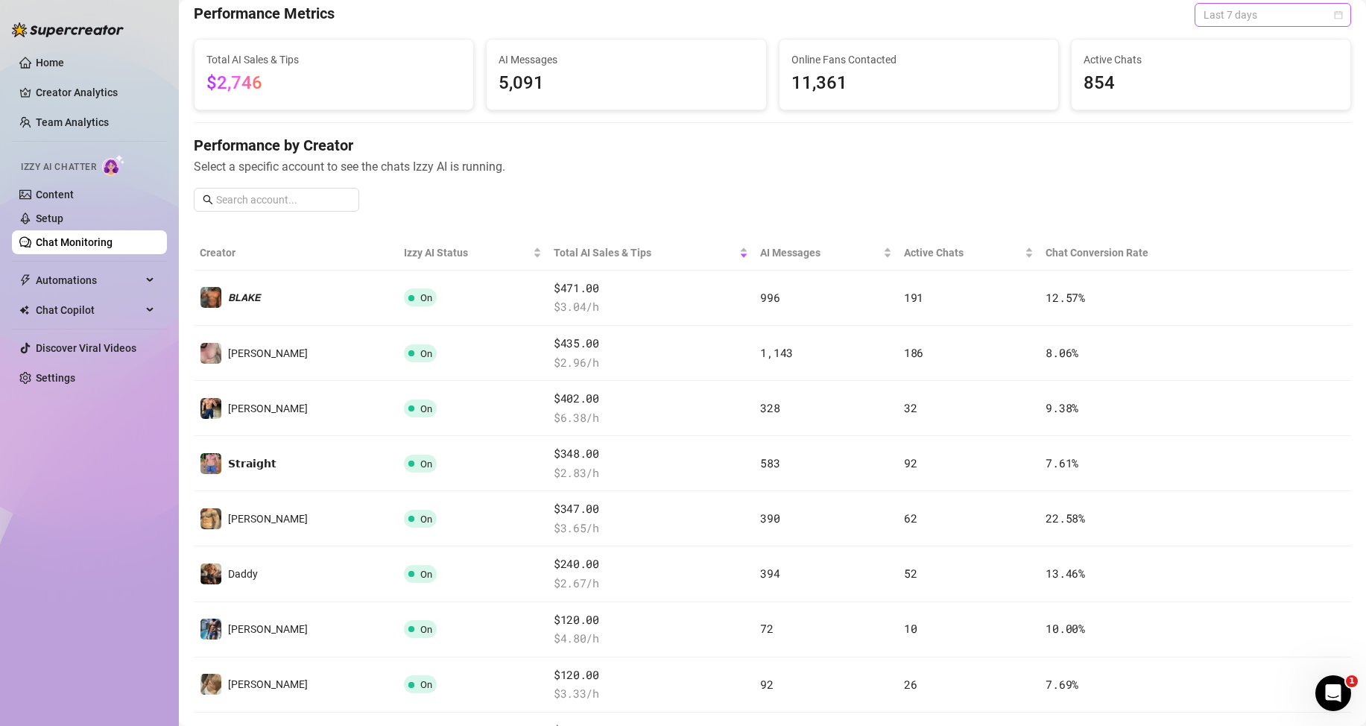
click at [1276, 14] on span "Last 7 days" at bounding box center [1272, 15] width 139 height 22
click at [1220, 48] on div "Last 24 hours" at bounding box center [1260, 45] width 133 height 16
